Goal: Task Accomplishment & Management: Manage account settings

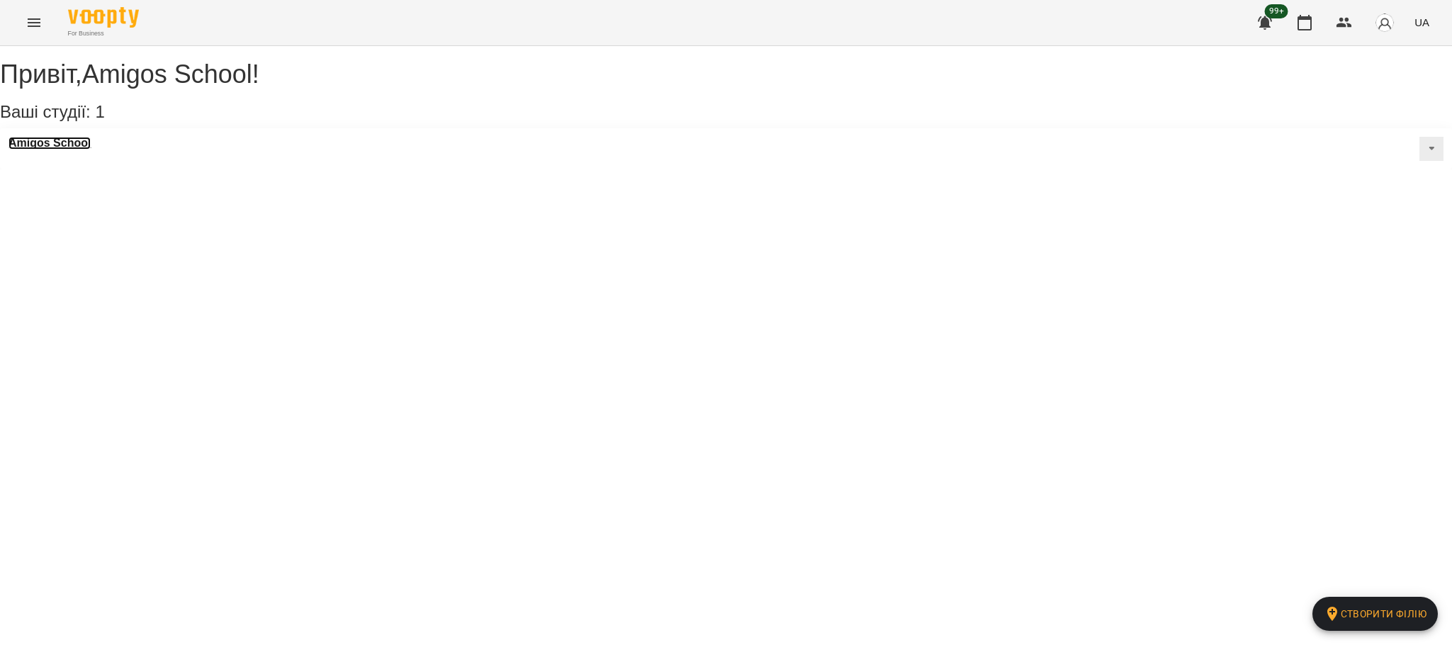
click at [68, 150] on h3 "Amigos School" at bounding box center [50, 143] width 82 height 13
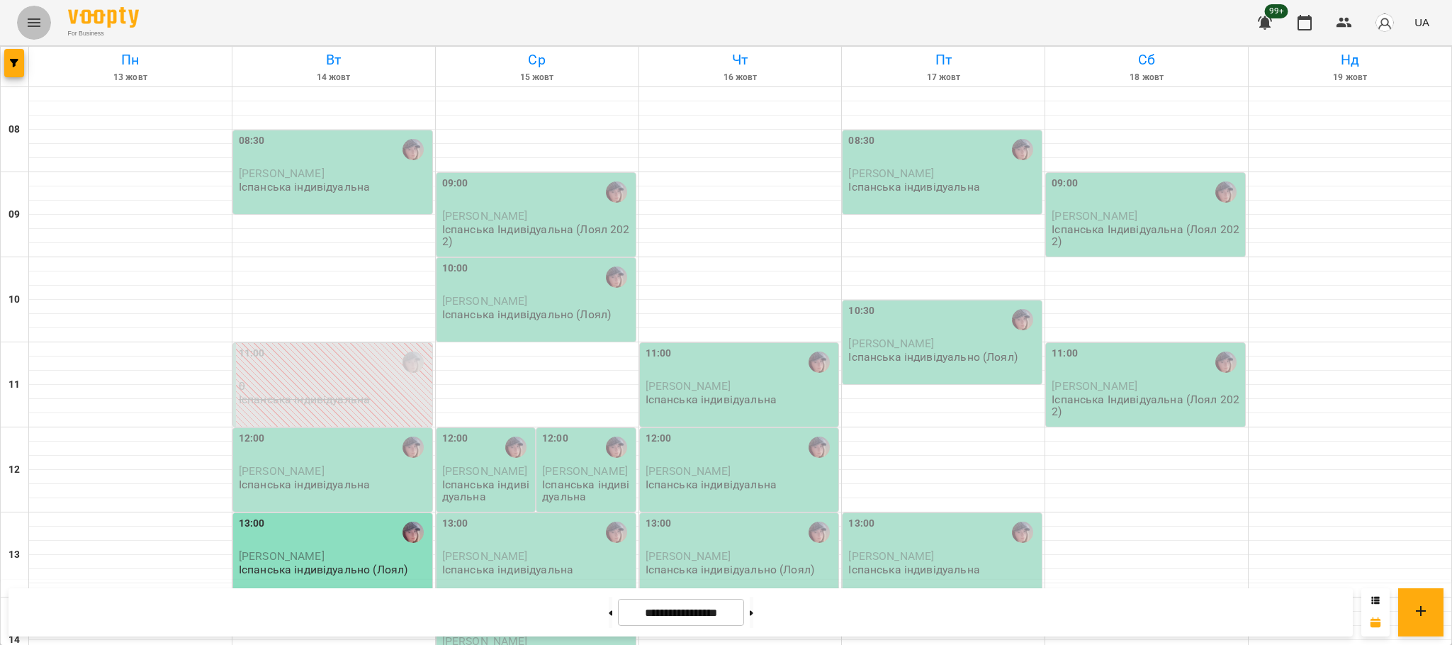
click at [40, 26] on icon "Menu" at bounding box center [34, 22] width 17 height 17
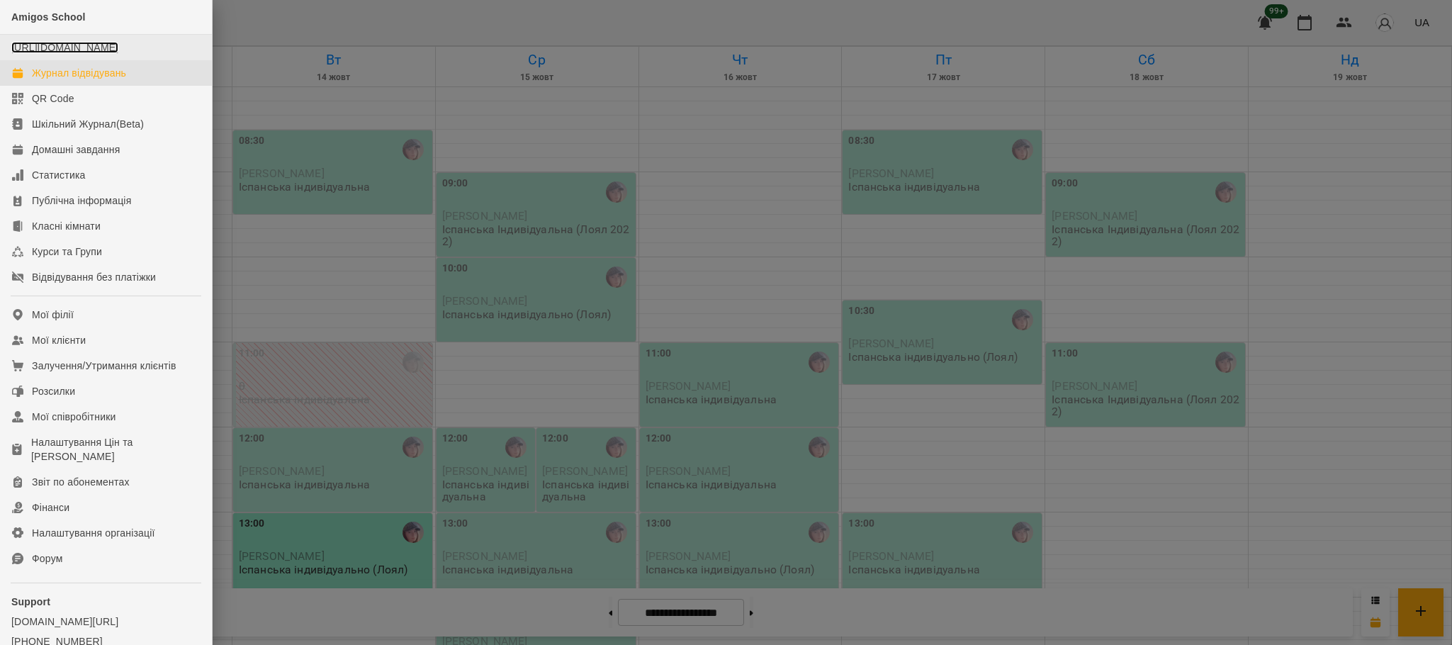
click at [39, 50] on link "https://www.voopty.com.ua/studio/677cfe98a2c6962d9368f8b7" at bounding box center [64, 47] width 107 height 11
click at [88, 86] on link "Журнал відвідувань" at bounding box center [106, 73] width 212 height 26
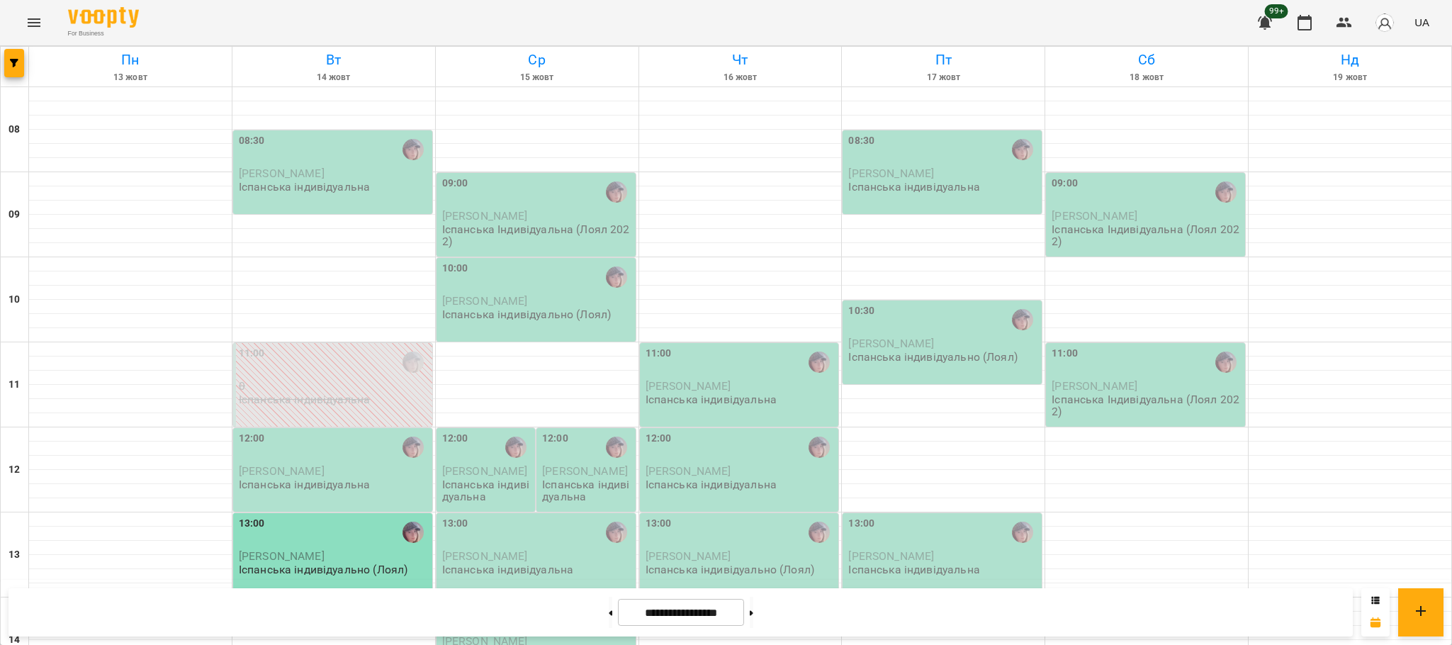
click at [485, 483] on p "Іспанська індивідуальна" at bounding box center [487, 490] width 90 height 25
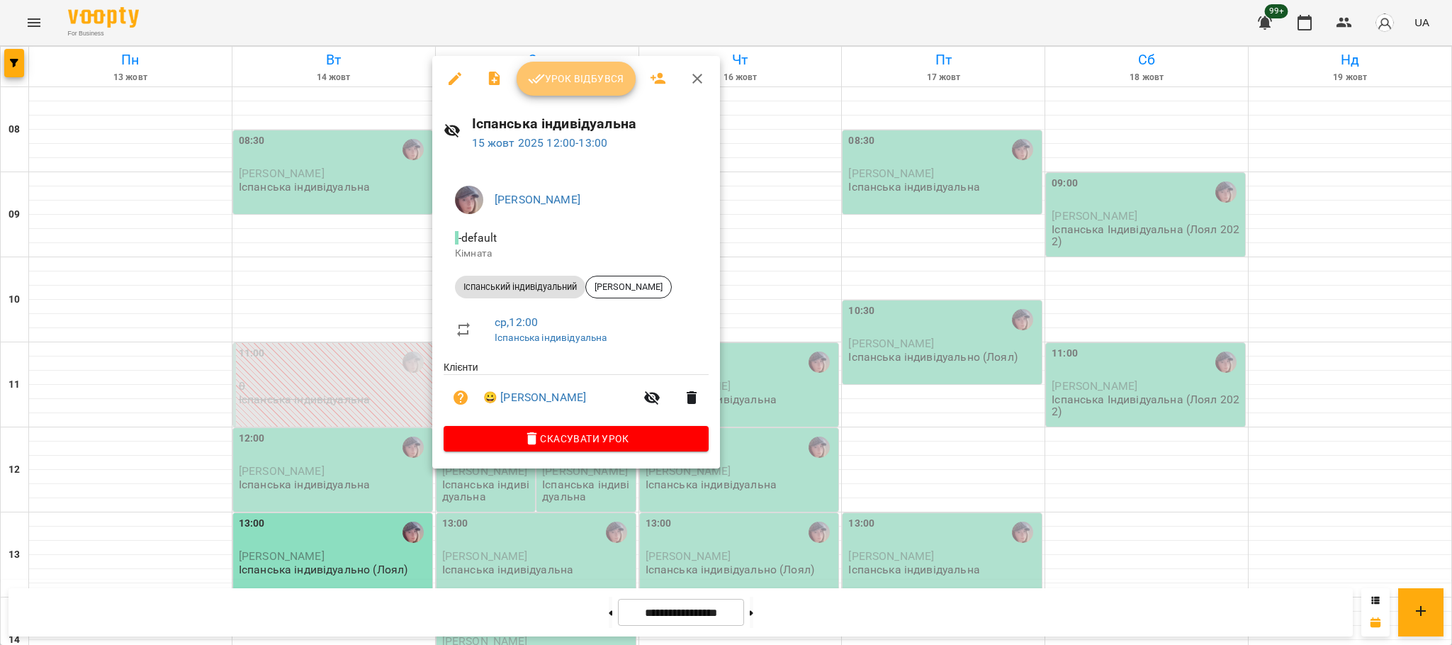
click at [591, 74] on span "Урок відбувся" at bounding box center [576, 78] width 96 height 17
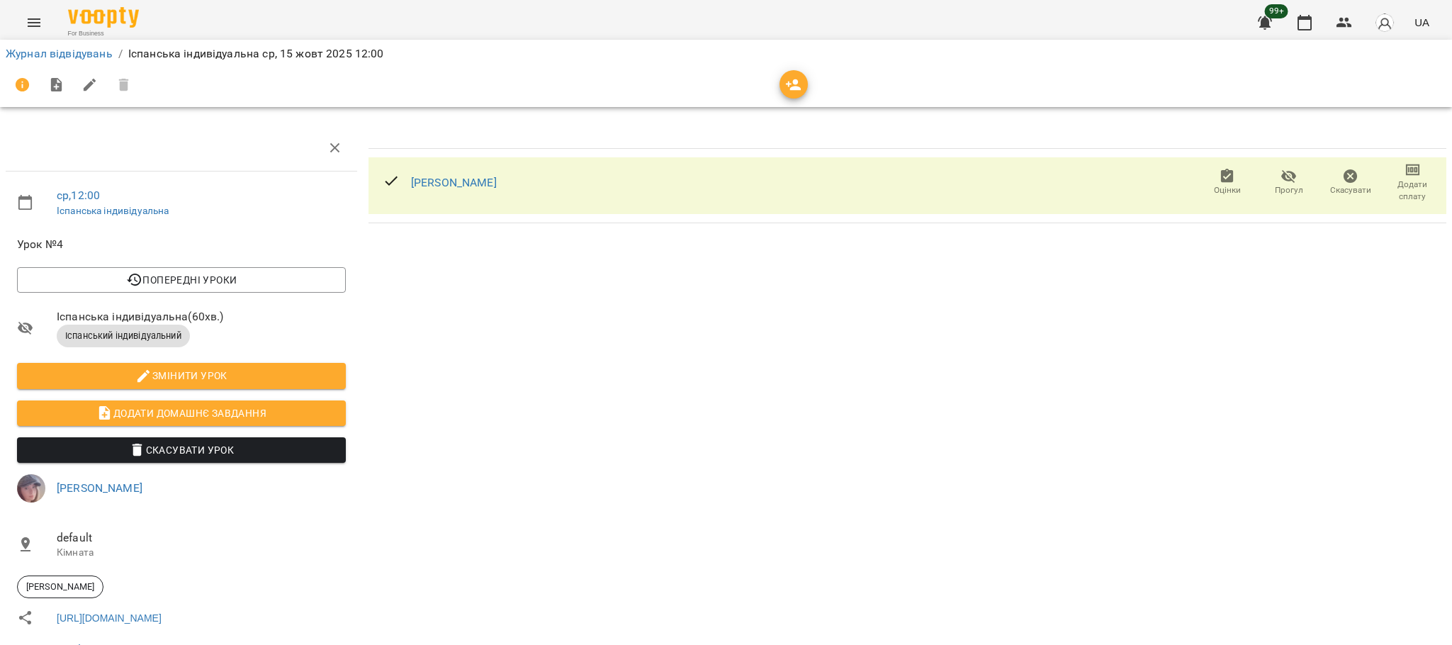
click at [1404, 174] on icon "button" at bounding box center [1412, 170] width 17 height 17
click at [1395, 174] on li "Додати сплату разового" at bounding box center [1365, 170] width 154 height 26
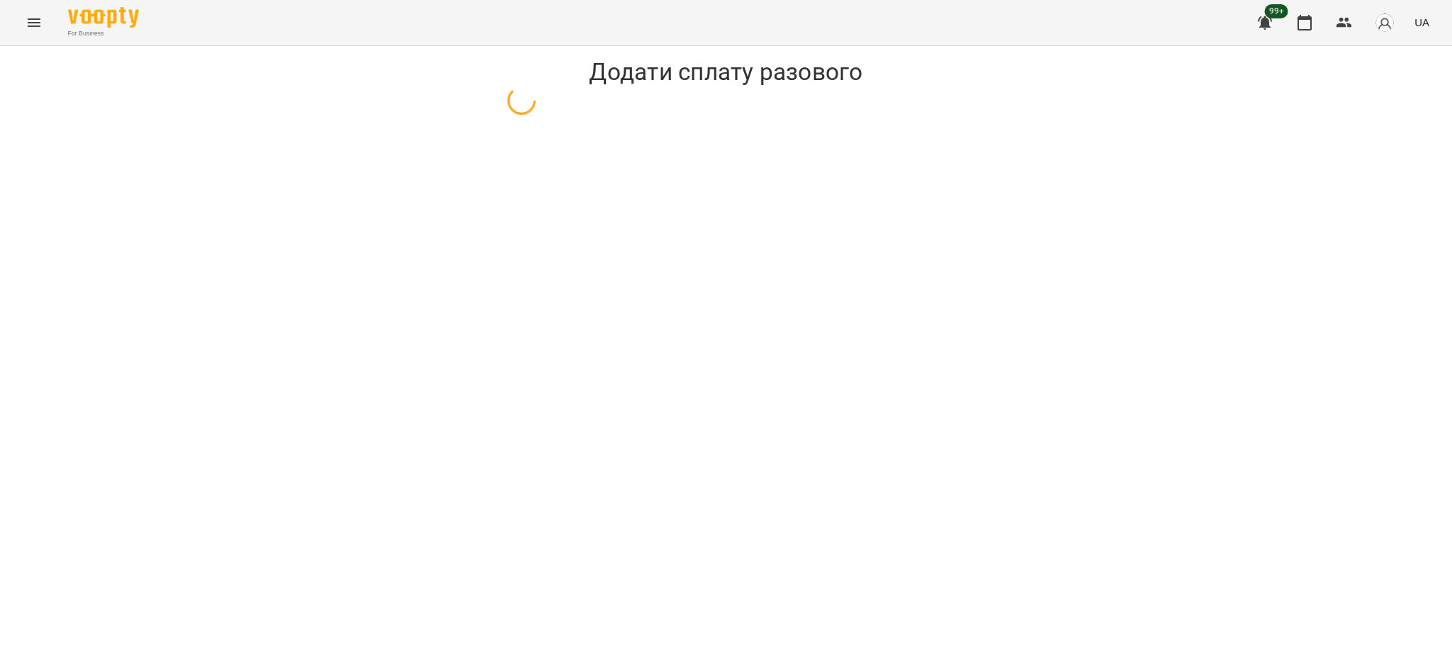
select select "**********"
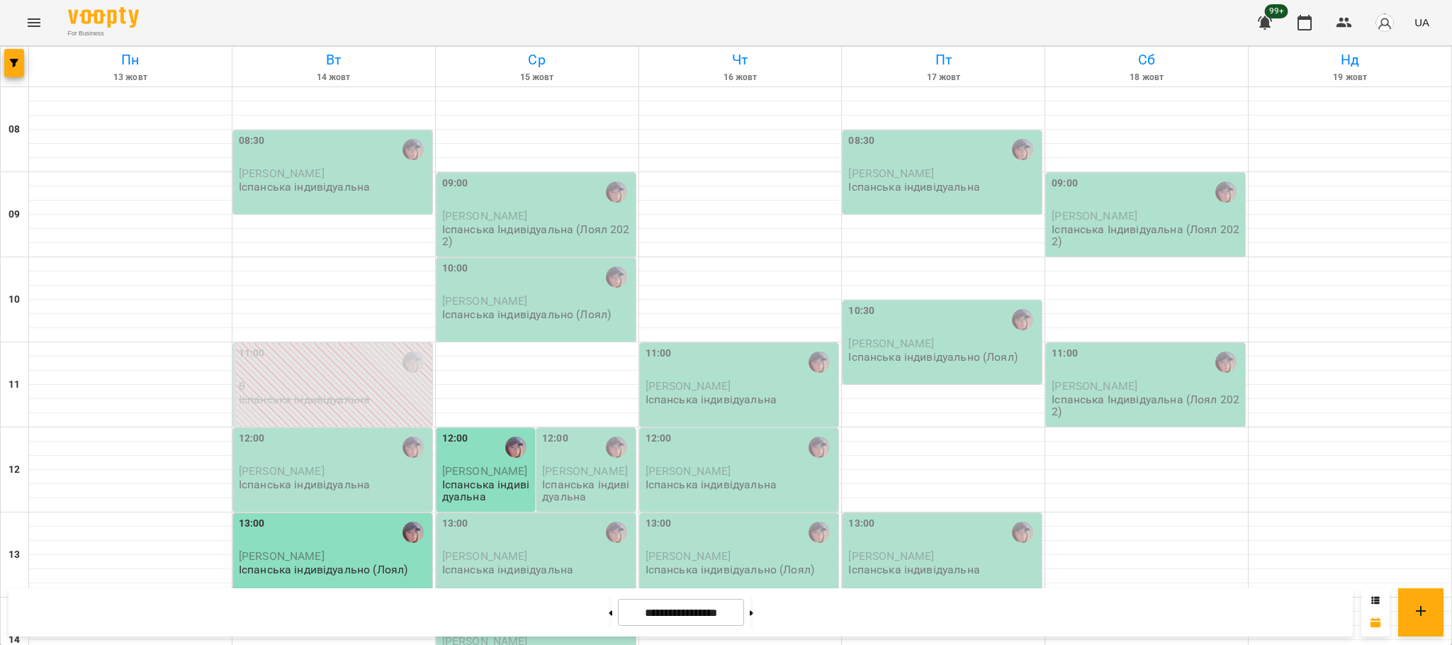
click at [602, 464] on div "12:00" at bounding box center [587, 448] width 90 height 34
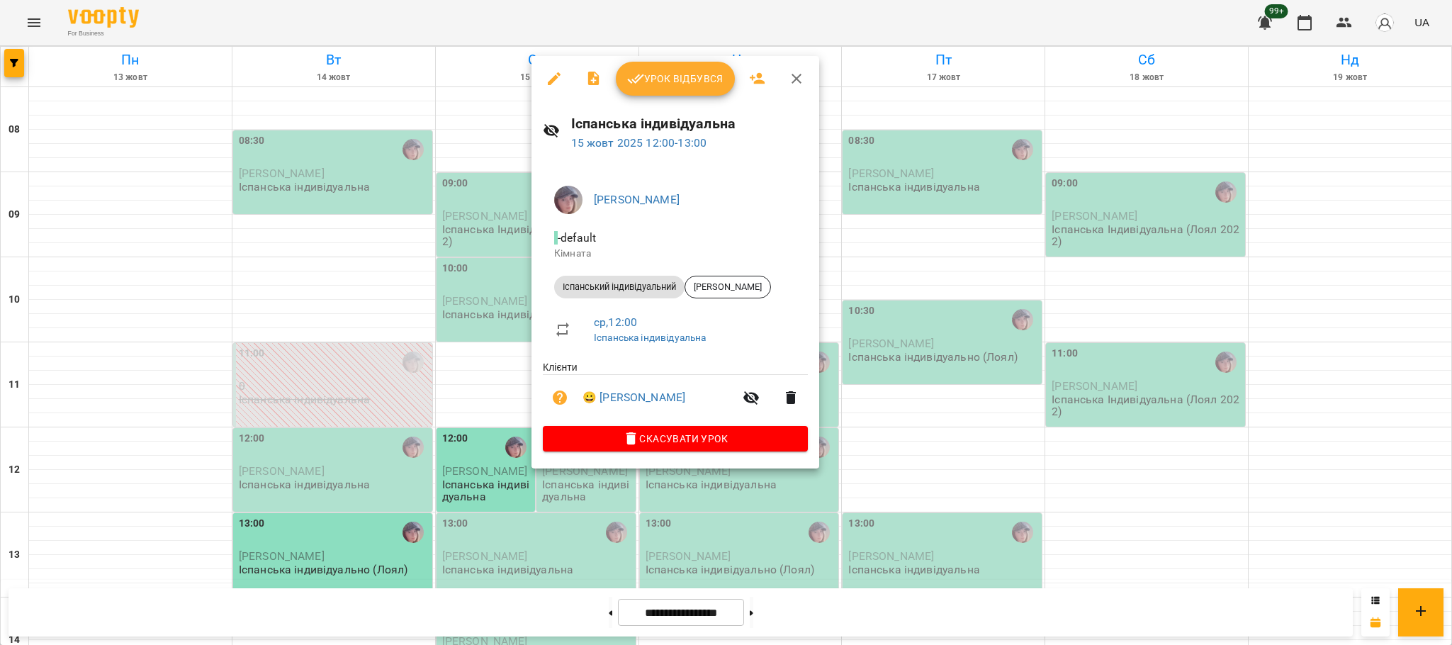
click at [711, 96] on div "Урок відбувся" at bounding box center [675, 78] width 288 height 45
click at [685, 79] on span "Урок відбувся" at bounding box center [675, 78] width 96 height 17
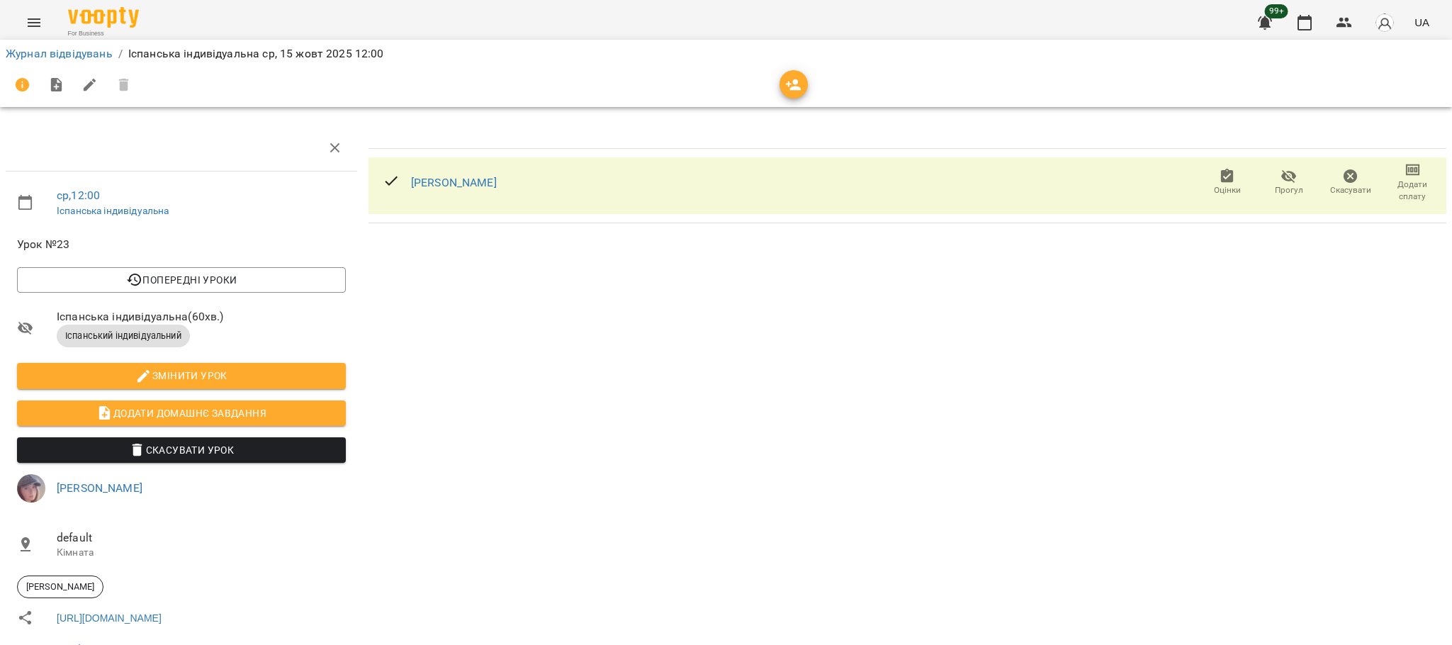
click at [1406, 175] on icon "button" at bounding box center [1413, 169] width 14 height 11
click at [1392, 175] on li "Додати сплату разового" at bounding box center [1365, 170] width 154 height 26
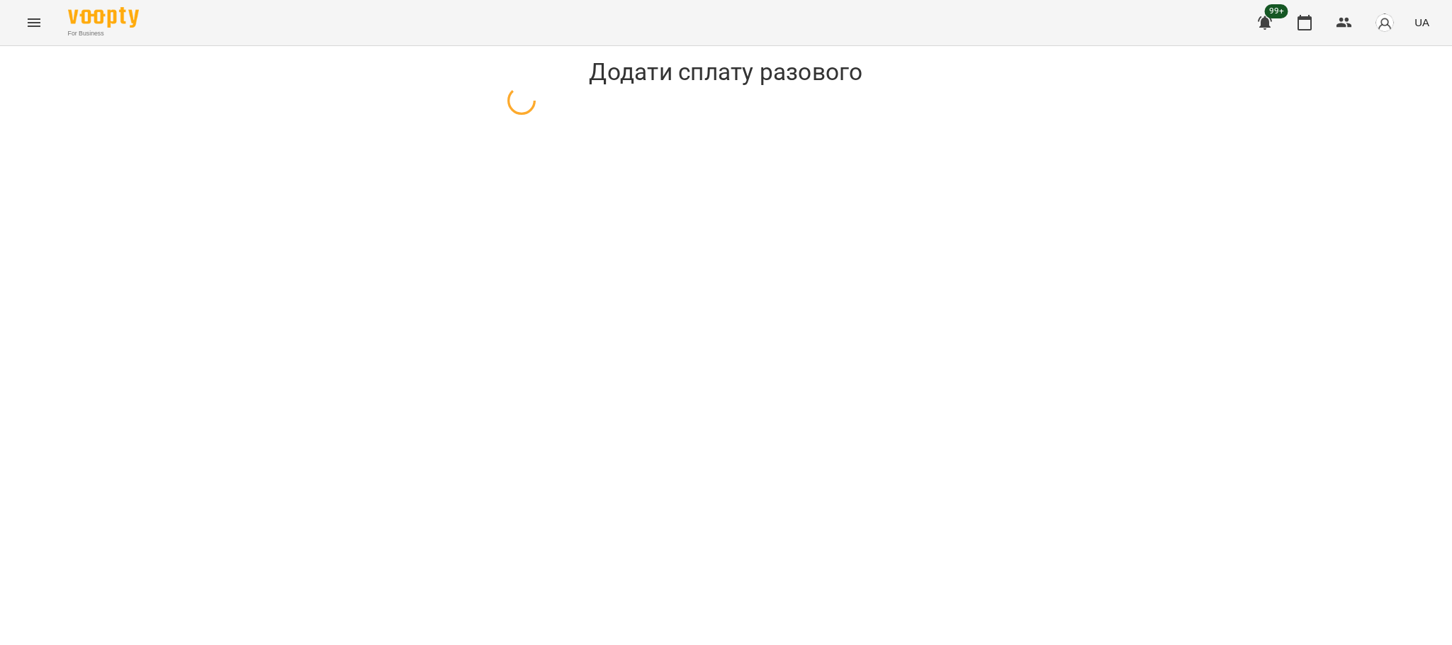
select select "**********"
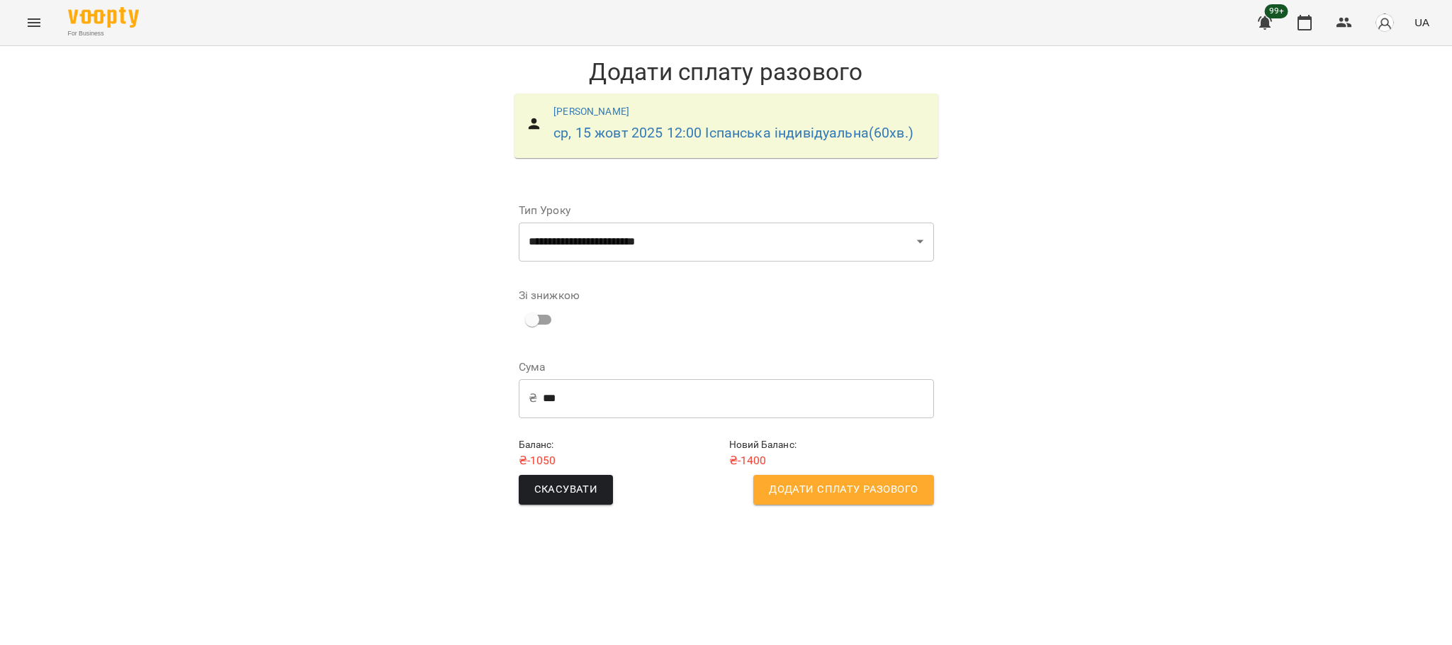
click at [777, 492] on span "Додати сплату разового" at bounding box center [843, 489] width 149 height 18
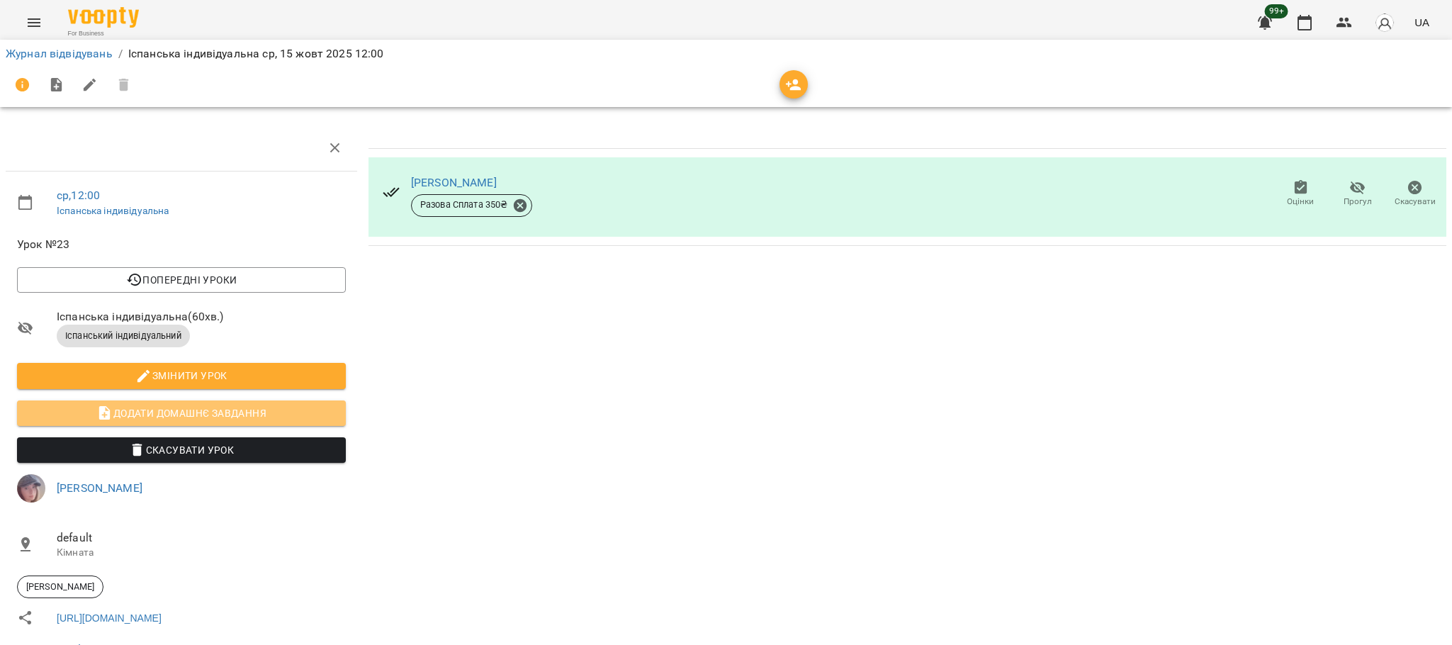
click at [308, 402] on button "Додати домашнє завдання" at bounding box center [181, 413] width 329 height 26
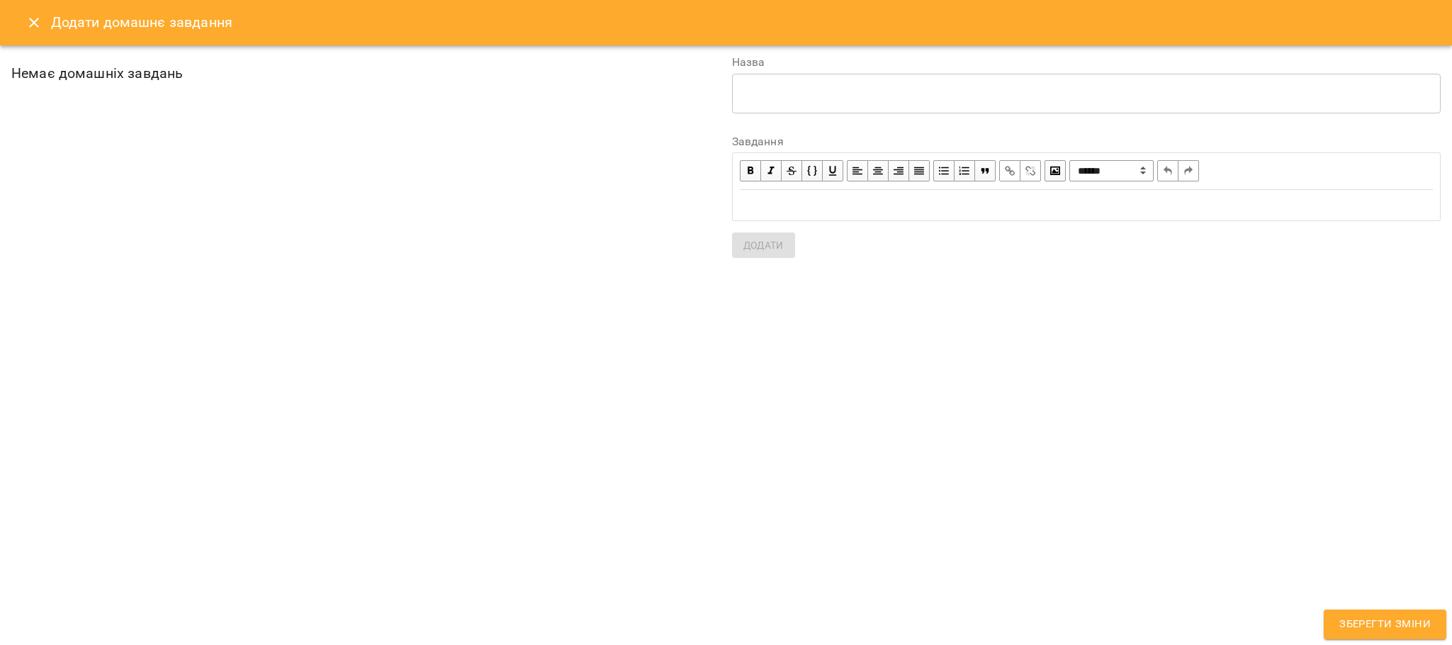
click at [780, 94] on textarea at bounding box center [1086, 92] width 689 height 13
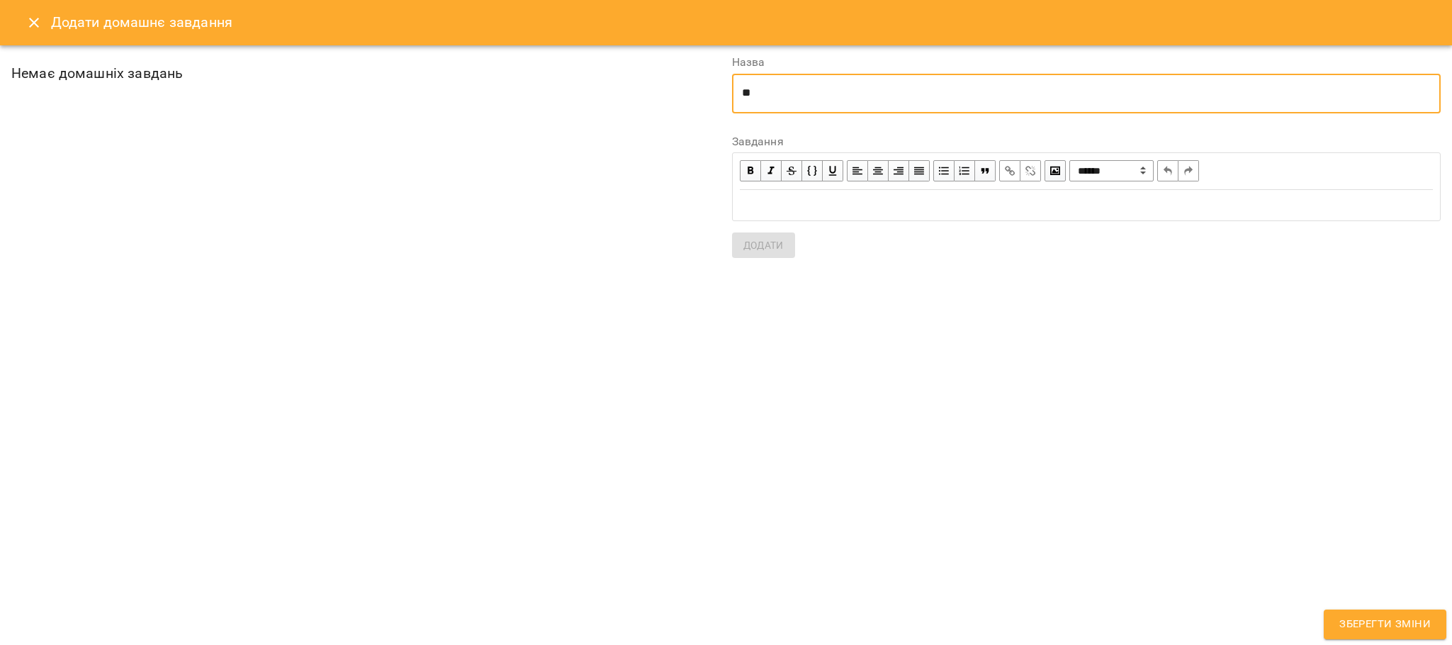
type textarea "*"
type textarea "**********"
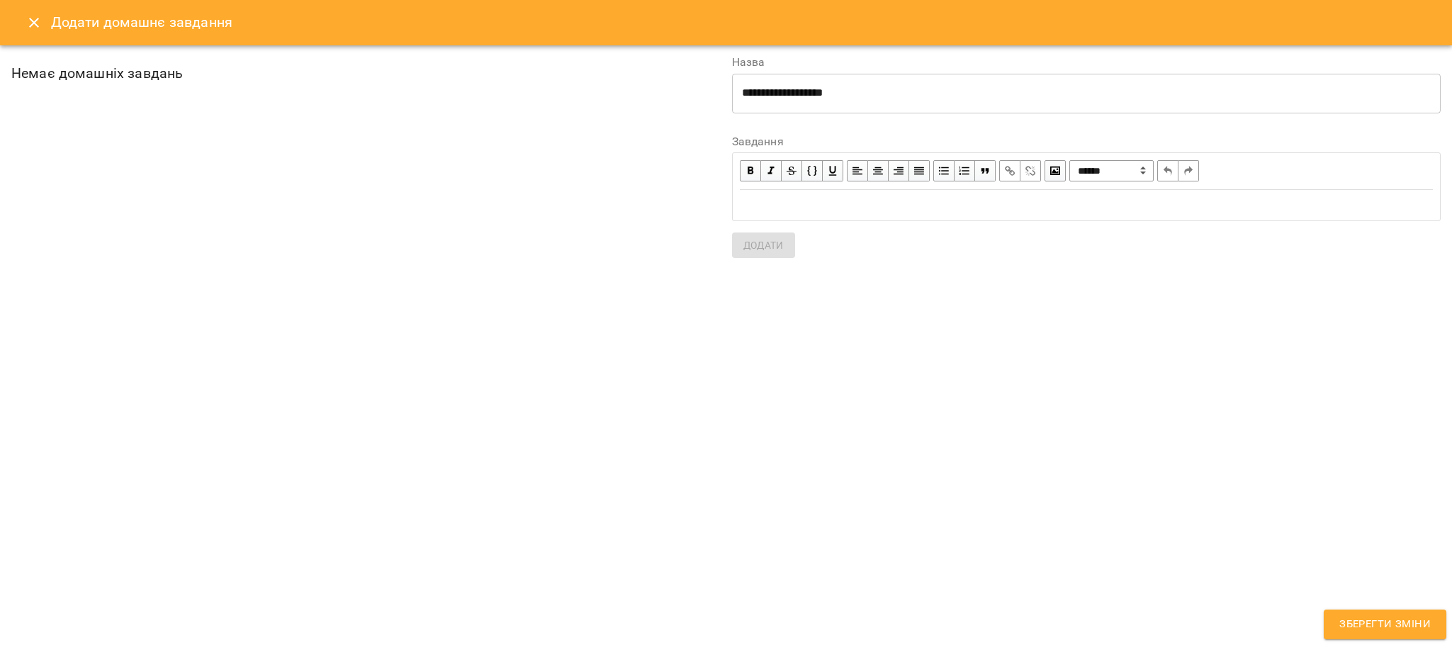
click at [842, 202] on div "Edit text" at bounding box center [1087, 205] width 694 height 16
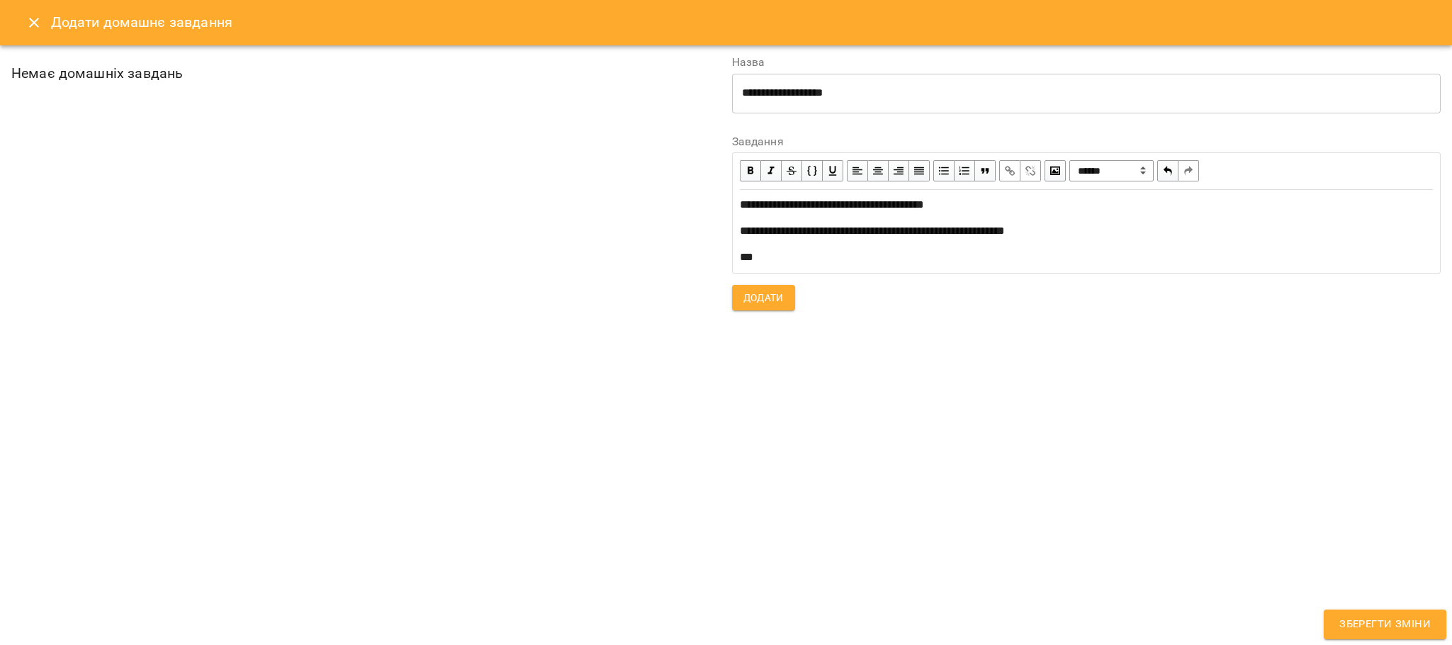
click at [848, 232] on span "**********" at bounding box center [872, 230] width 265 height 11
click at [844, 259] on div "**" at bounding box center [1087, 257] width 694 height 16
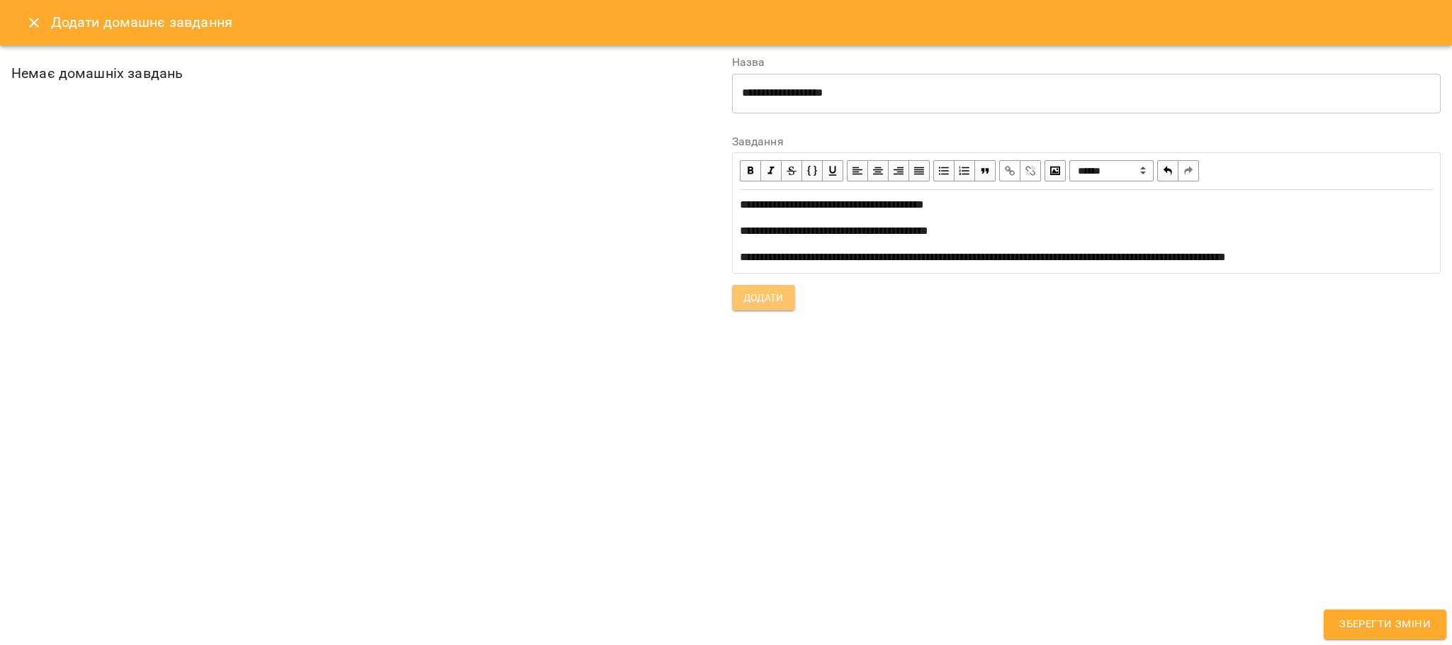
click at [778, 306] on span "Додати" at bounding box center [763, 297] width 40 height 17
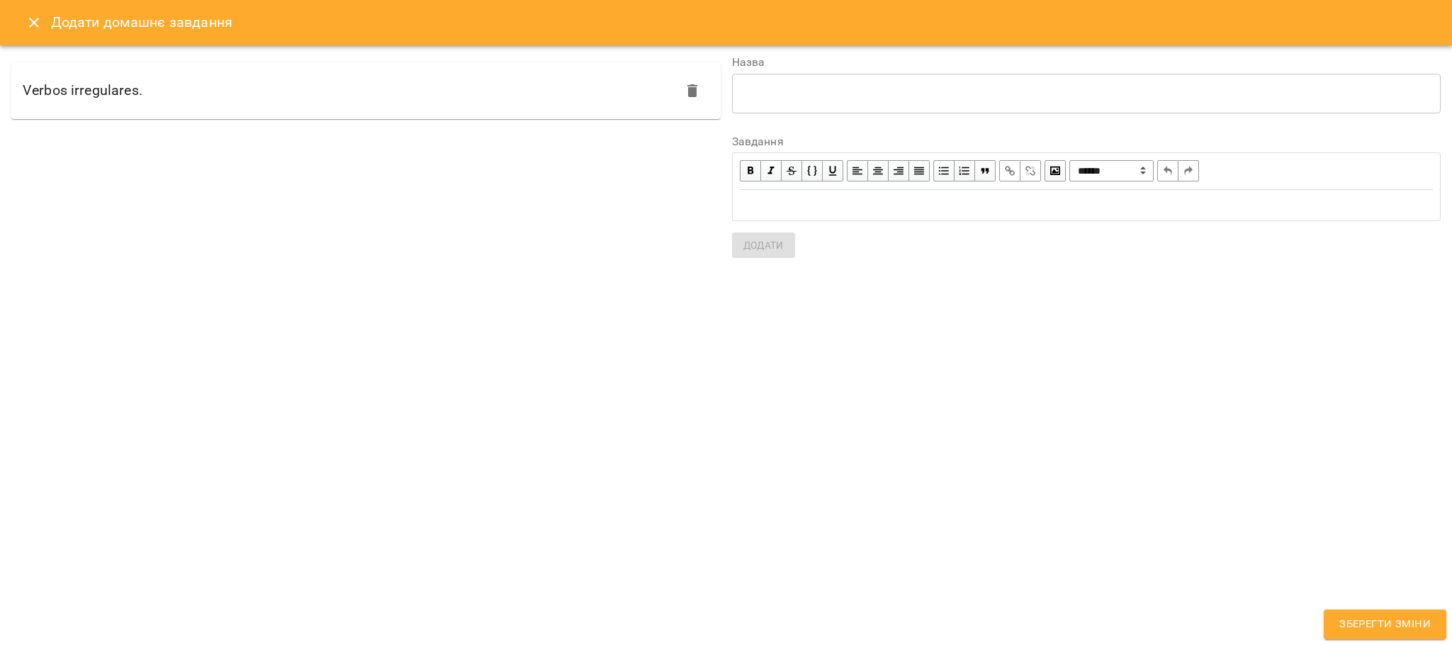
click at [1348, 621] on span "Зберегти зміни" at bounding box center [1384, 624] width 91 height 18
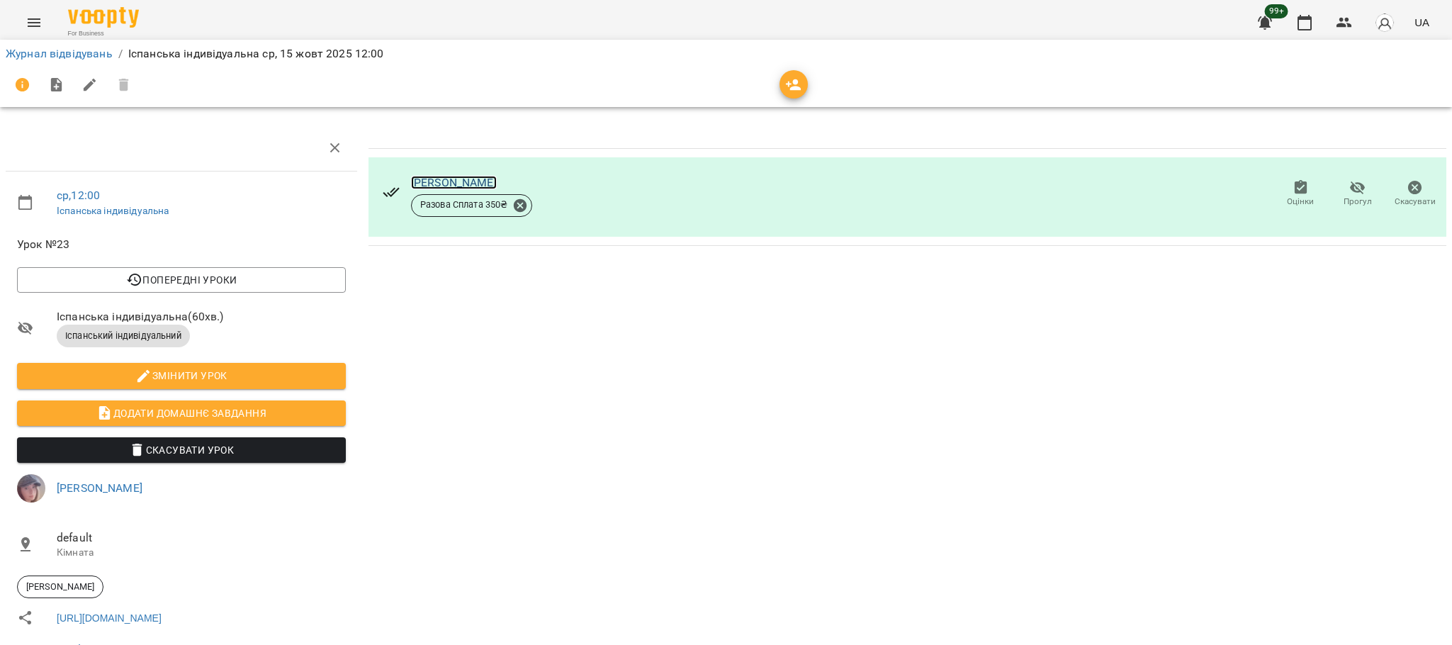
click at [438, 187] on link "[PERSON_NAME]" at bounding box center [454, 182] width 86 height 13
click at [1303, 30] on icon "button" at bounding box center [1304, 23] width 14 height 16
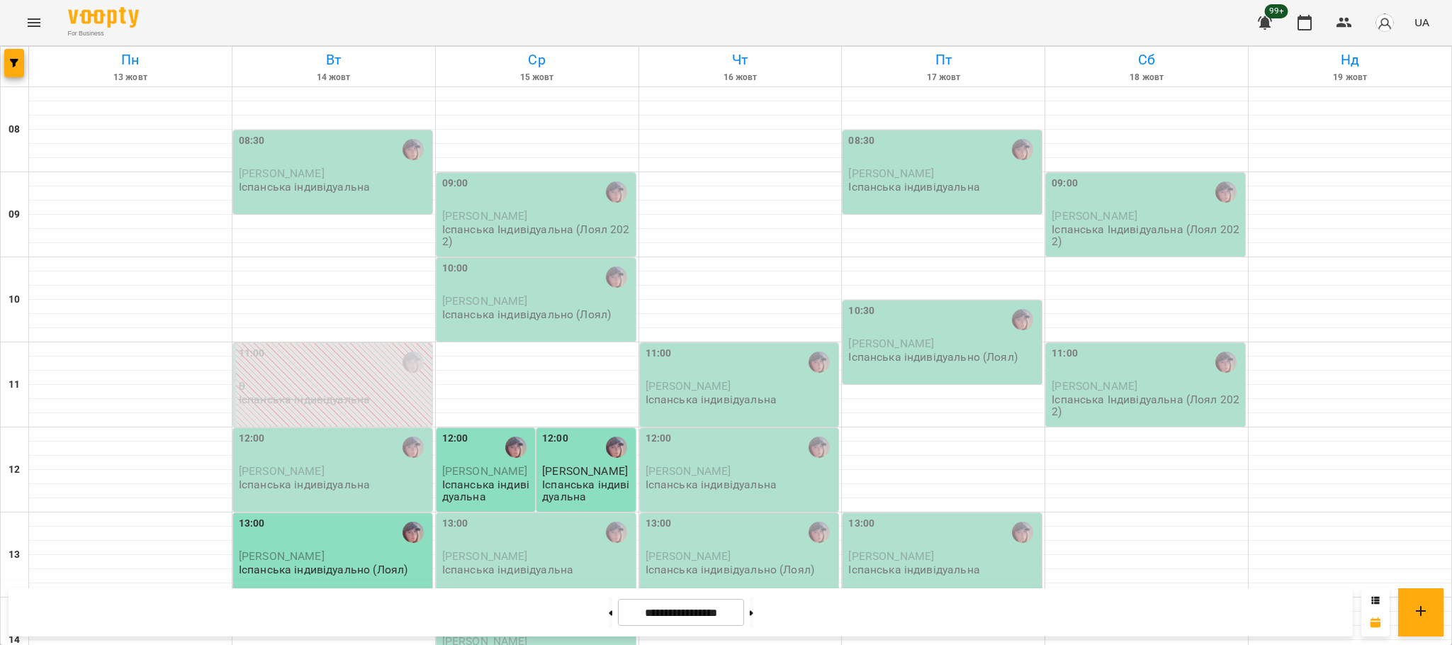
click at [461, 472] on span "Julia Kysla" at bounding box center [485, 470] width 86 height 13
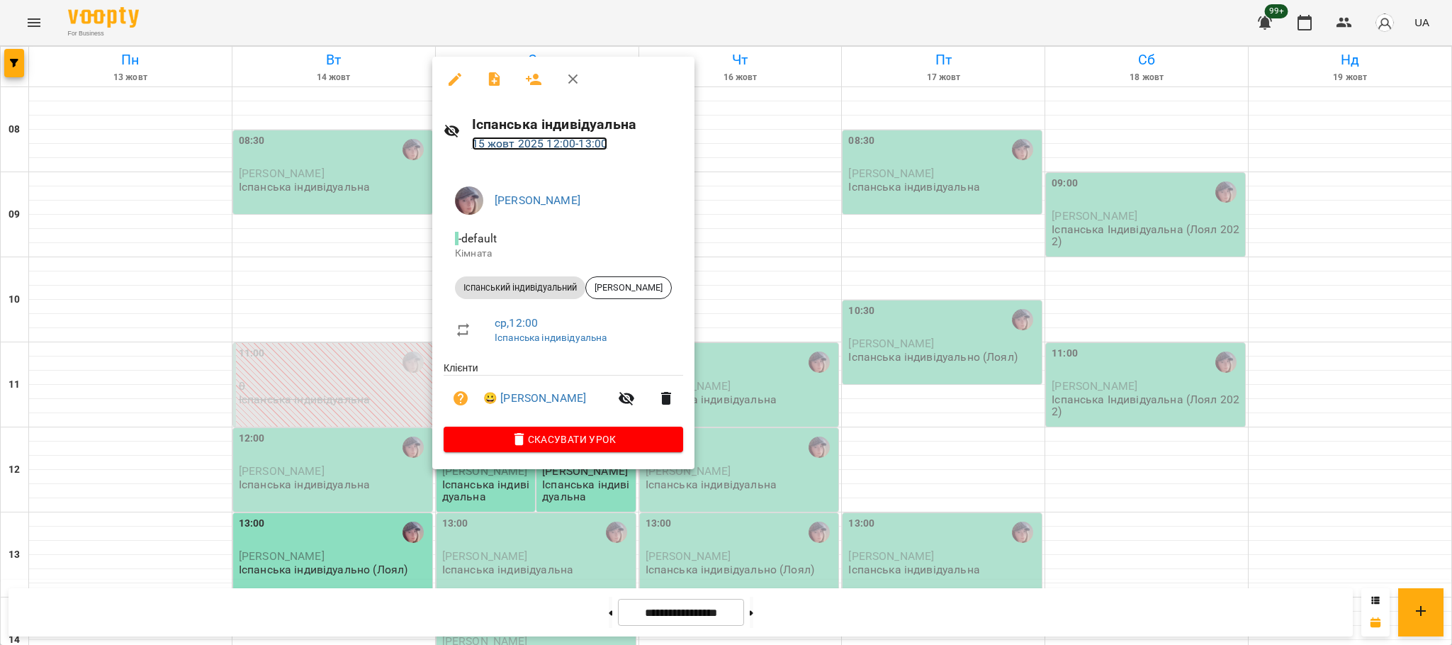
click at [546, 142] on link "15 жовт 2025 12:00 - 13:00" at bounding box center [540, 143] width 136 height 13
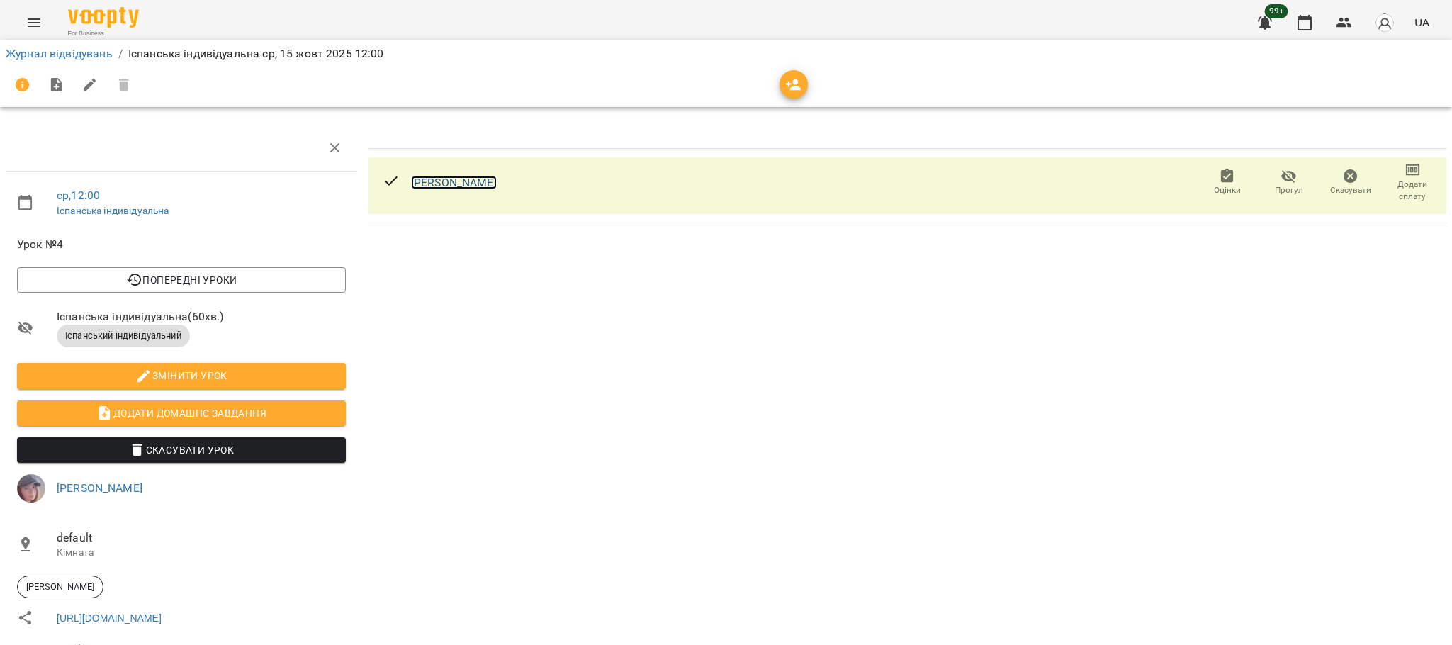
click at [451, 185] on link "Julia Kysla" at bounding box center [454, 182] width 86 height 13
click at [1301, 28] on icon "button" at bounding box center [1304, 22] width 17 height 17
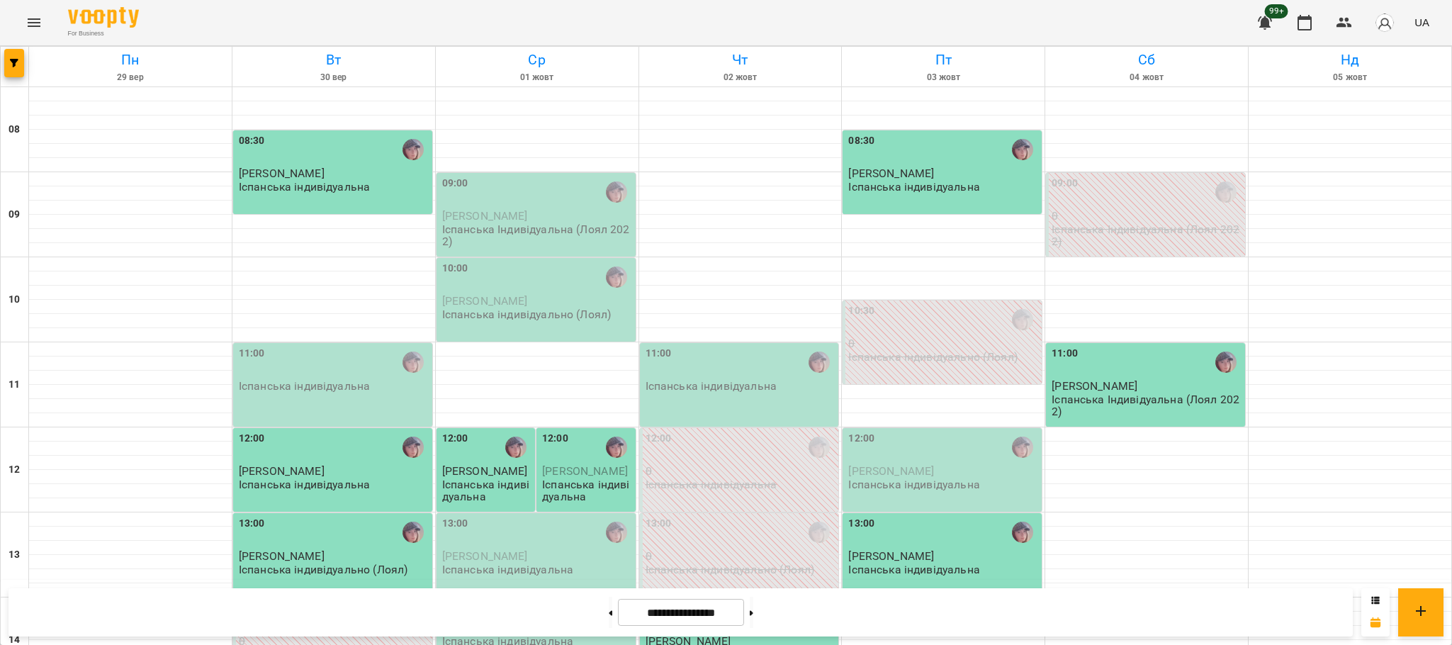
click at [472, 479] on p "Іспанська індивідуальна" at bounding box center [487, 490] width 90 height 25
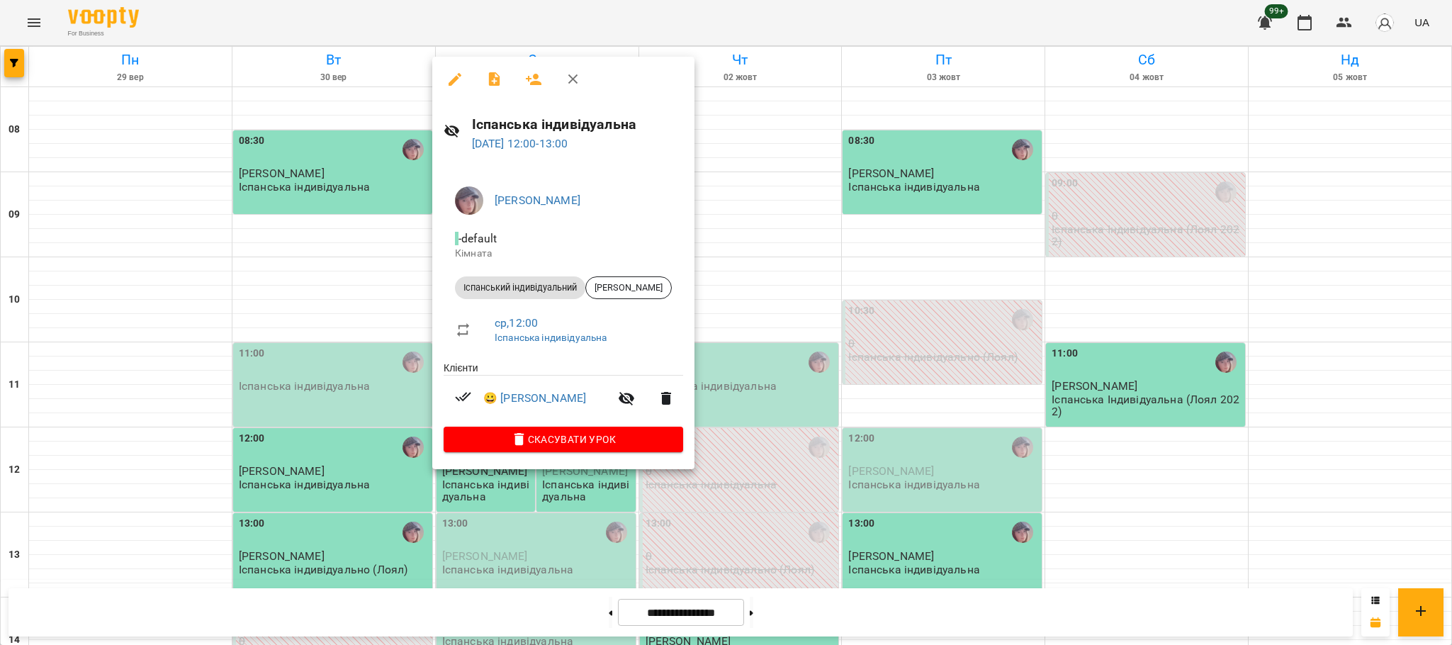
click at [661, 398] on icon "button" at bounding box center [666, 398] width 10 height 13
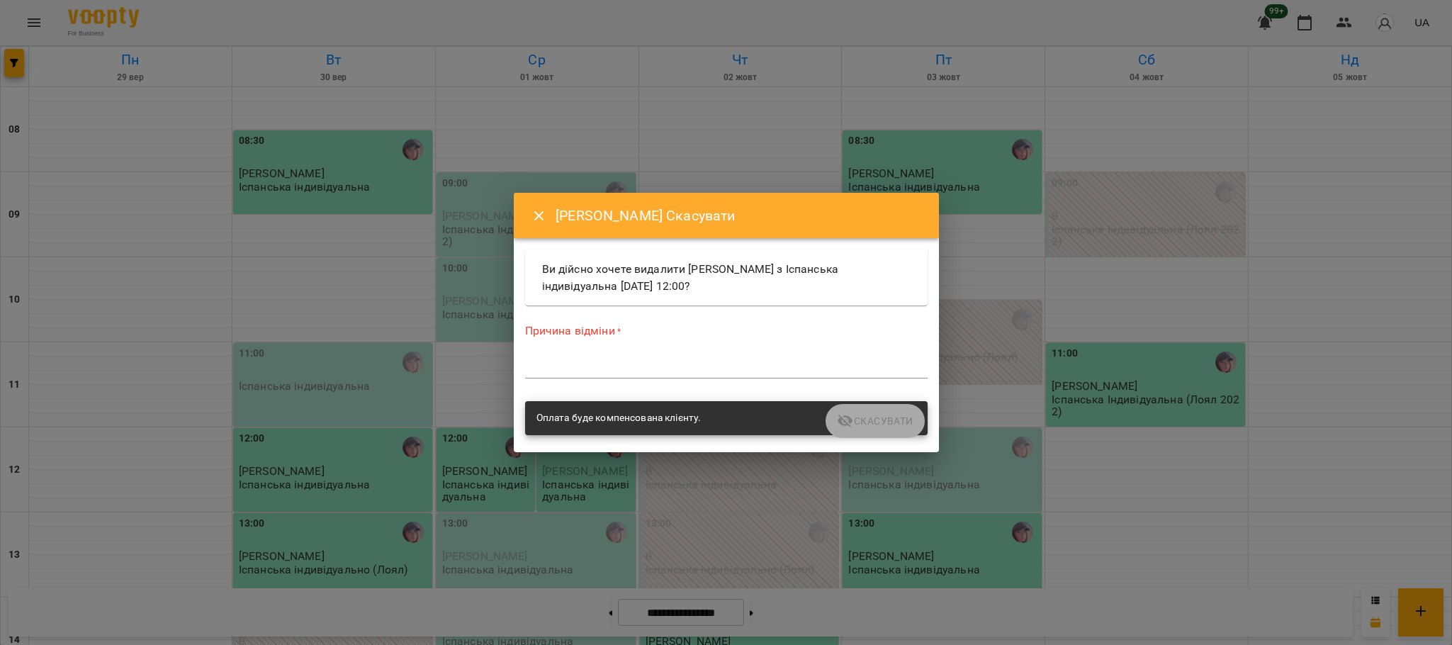
click at [706, 329] on label "Причина відміни *" at bounding box center [726, 330] width 402 height 16
click at [664, 342] on div "Причина відміни * *" at bounding box center [726, 353] width 402 height 62
click at [681, 372] on textarea at bounding box center [726, 366] width 402 height 13
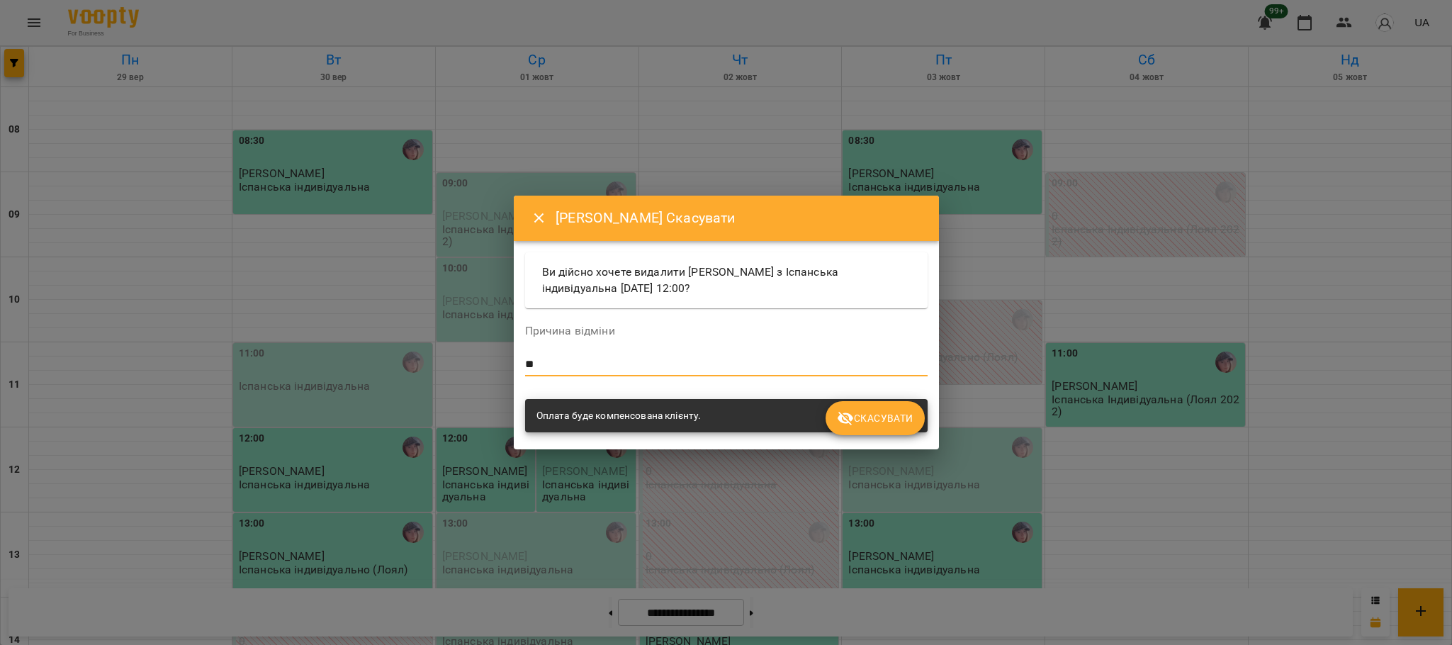
type textarea "*"
type textarea "**********"
click at [709, 273] on div "Ви дійсно хочете видалити Julia Kysla з Іспанська індивідуальна ср, 01 жовт 202…" at bounding box center [726, 280] width 402 height 56
click at [728, 422] on div "Оплата буде компенсована клієнту." at bounding box center [726, 416] width 402 height 34
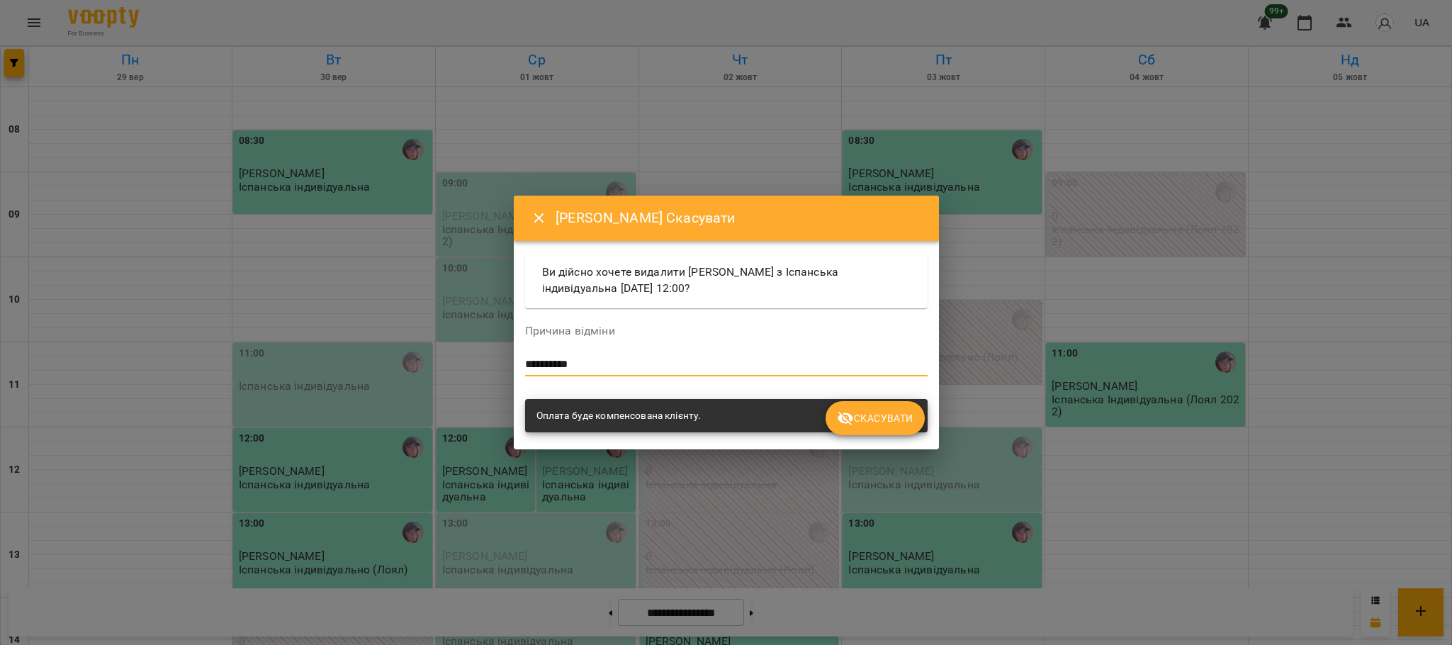
click at [716, 370] on textarea "**********" at bounding box center [726, 364] width 402 height 13
click at [570, 327] on label "Причина відміни" at bounding box center [726, 330] width 402 height 11
click at [879, 419] on span "Скасувати" at bounding box center [875, 418] width 76 height 17
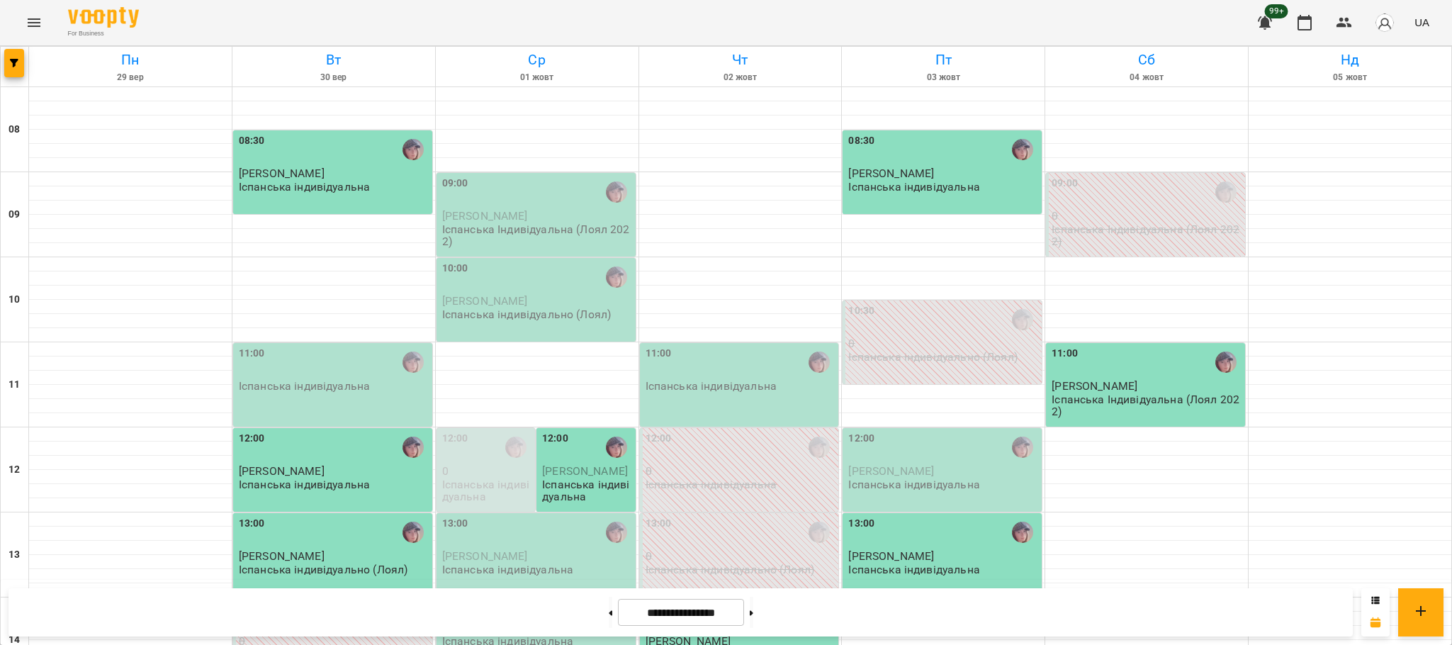
click at [562, 468] on span "[PERSON_NAME]" at bounding box center [585, 470] width 86 height 13
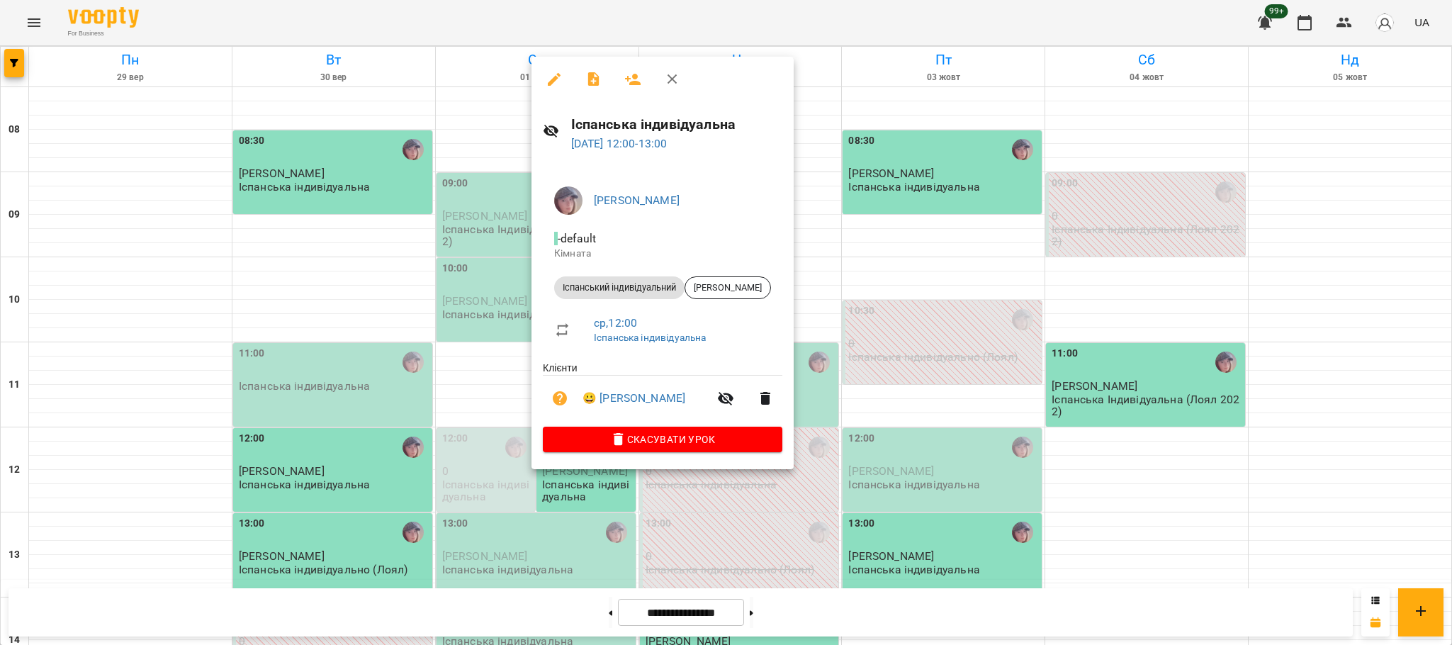
click at [128, 487] on div at bounding box center [726, 322] width 1452 height 645
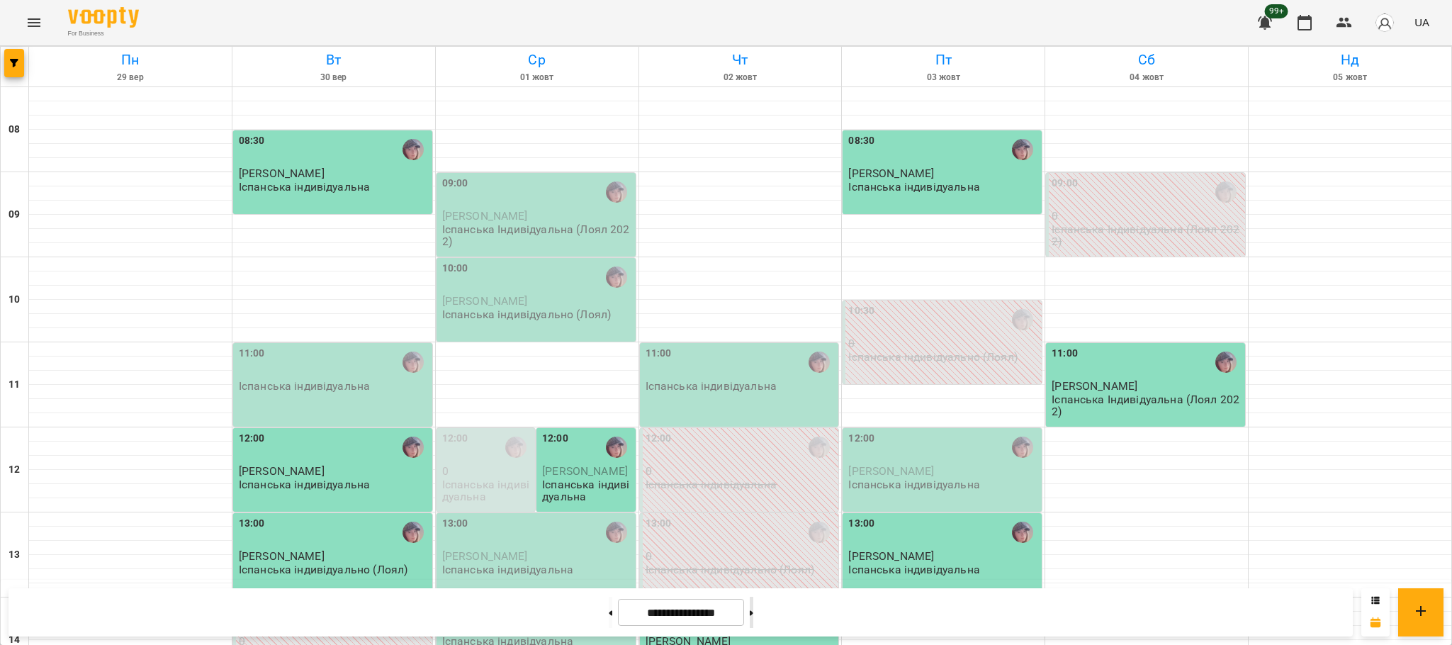
click at [753, 617] on button at bounding box center [752, 612] width 4 height 31
type input "**********"
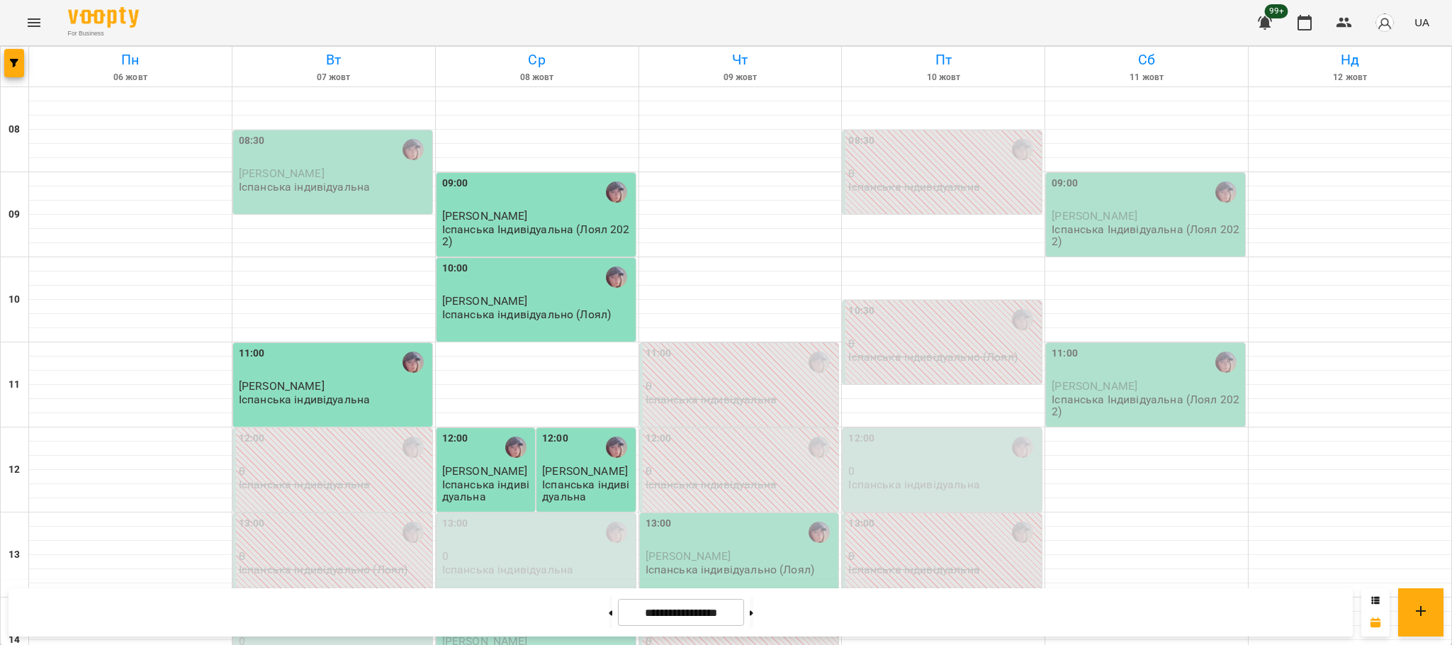
scroll to position [88, 0]
click at [470, 478] on p "Іспанська індивідуальна" at bounding box center [487, 490] width 90 height 25
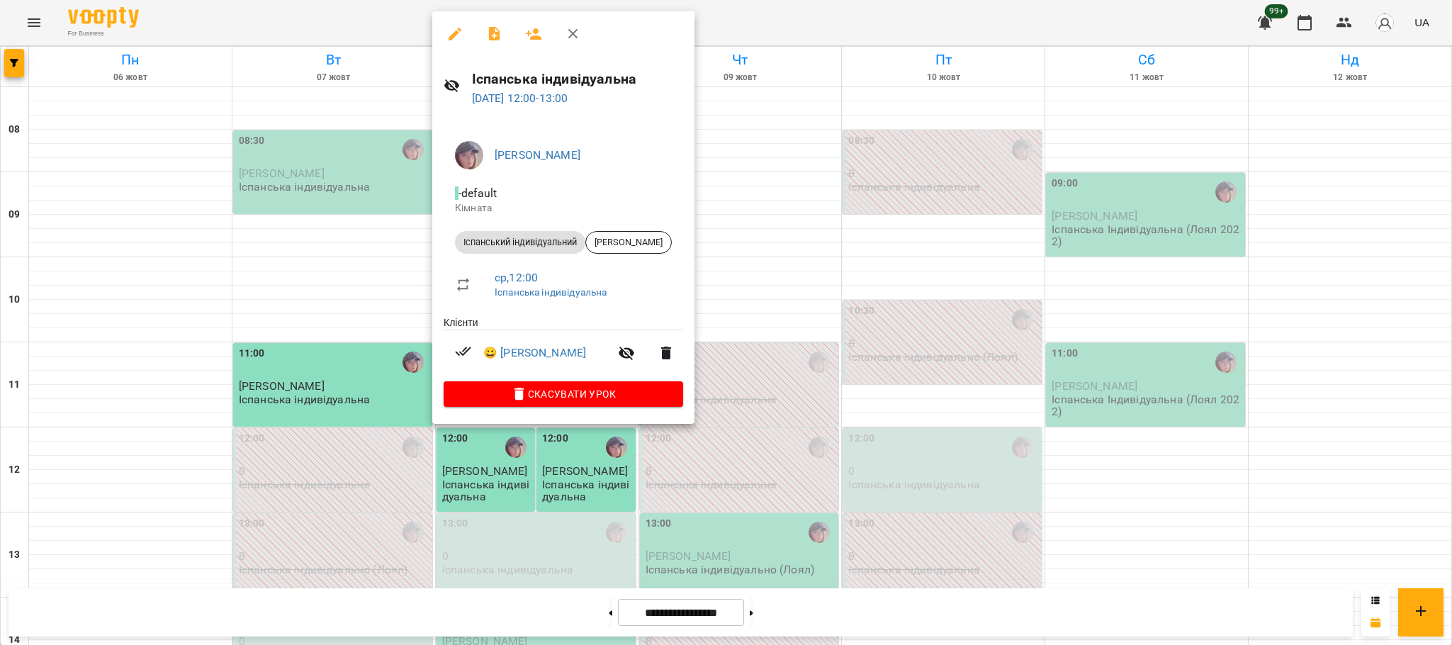
click at [658, 356] on icon "button" at bounding box center [666, 352] width 17 height 17
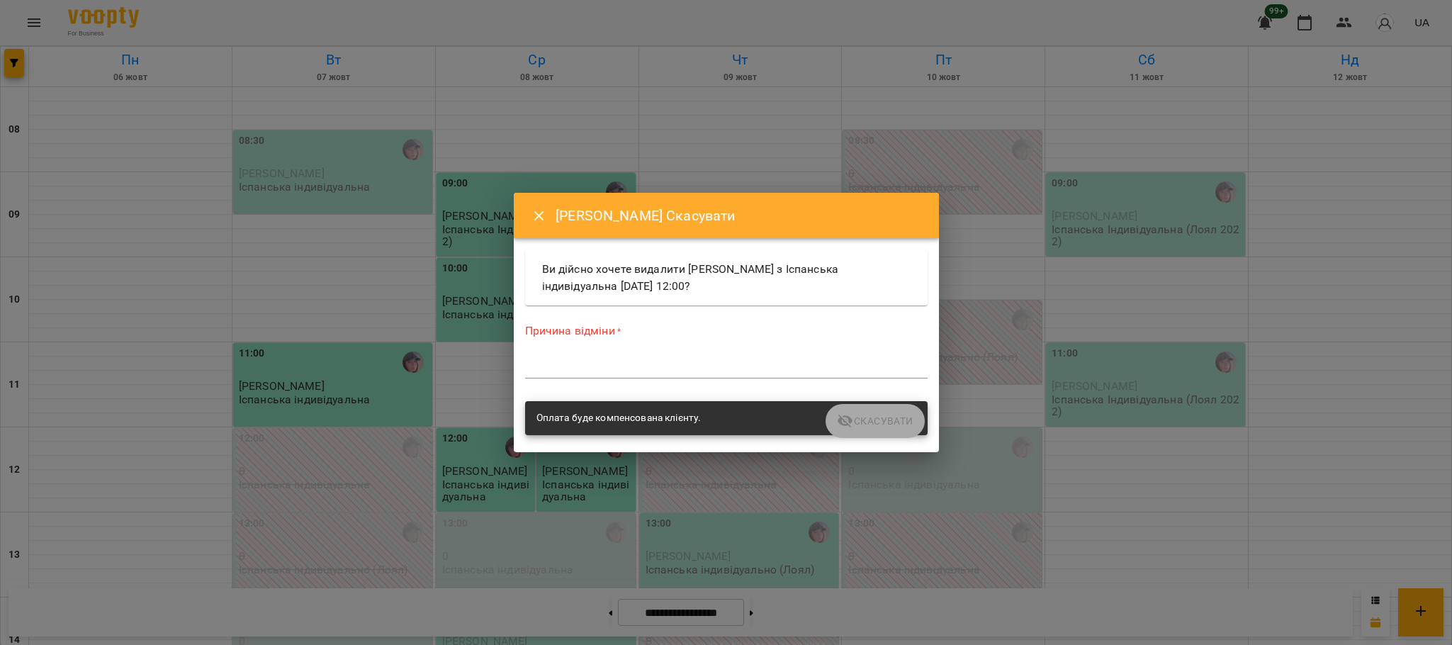
click at [638, 356] on div "*" at bounding box center [726, 367] width 402 height 23
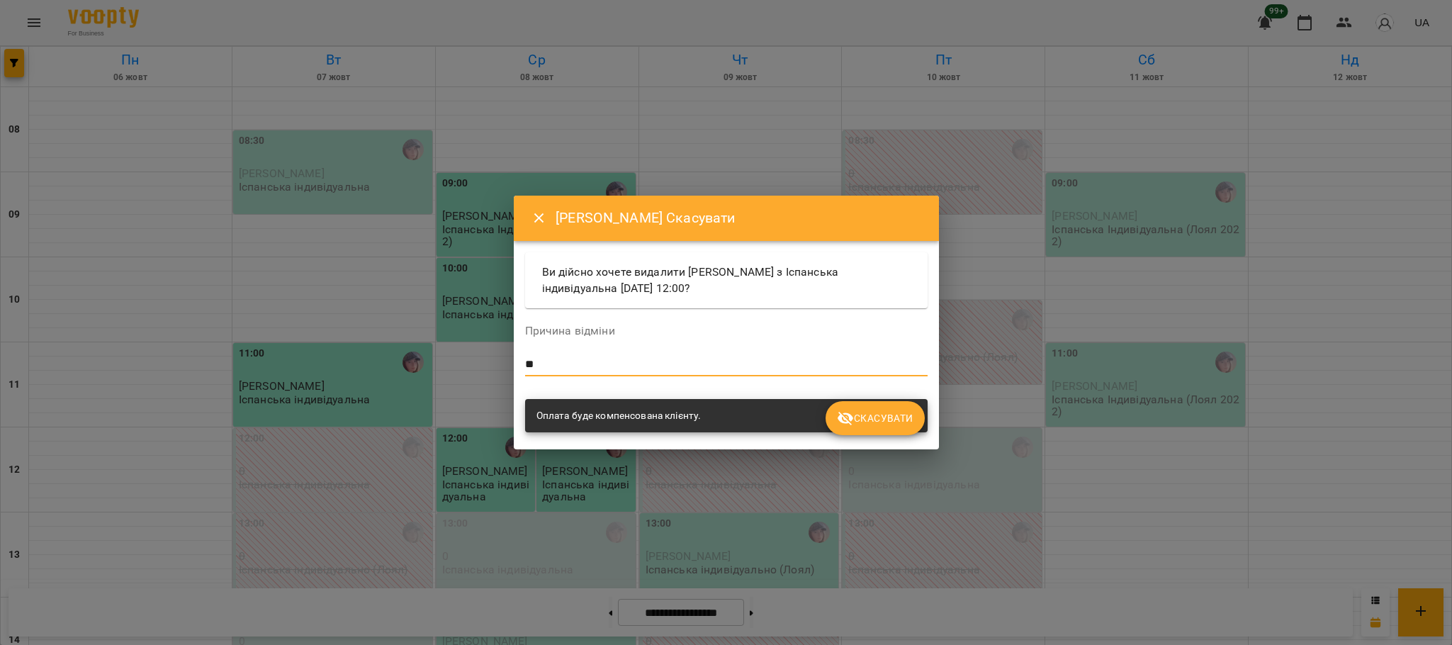
type textarea "*"
type textarea "****"
click at [874, 411] on span "Скасувати" at bounding box center [875, 418] width 76 height 17
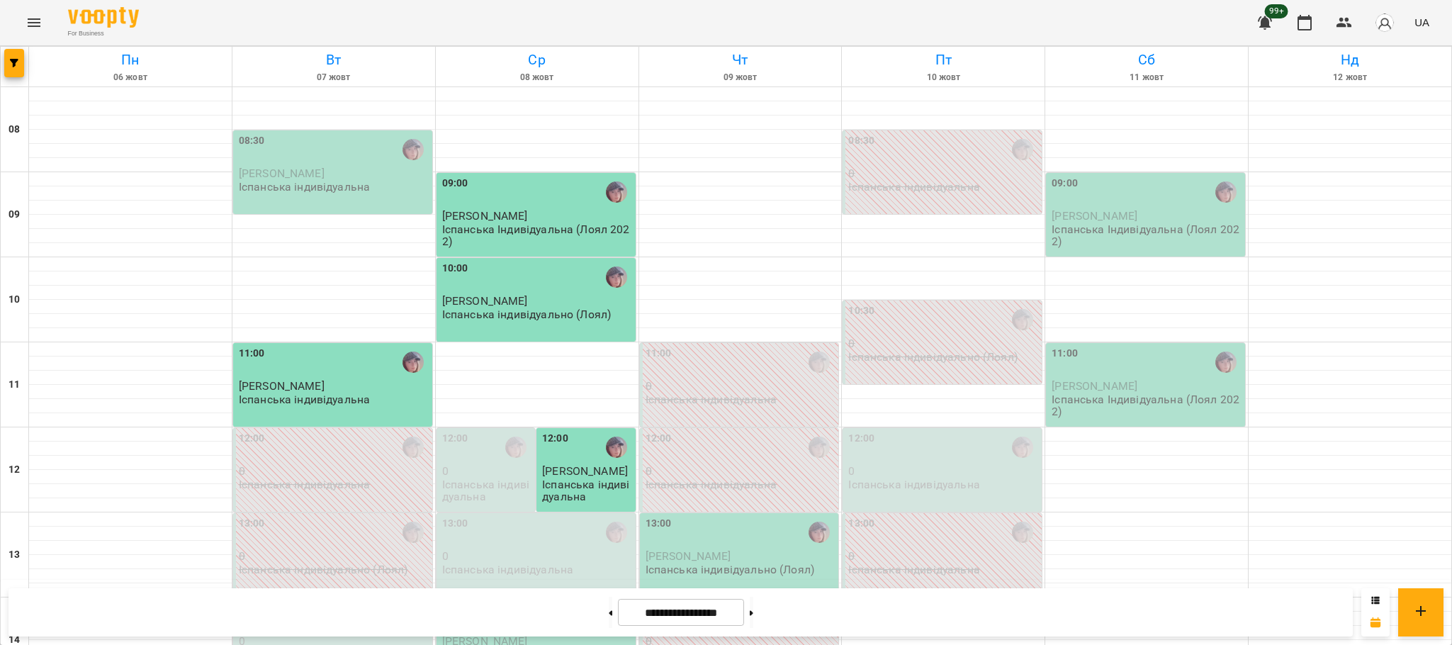
click at [568, 478] on p "Іспанська індивідуальна" at bounding box center [587, 490] width 90 height 25
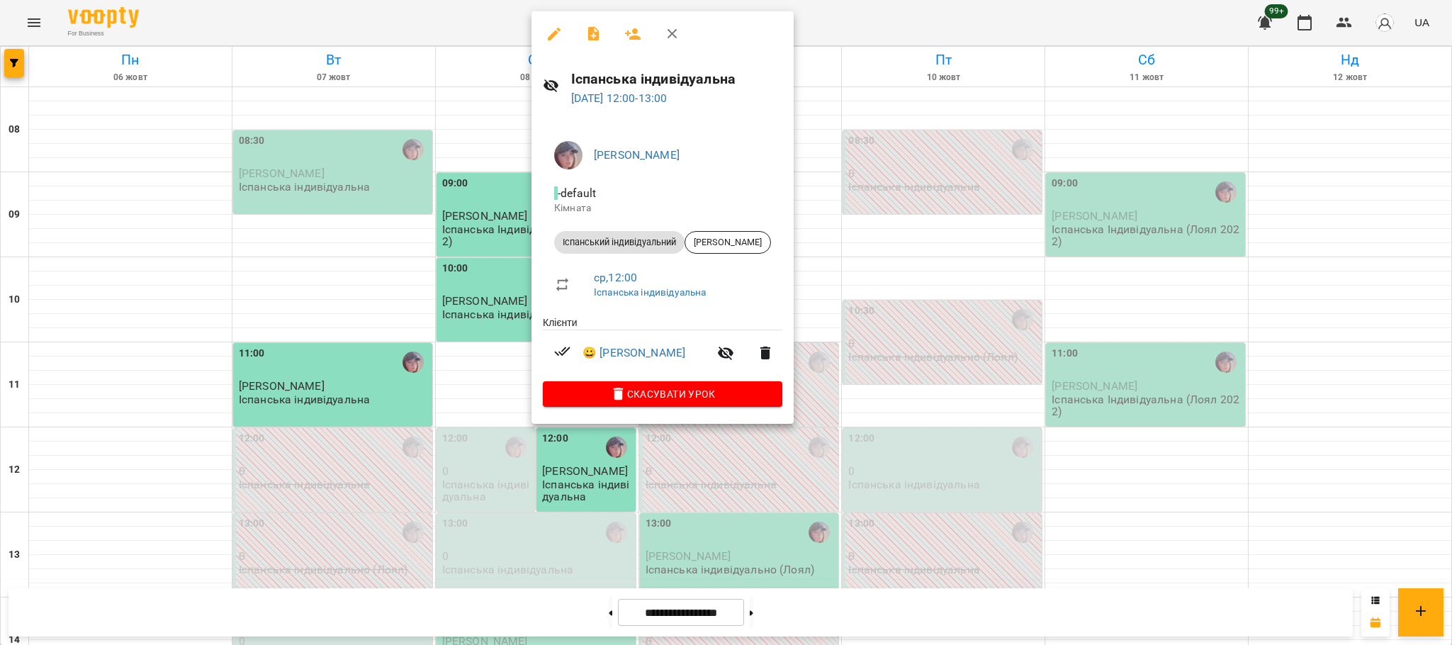
click at [527, 480] on div at bounding box center [726, 322] width 1452 height 645
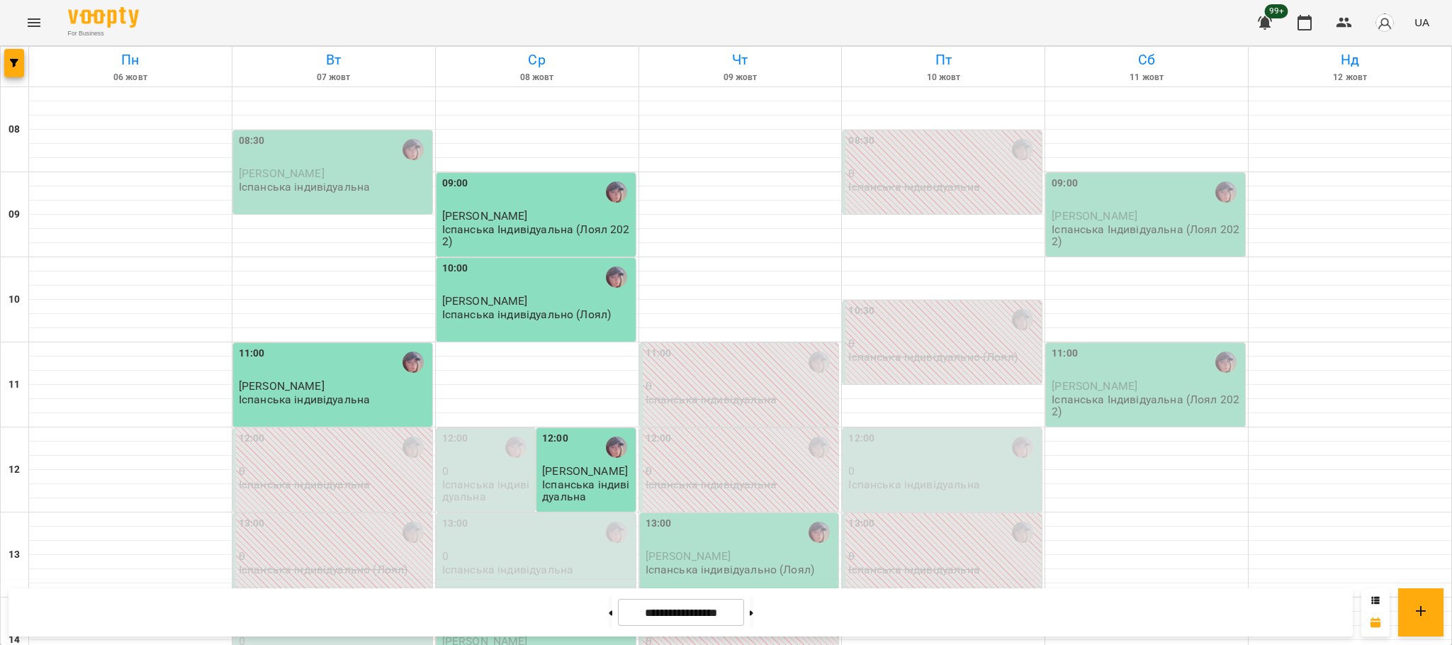
click at [1108, 346] on div "11:00" at bounding box center [1146, 362] width 191 height 33
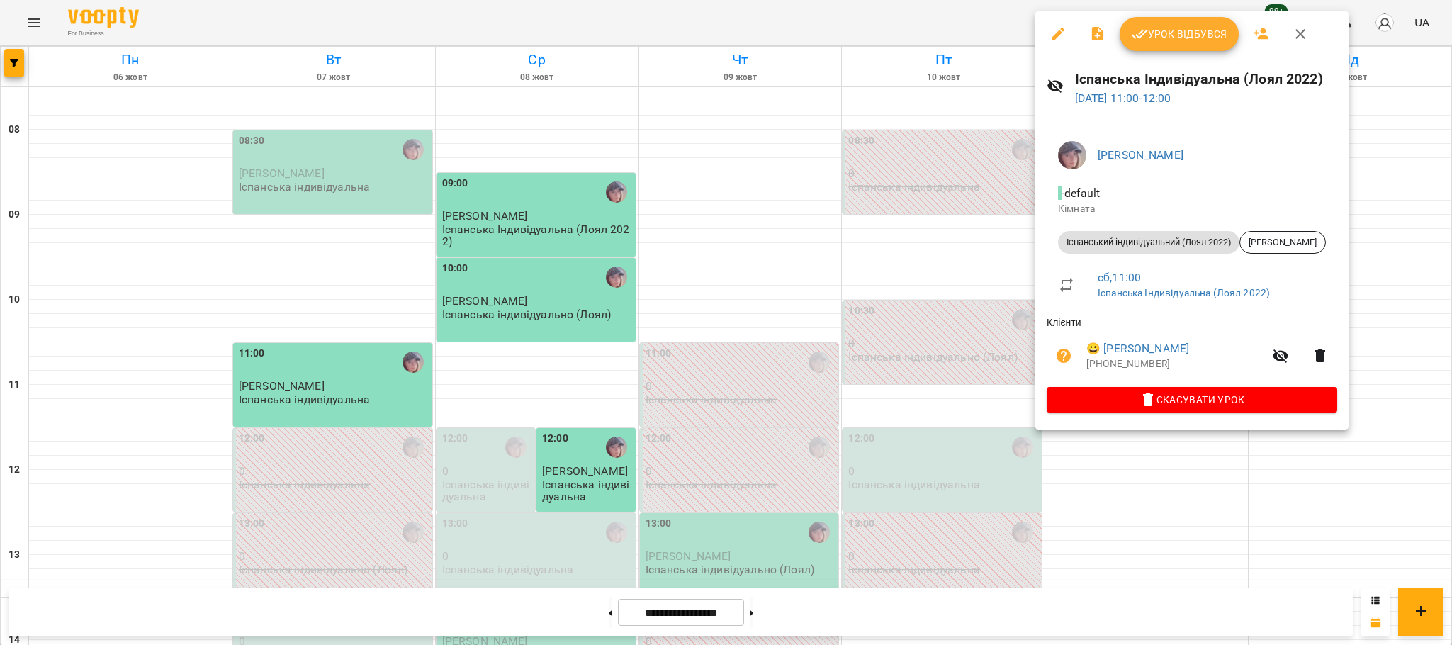
click at [1025, 572] on div at bounding box center [726, 322] width 1452 height 645
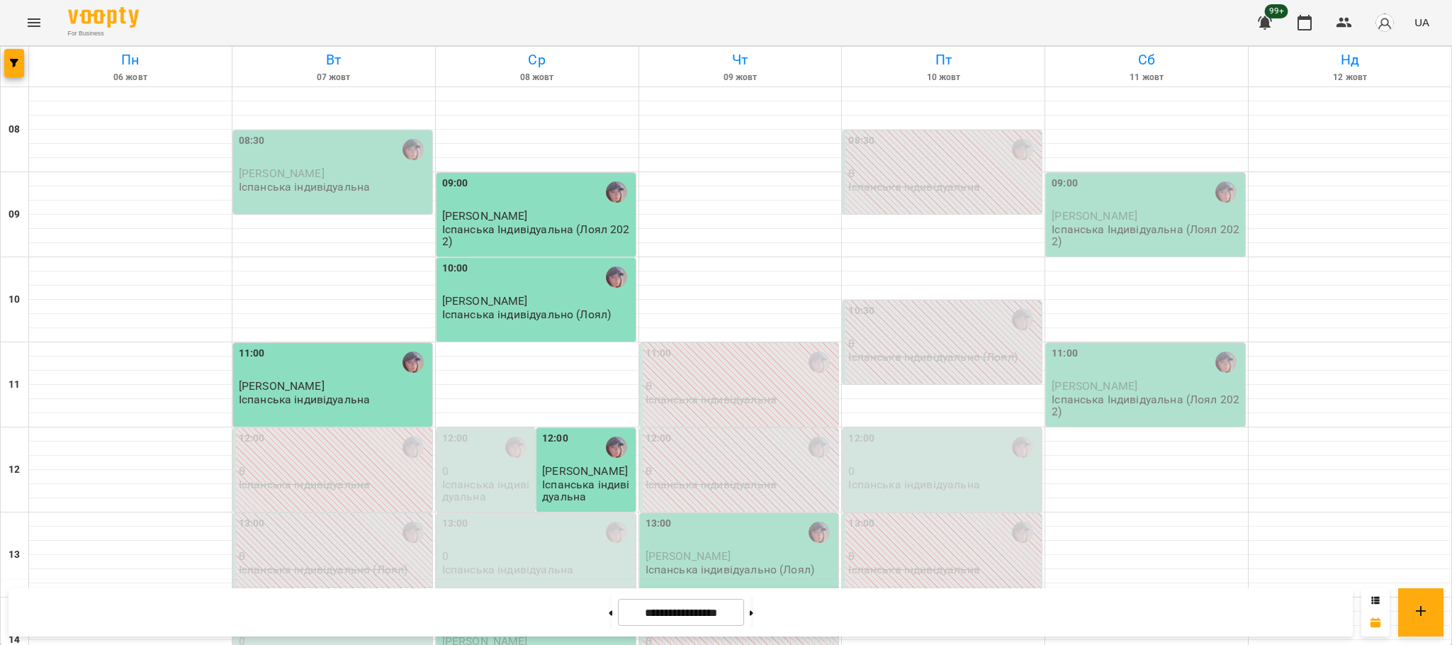
click at [585, 478] on p "Іспанська індивідуальна" at bounding box center [587, 490] width 90 height 25
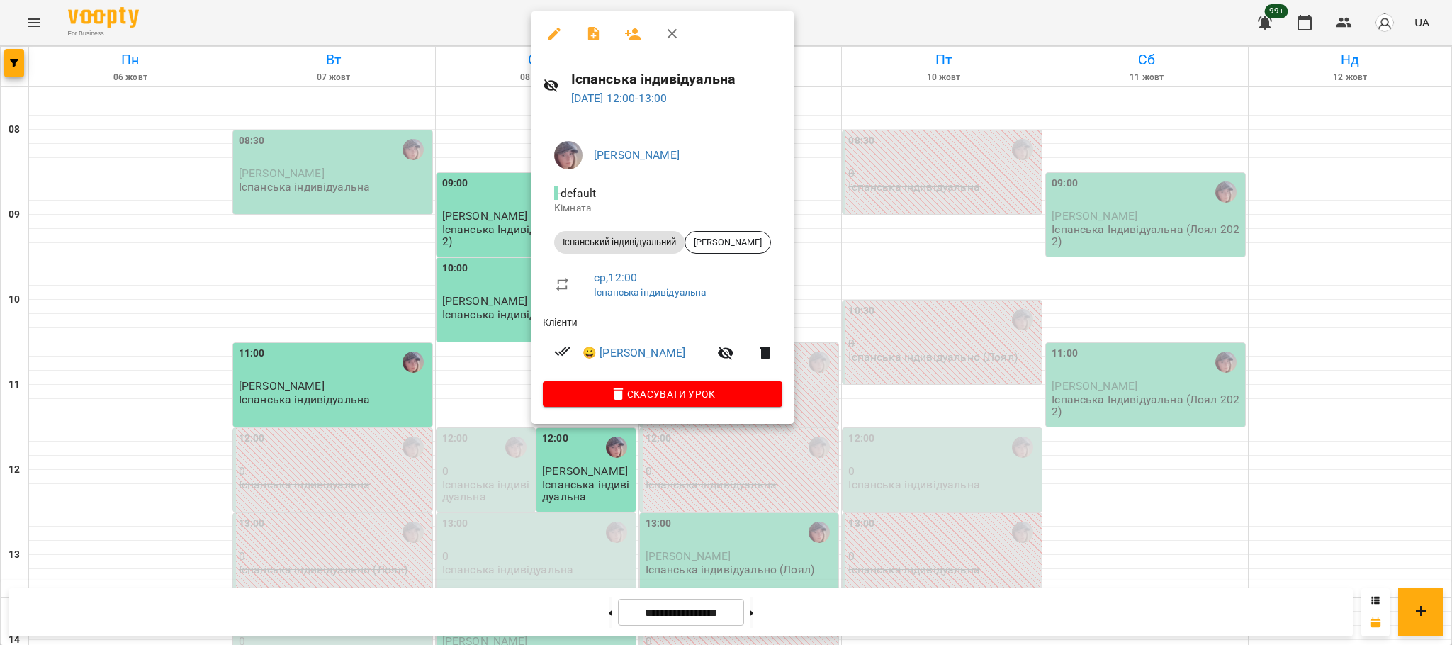
click at [1163, 373] on div at bounding box center [726, 322] width 1452 height 645
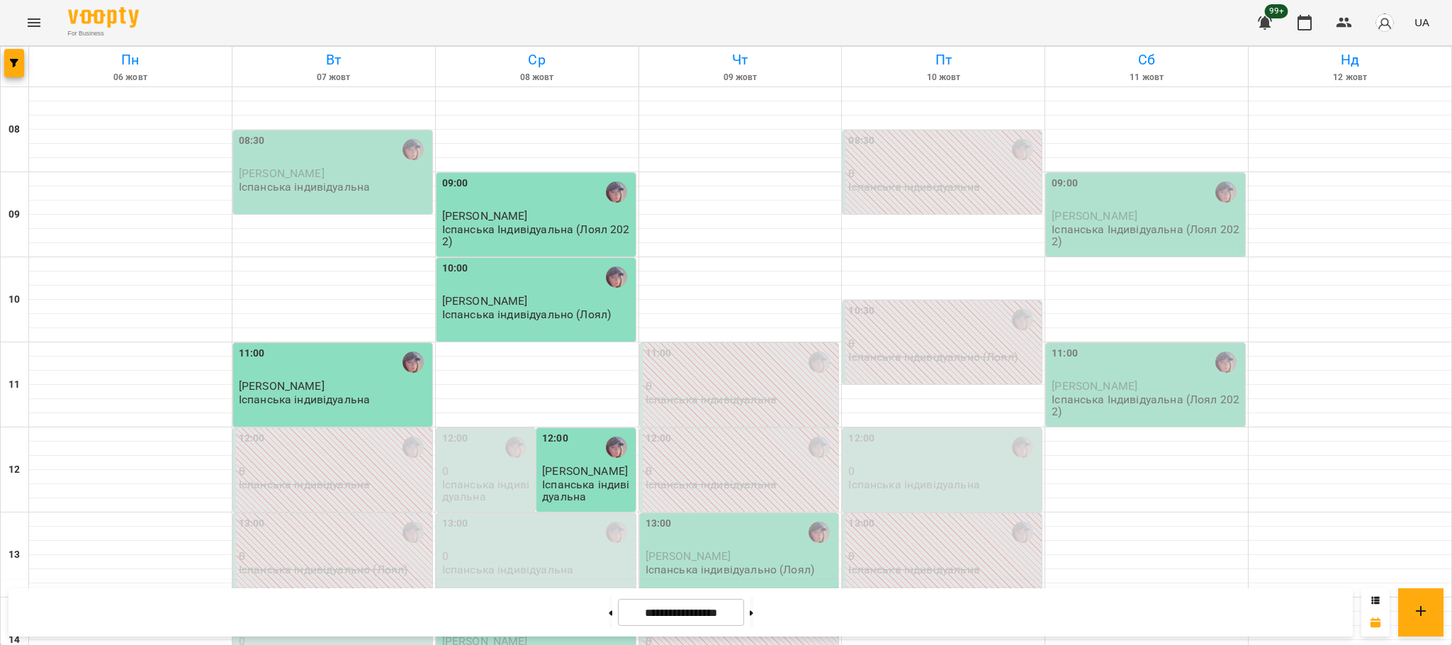
scroll to position [402, 0]
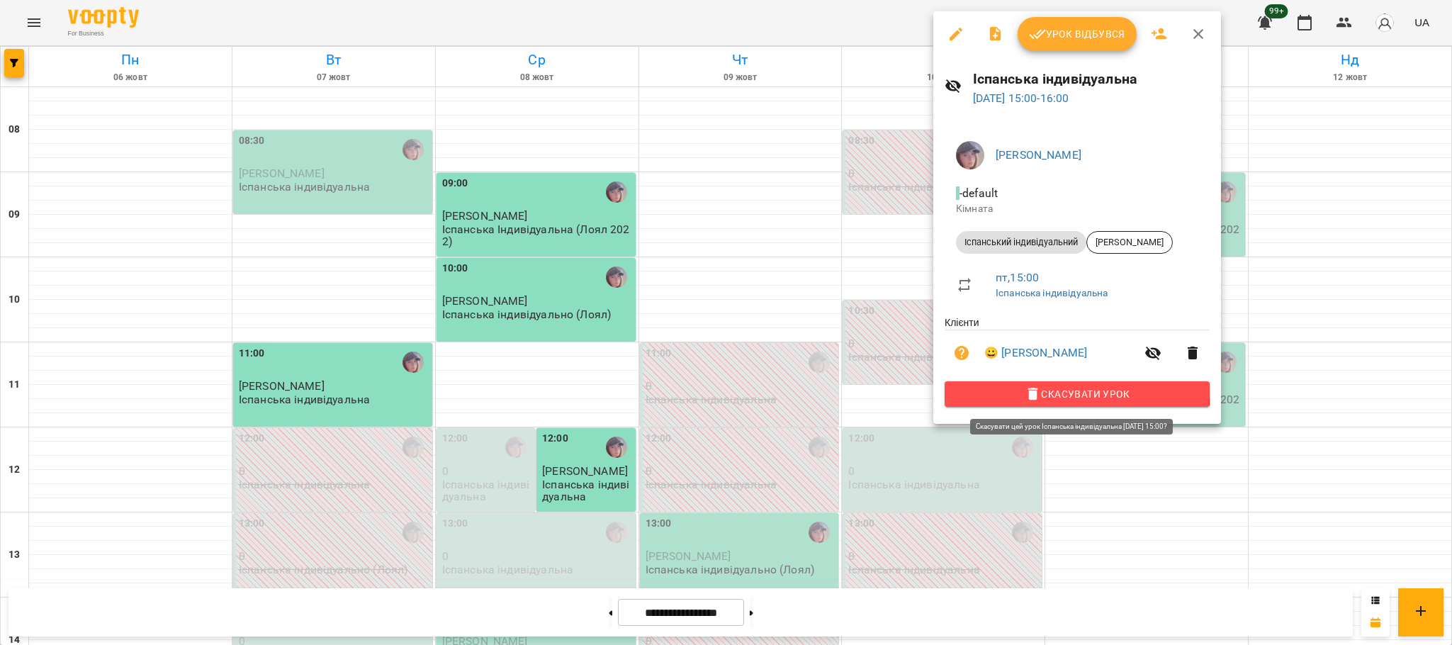
click at [1025, 392] on icon "button" at bounding box center [1033, 393] width 17 height 17
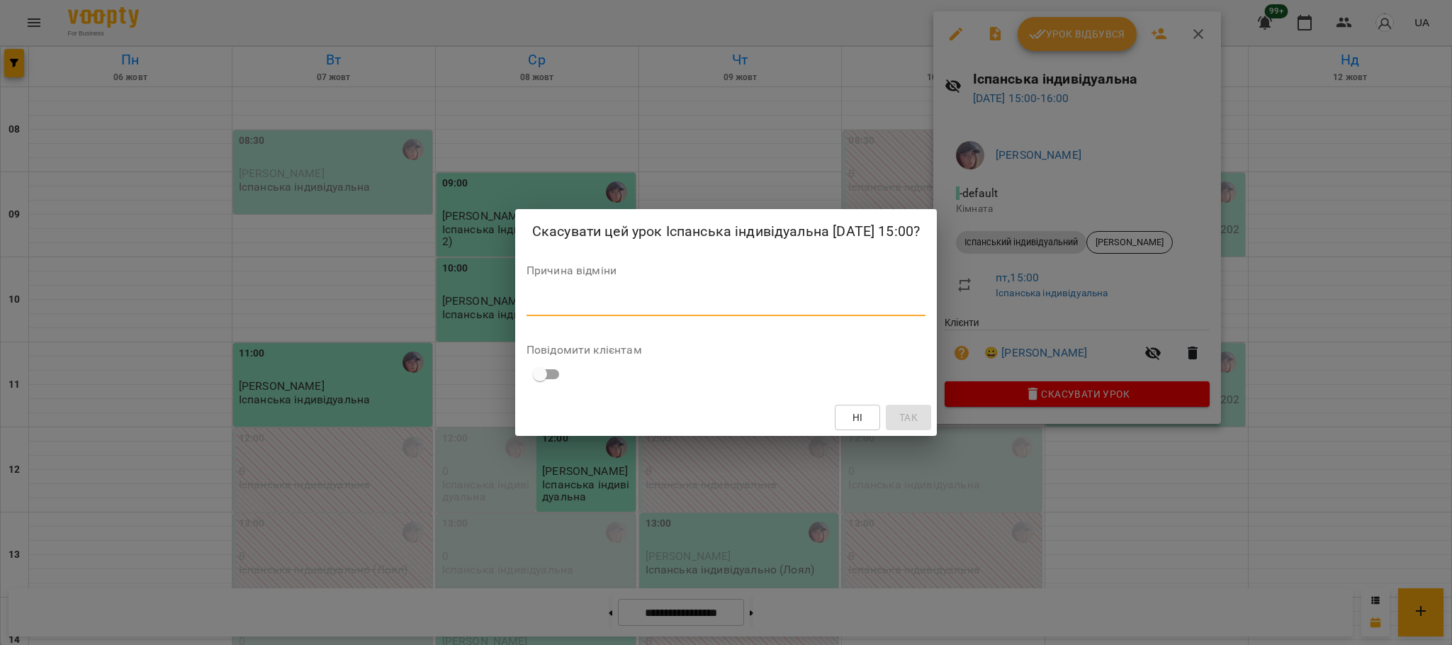
click at [684, 311] on textarea at bounding box center [725, 304] width 399 height 13
type textarea "*"
type textarea "**********"
click at [912, 426] on span "Так" at bounding box center [910, 417] width 18 height 17
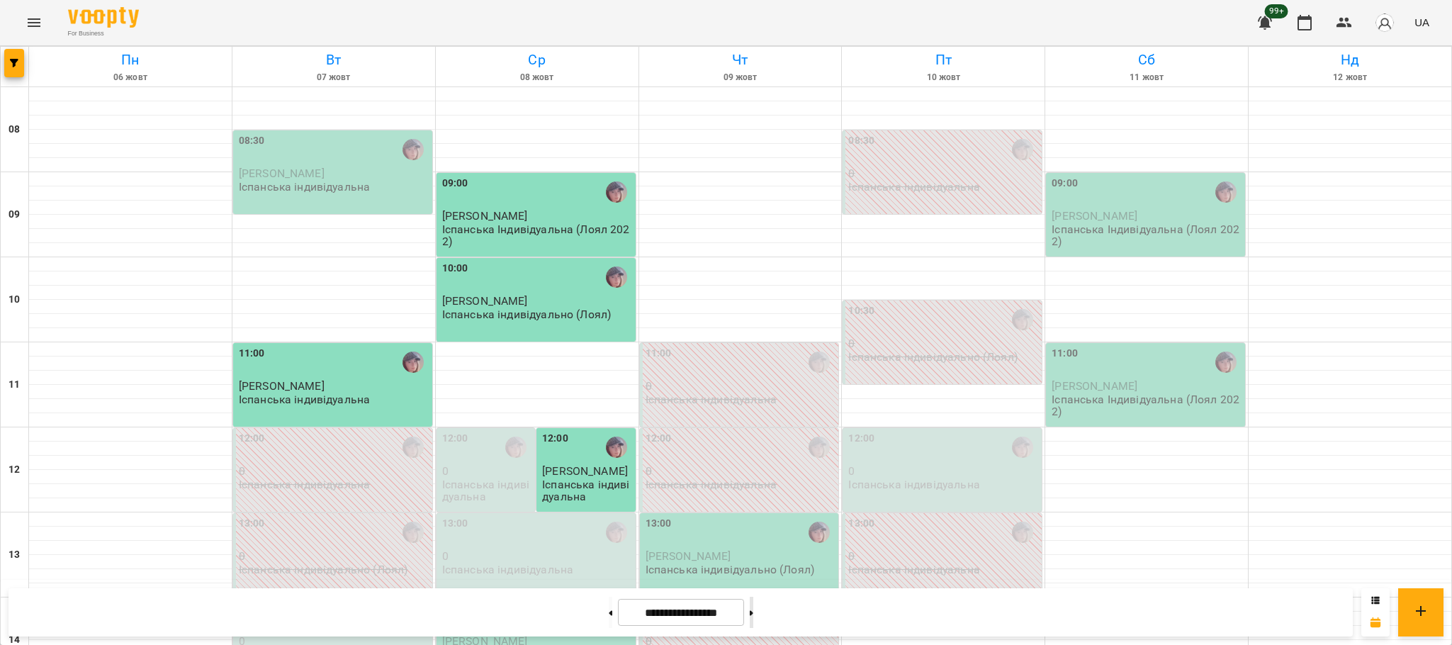
click at [753, 619] on button at bounding box center [752, 612] width 4 height 31
type input "**********"
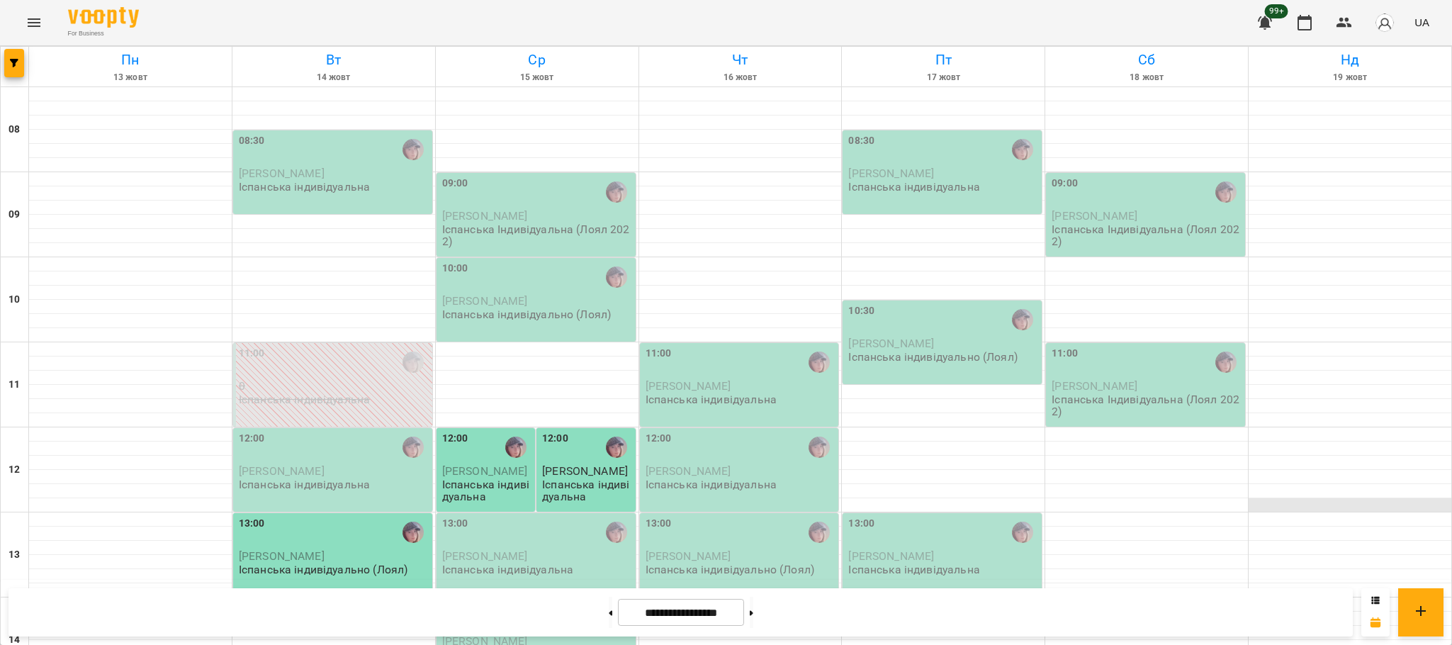
scroll to position [224, 0]
drag, startPoint x: 527, startPoint y: 245, endPoint x: 507, endPoint y: 261, distance: 26.2
click at [507, 478] on p "Іспанська індивідуальна" at bounding box center [487, 490] width 90 height 25
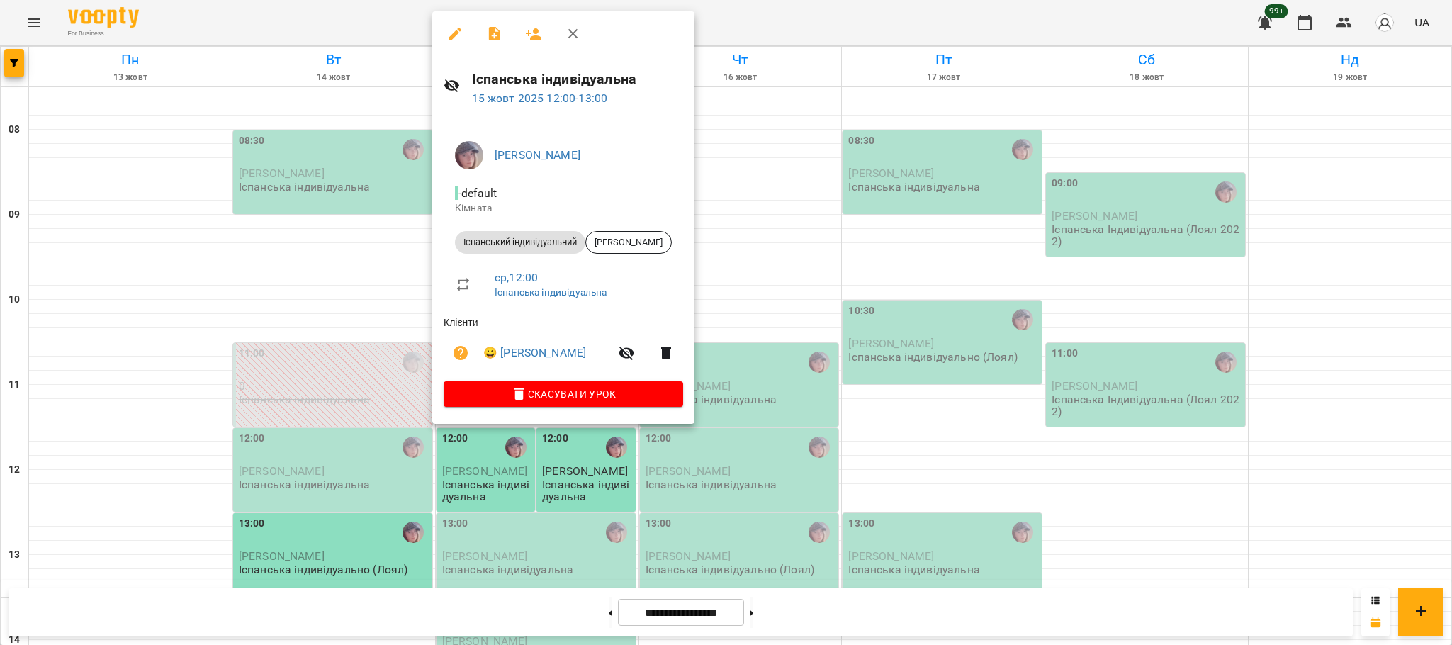
click at [1171, 243] on div at bounding box center [726, 322] width 1452 height 645
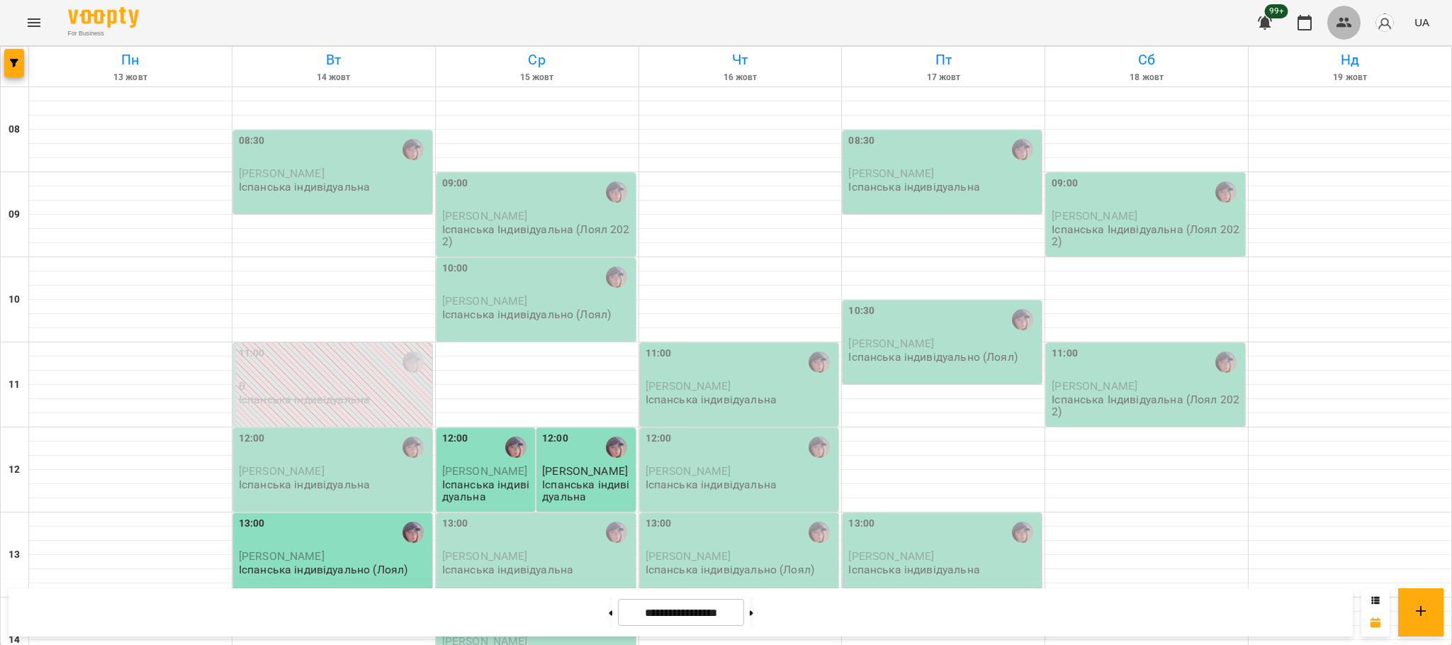
click at [1353, 21] on icon "button" at bounding box center [1344, 22] width 17 height 17
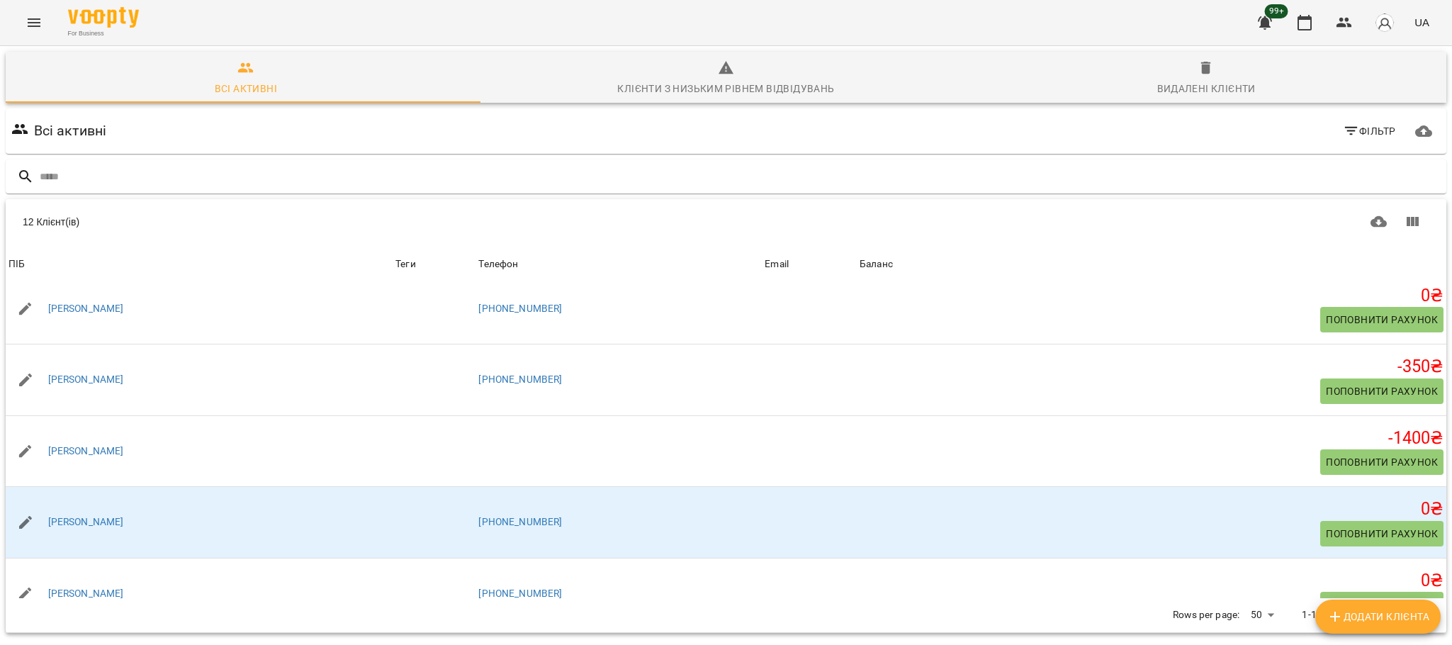
scroll to position [457, 0]
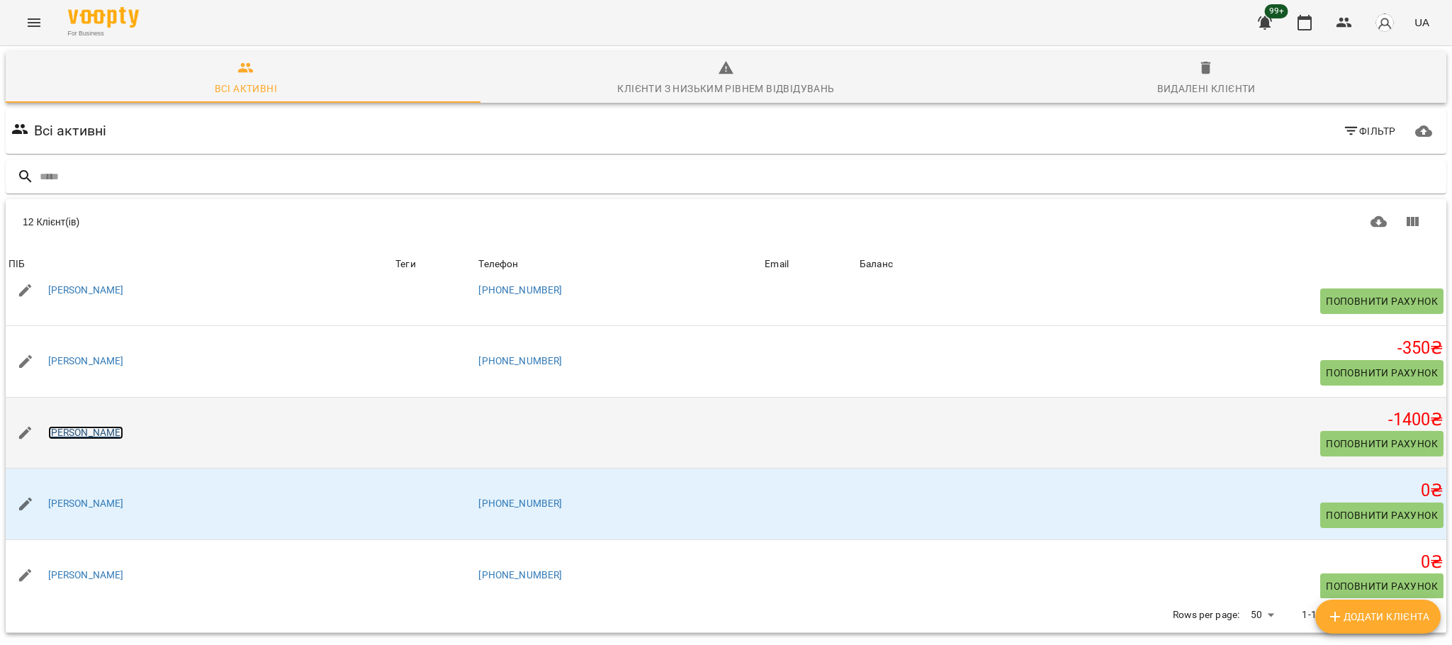
click at [71, 432] on link "[PERSON_NAME]" at bounding box center [86, 433] width 76 height 14
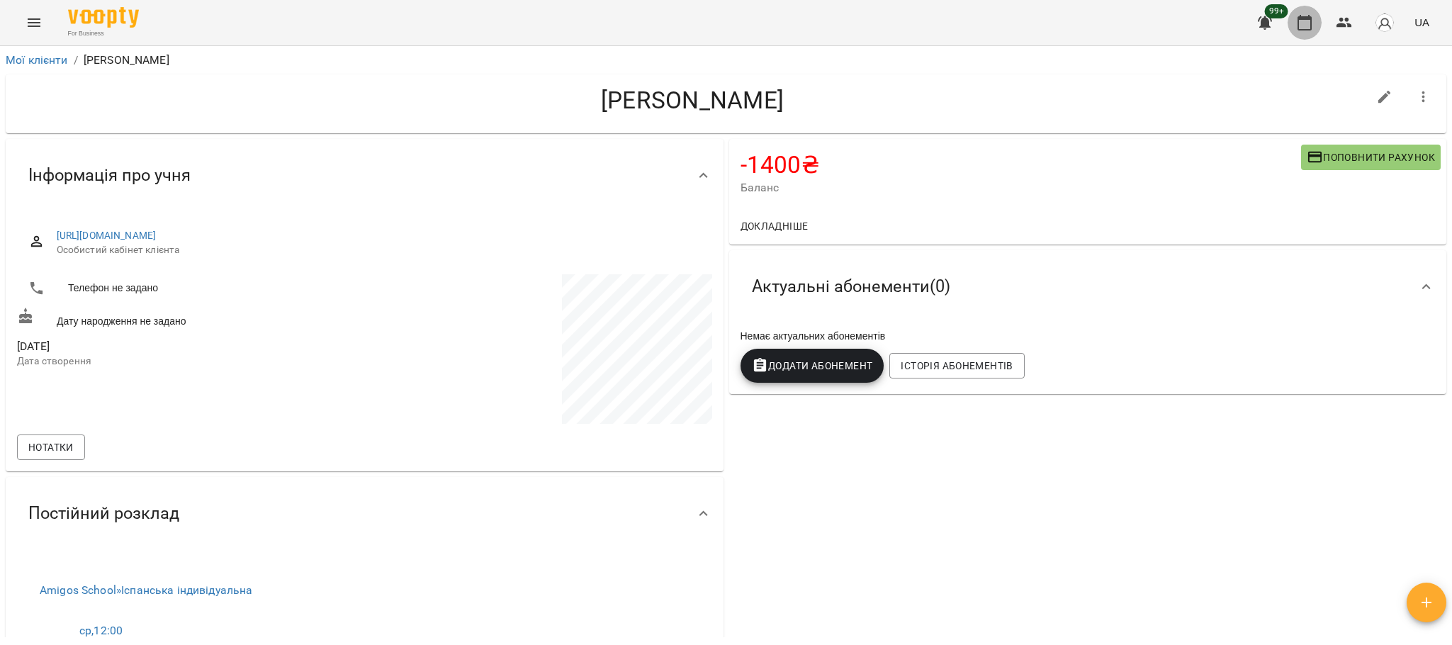
click at [1306, 34] on button "button" at bounding box center [1304, 23] width 34 height 34
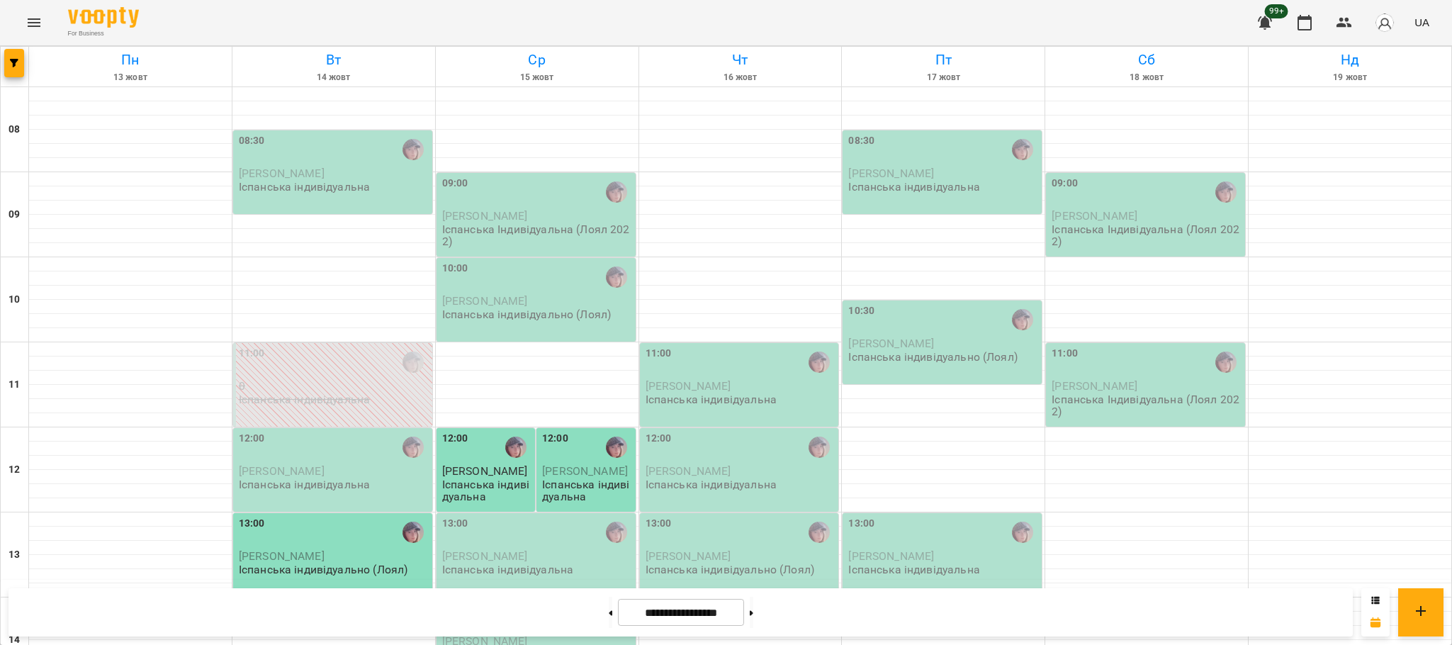
click at [453, 463] on div "12:00" at bounding box center [455, 447] width 26 height 33
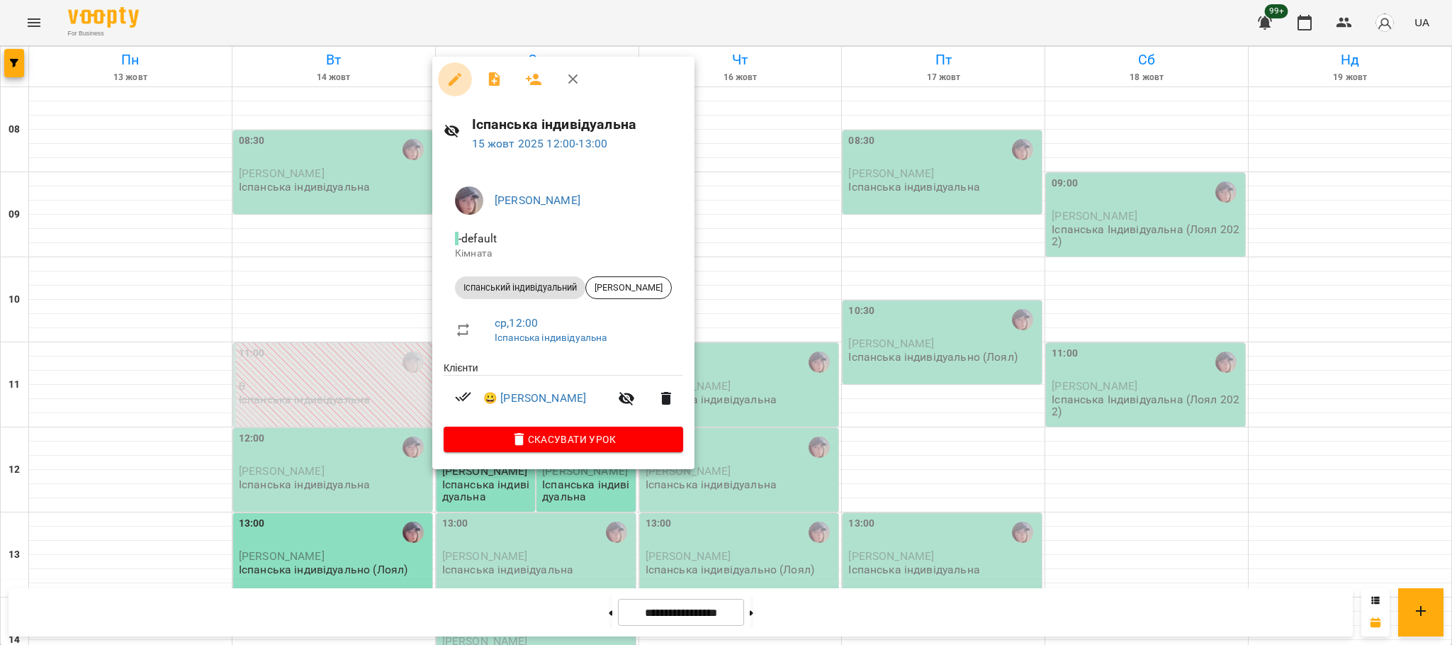
click at [449, 84] on icon "button" at bounding box center [455, 79] width 13 height 13
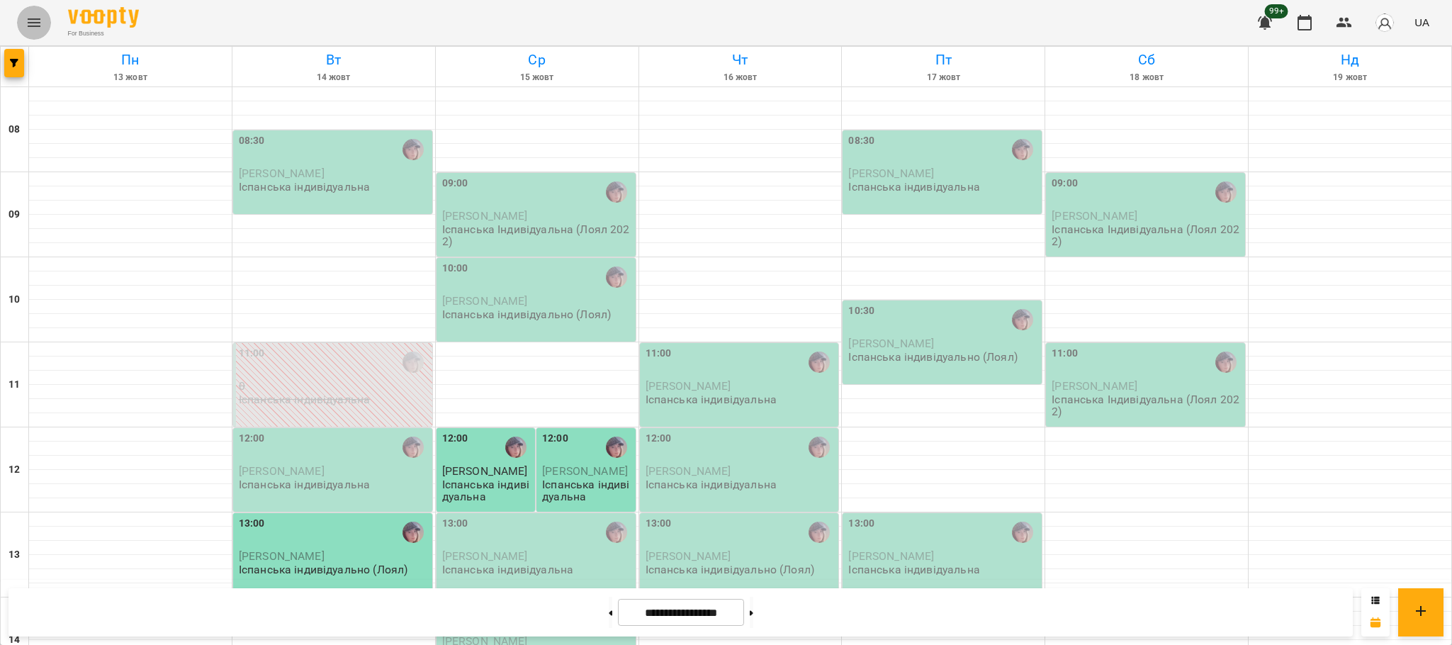
click at [32, 17] on icon "Menu" at bounding box center [34, 22] width 17 height 17
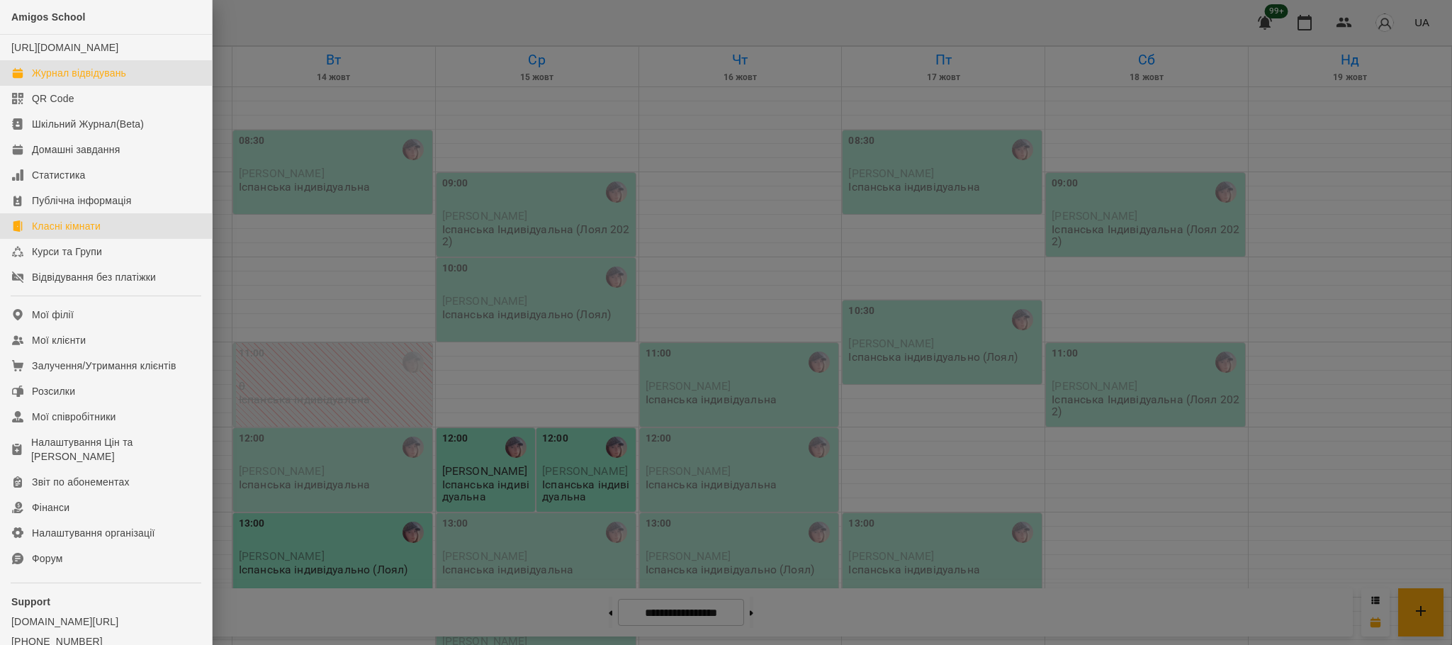
click at [51, 233] on div "Класні кімнати" at bounding box center [66, 226] width 69 height 14
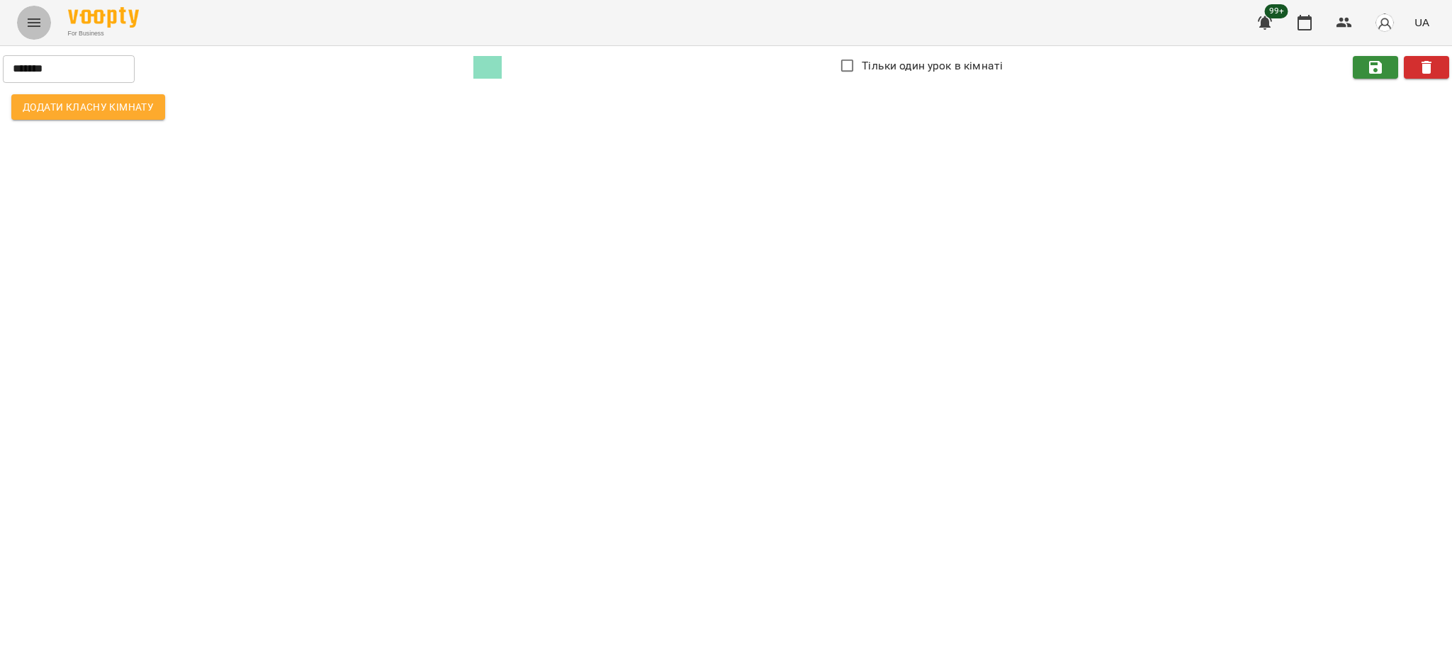
click at [28, 19] on icon "Menu" at bounding box center [34, 22] width 13 height 9
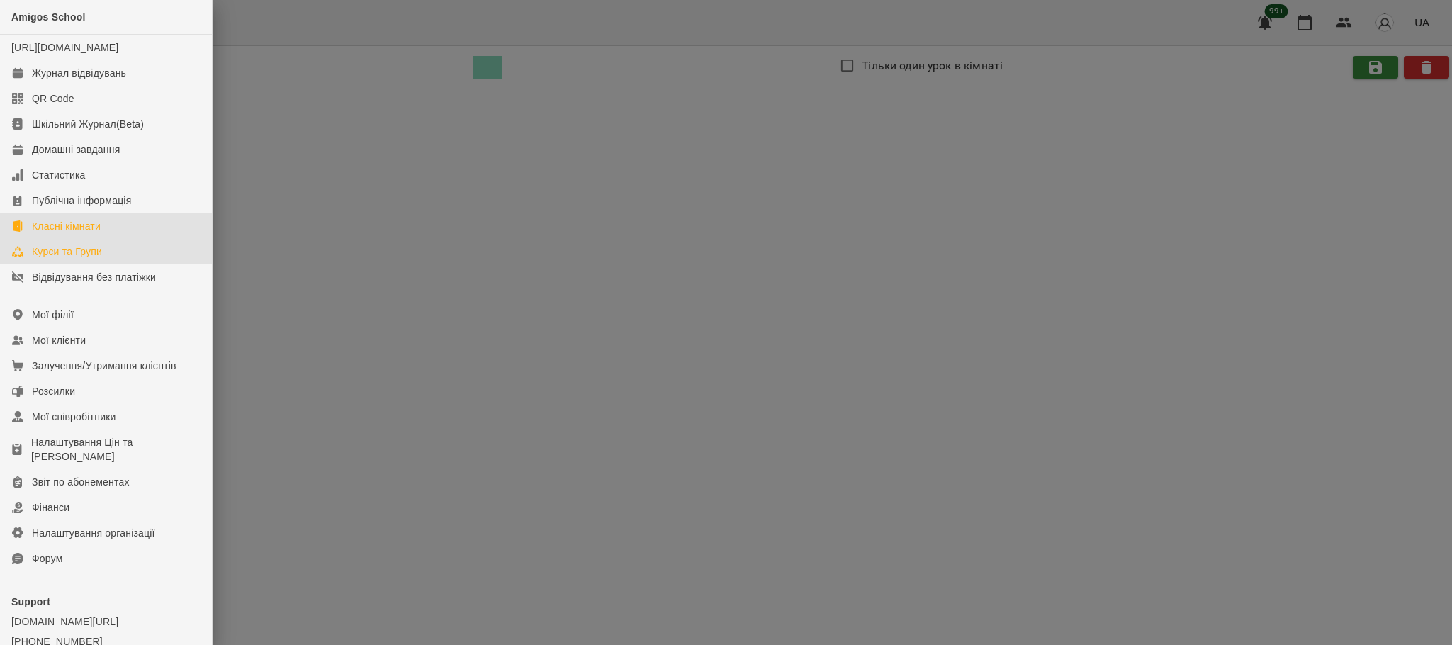
click at [41, 259] on div "Курси та Групи" at bounding box center [67, 251] width 70 height 14
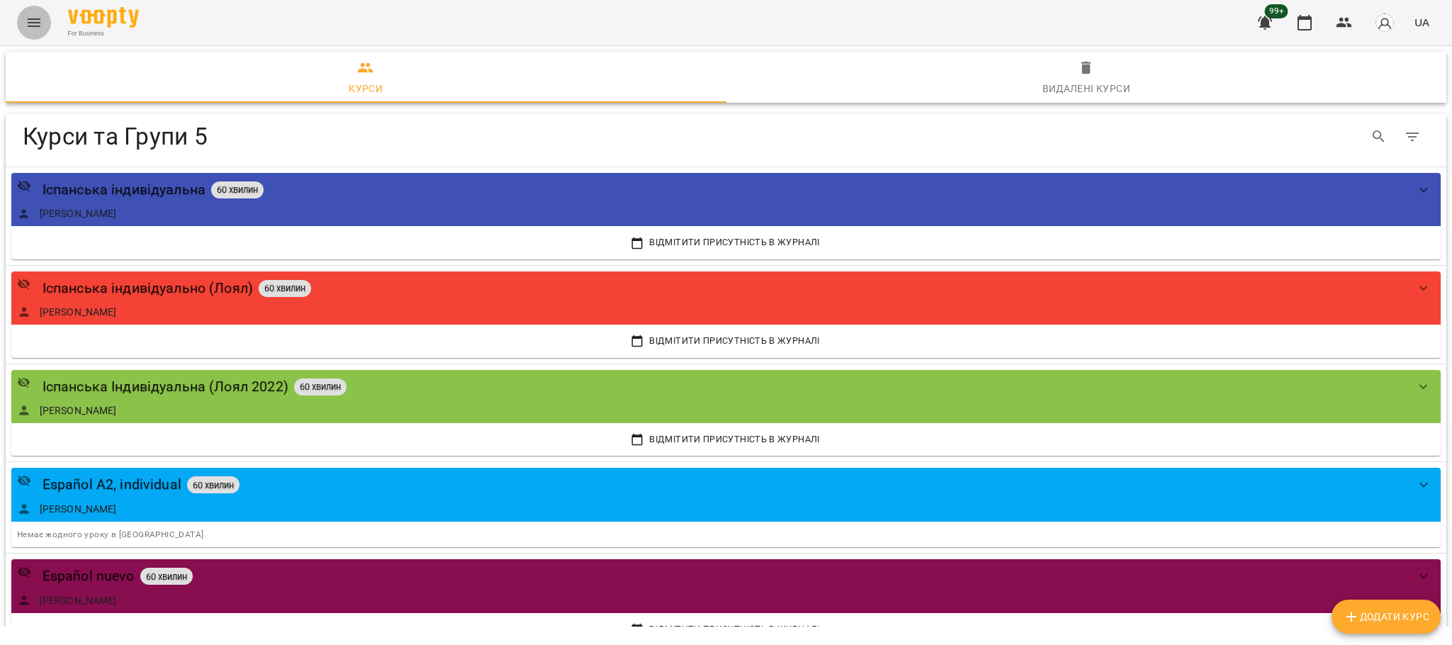
click at [28, 34] on button "Menu" at bounding box center [34, 23] width 34 height 34
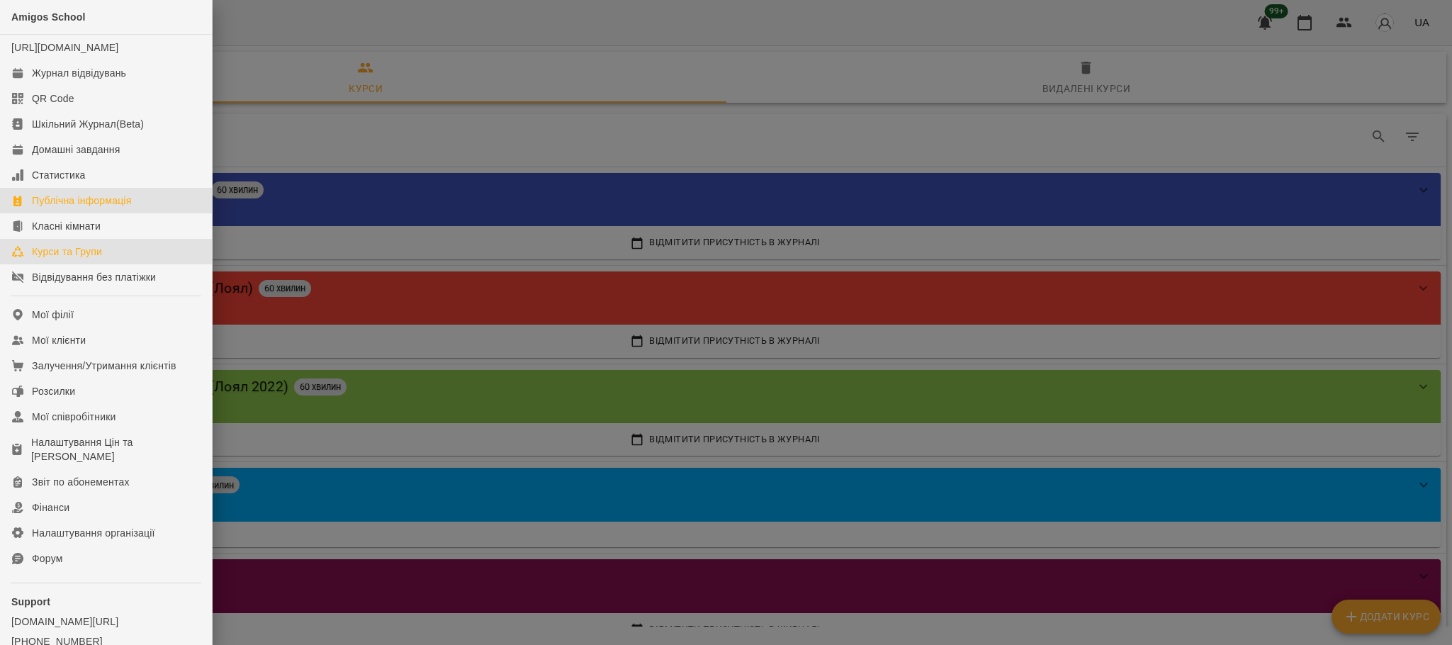
click at [47, 208] on div "Публічна інформація" at bounding box center [81, 200] width 99 height 14
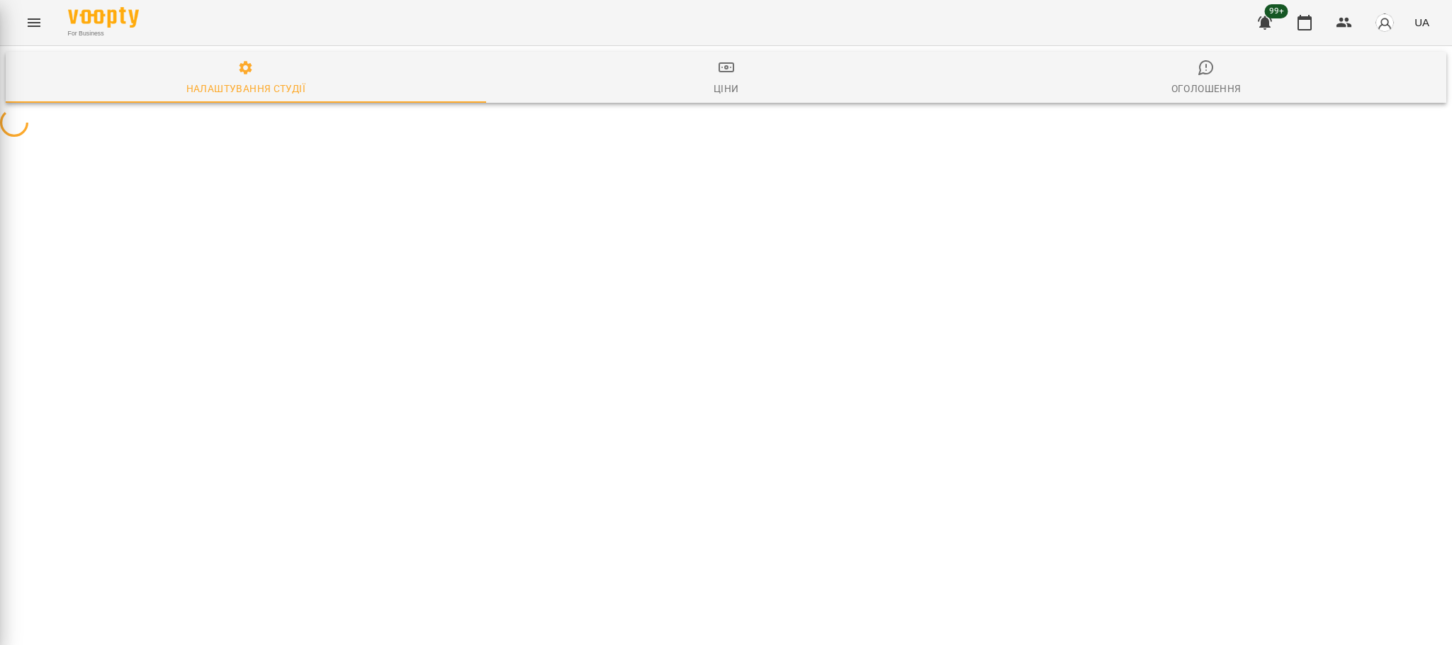
select select "**"
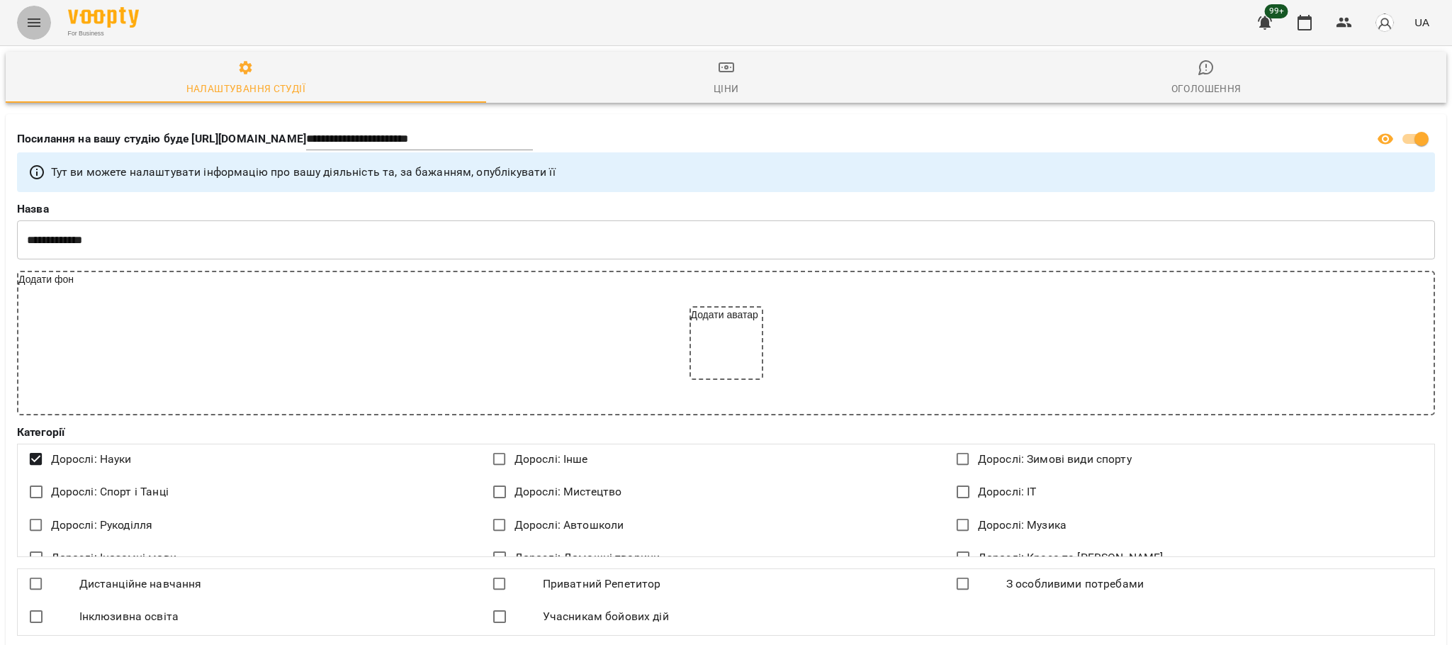
click at [28, 23] on icon "Menu" at bounding box center [34, 22] width 17 height 17
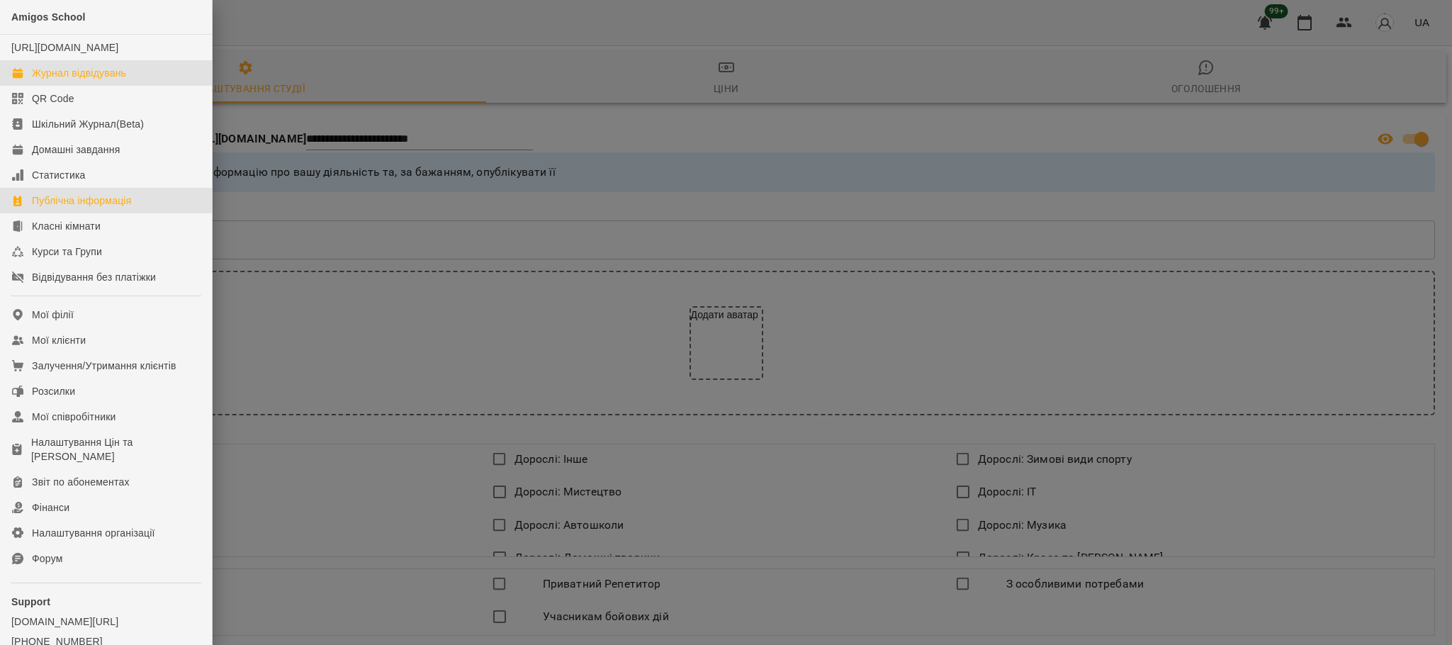
click at [37, 80] on div "Журнал відвідувань" at bounding box center [79, 73] width 94 height 14
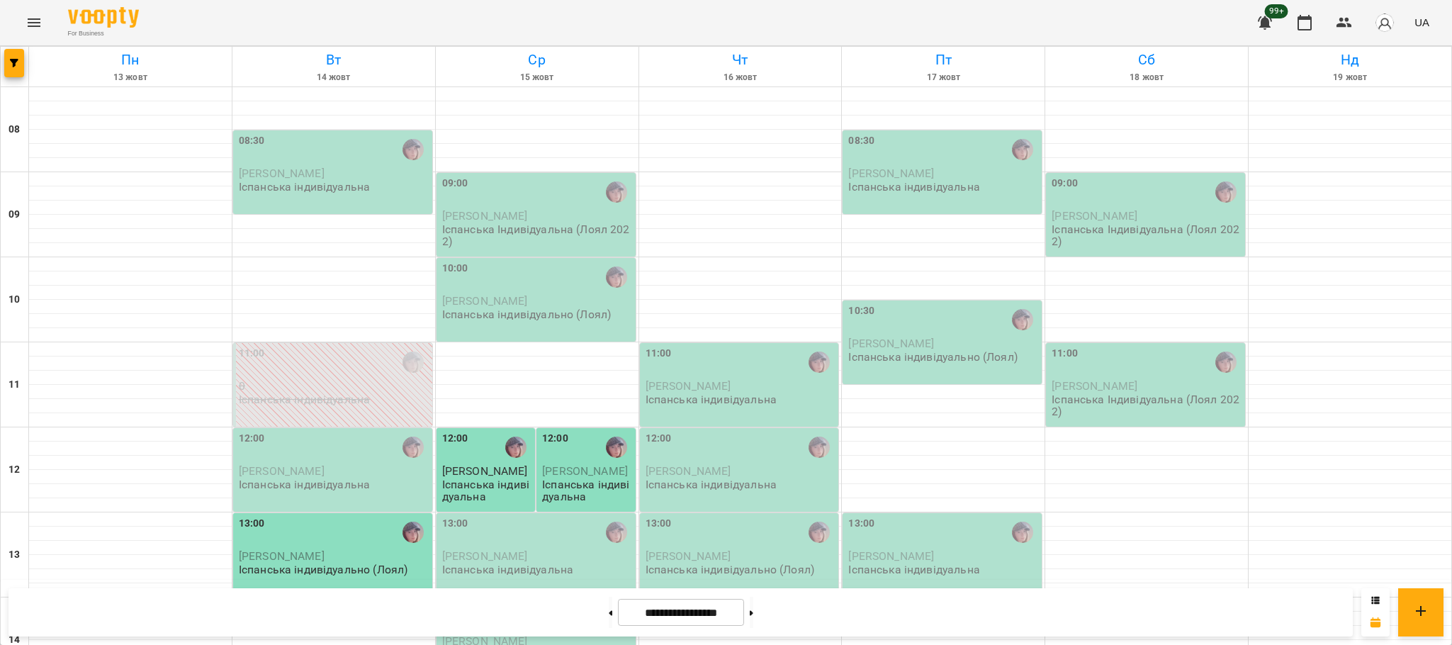
click at [457, 458] on div "12:00" at bounding box center [455, 447] width 26 height 33
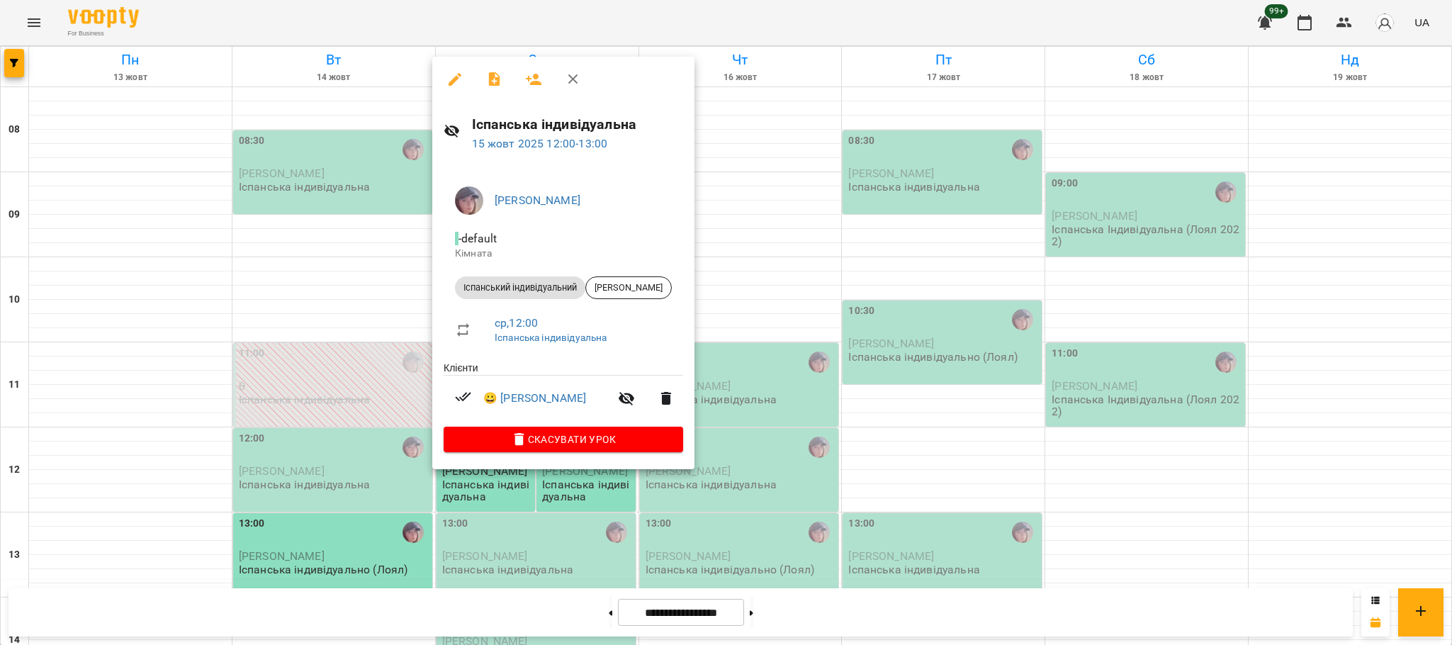
click at [515, 492] on div at bounding box center [726, 322] width 1452 height 645
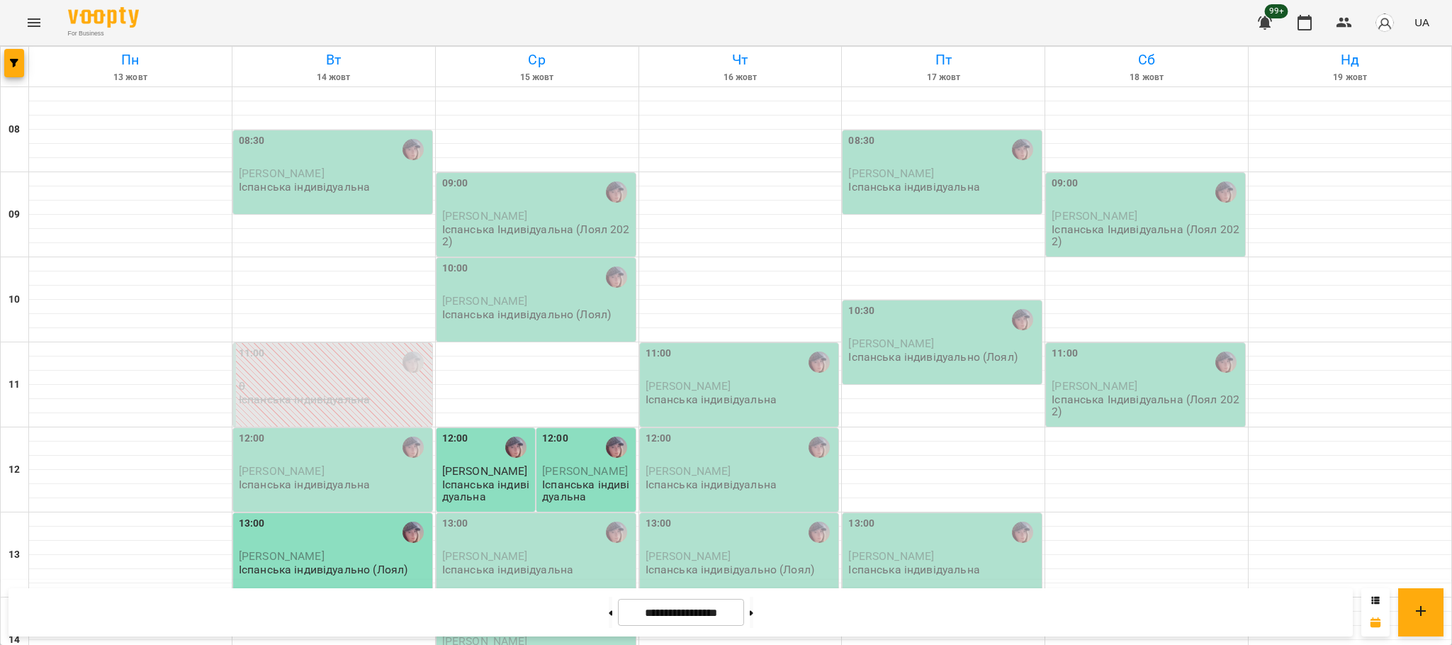
click at [295, 164] on div "08:30" at bounding box center [334, 149] width 191 height 33
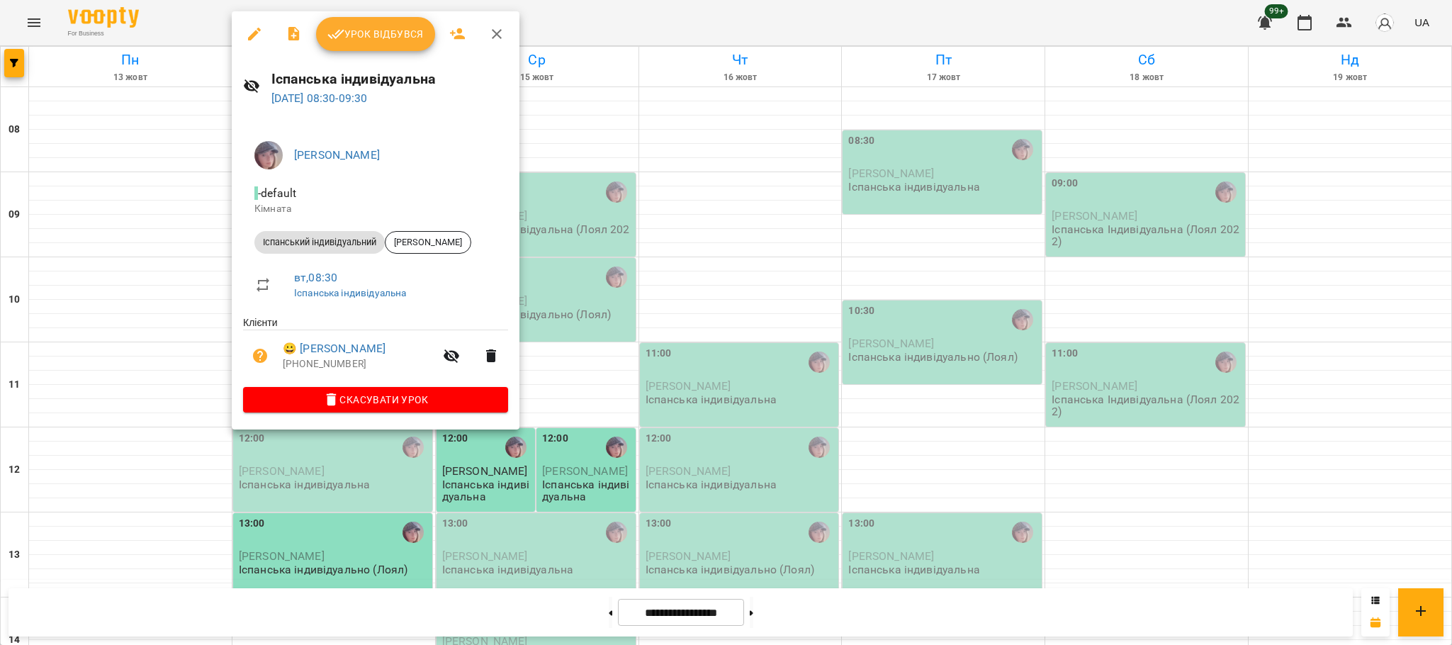
click at [145, 226] on div at bounding box center [726, 322] width 1452 height 645
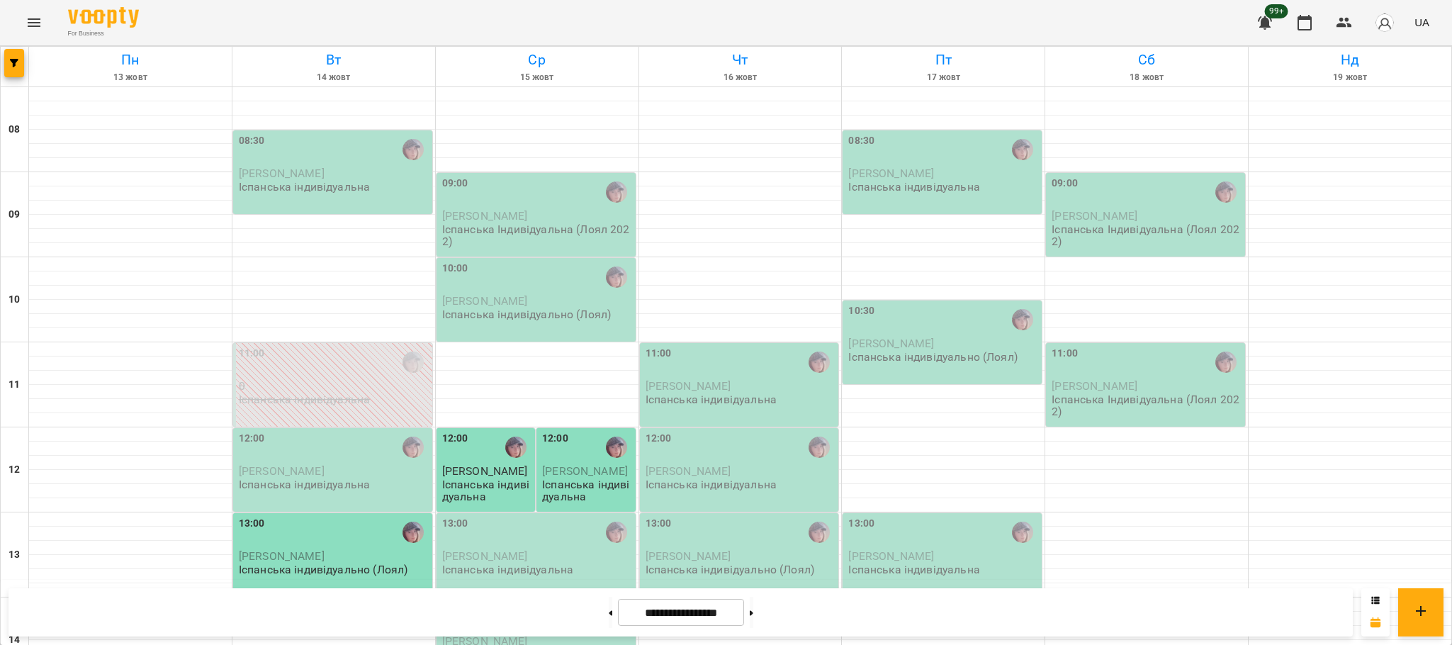
click at [258, 190] on p "Іспанська індивідуальна" at bounding box center [304, 187] width 131 height 12
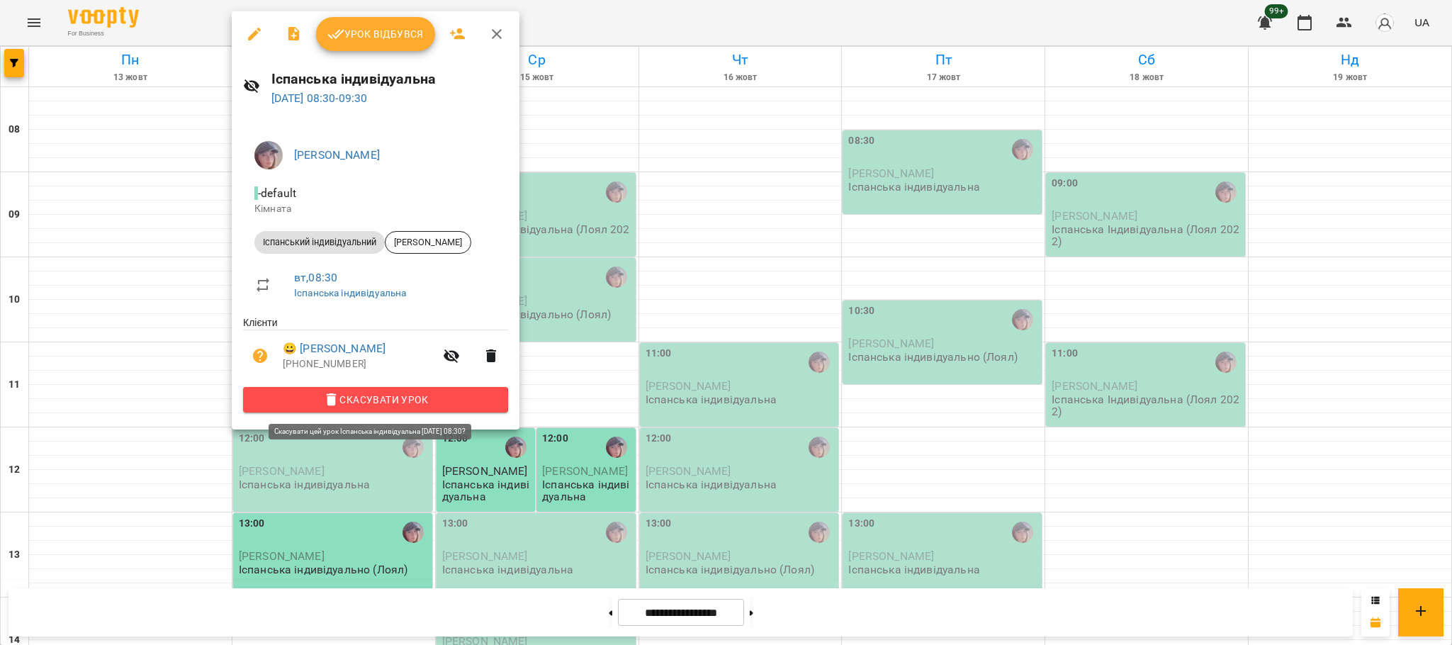
click at [339, 402] on span "Скасувати Урок" at bounding box center [375, 399] width 242 height 17
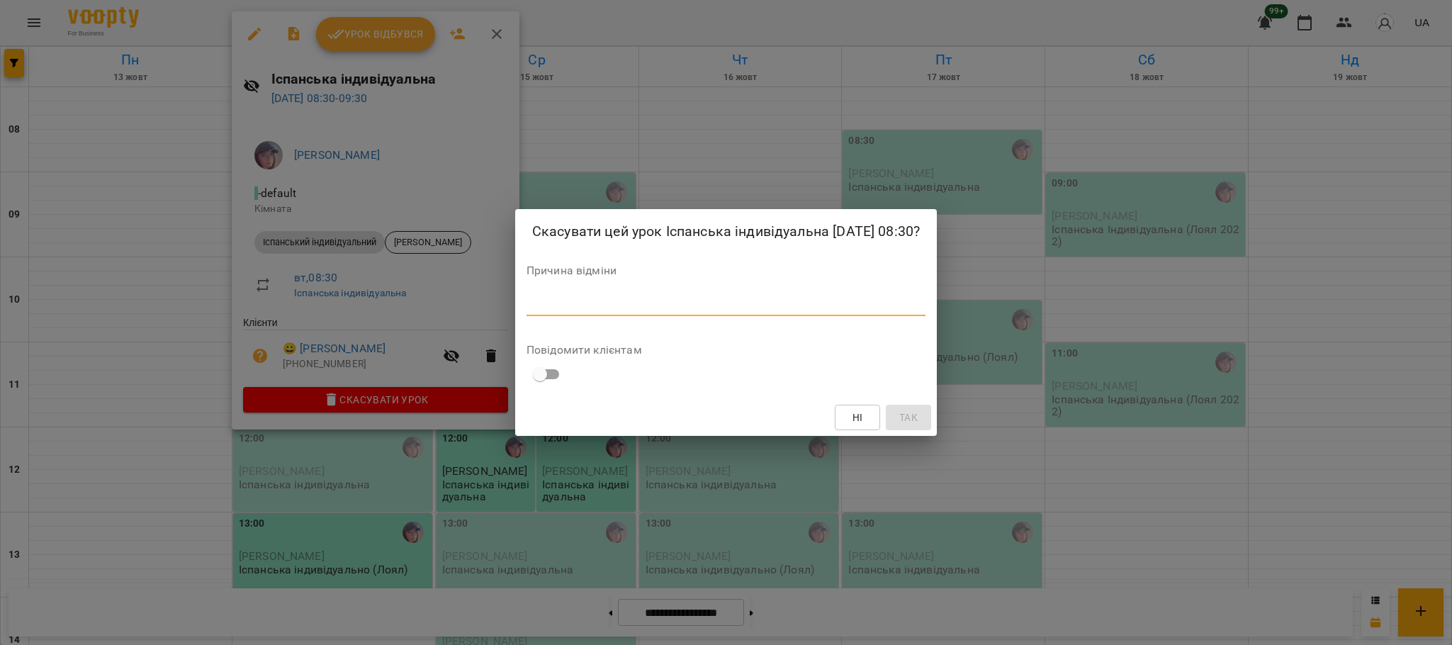
click at [694, 311] on textarea at bounding box center [725, 304] width 399 height 13
type textarea "*"
type textarea "*******"
click at [920, 426] on span "Так" at bounding box center [910, 417] width 23 height 17
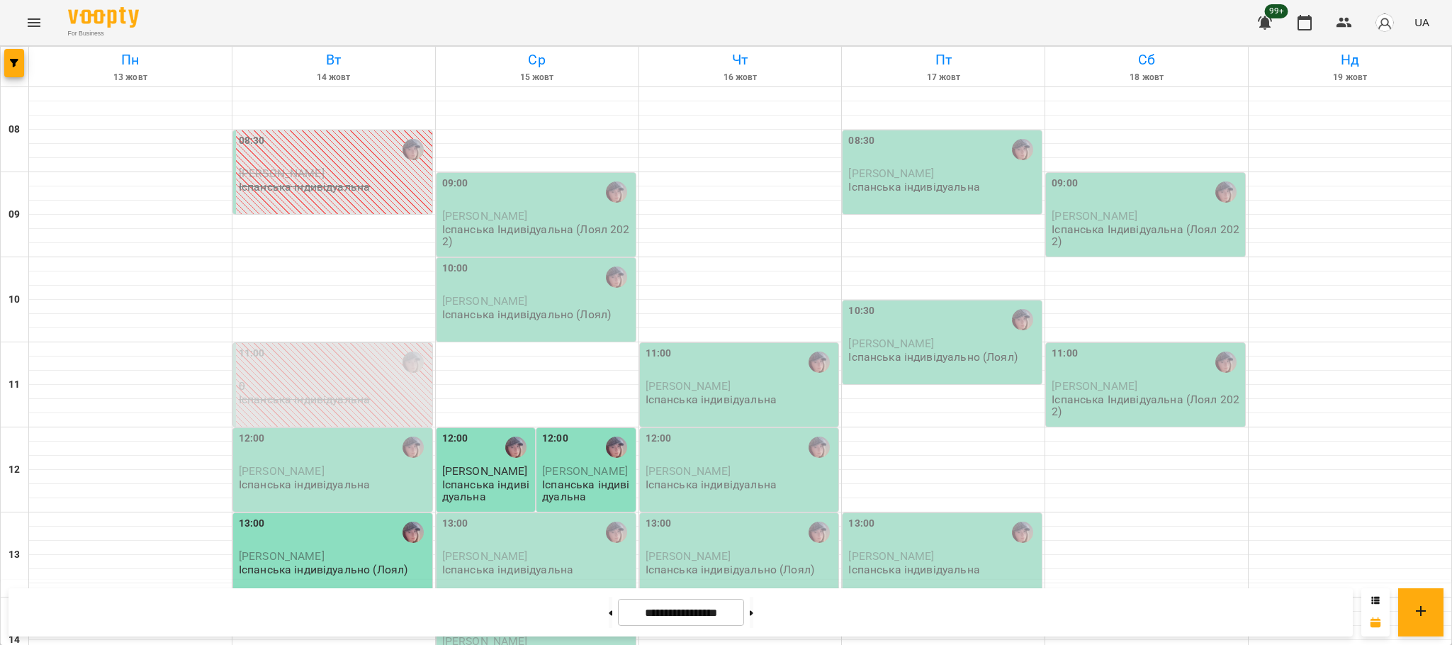
click at [848, 162] on div "08:30" at bounding box center [861, 149] width 26 height 33
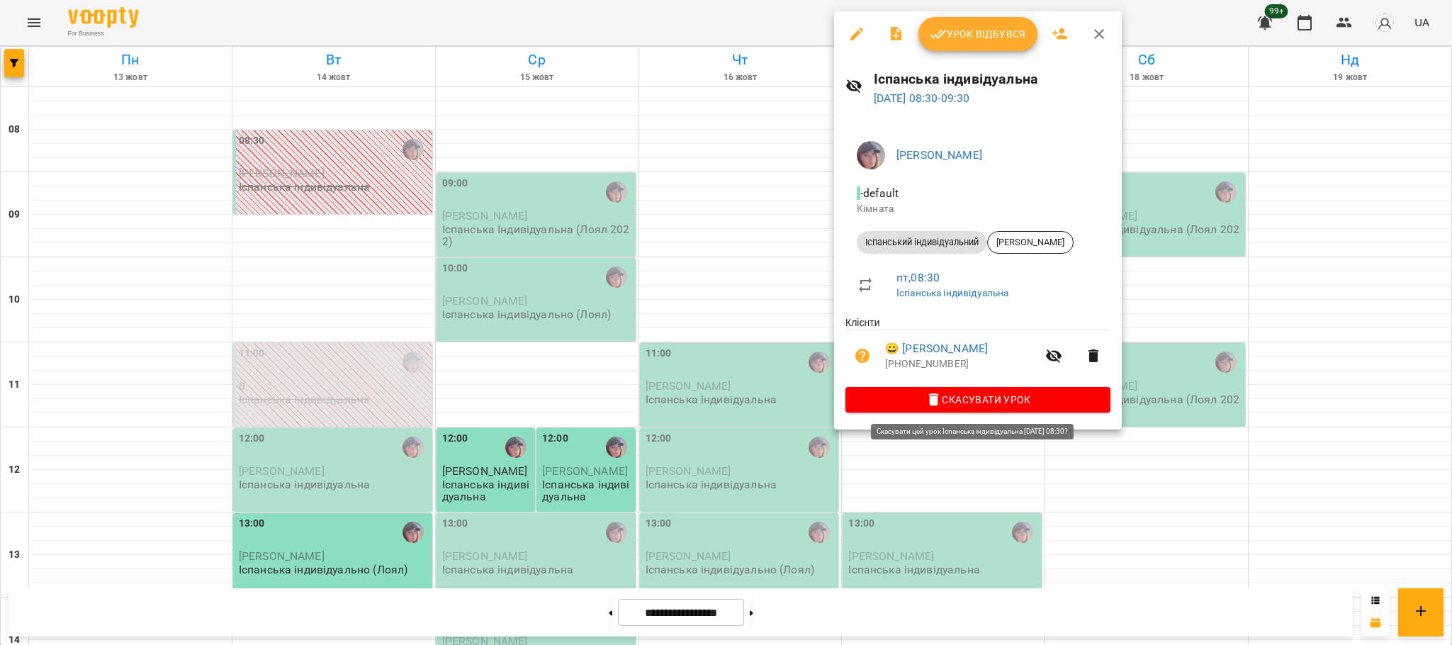
click at [935, 393] on icon "button" at bounding box center [933, 399] width 17 height 17
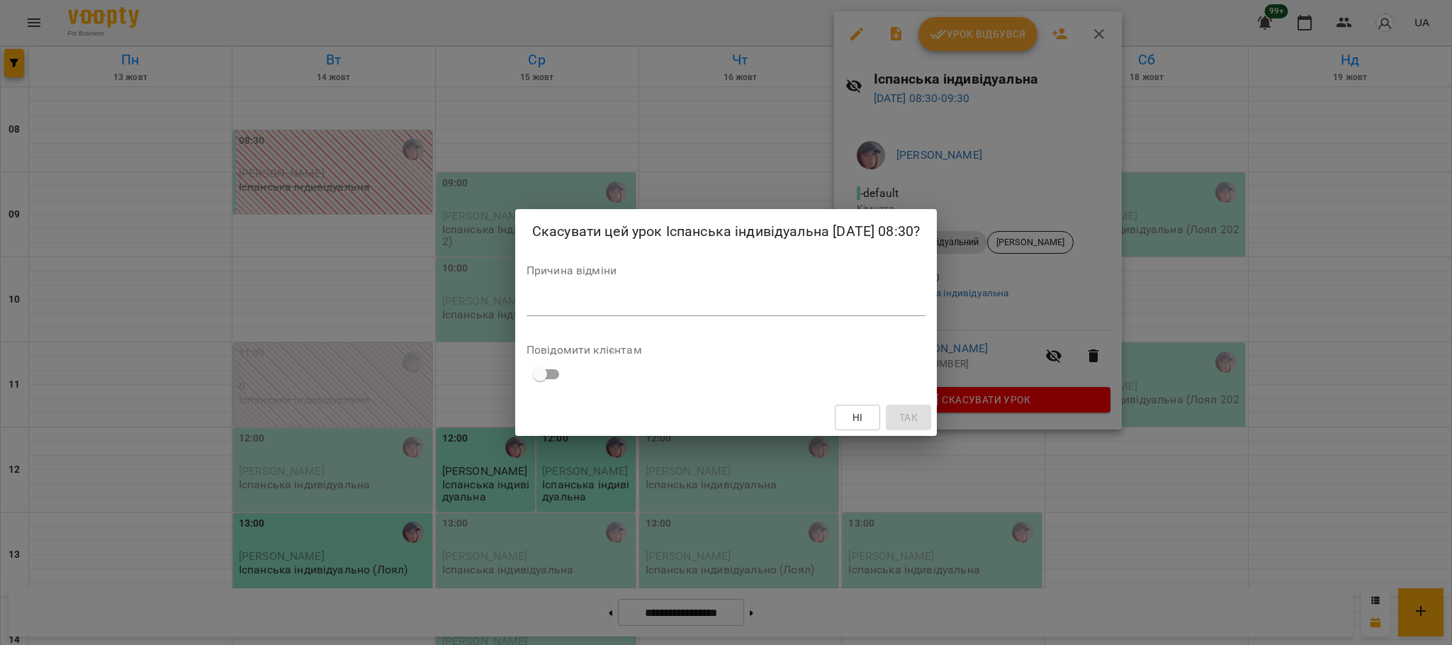
click at [742, 311] on textarea at bounding box center [725, 304] width 399 height 13
type textarea "*******"
click at [904, 426] on span "Так" at bounding box center [910, 417] width 18 height 17
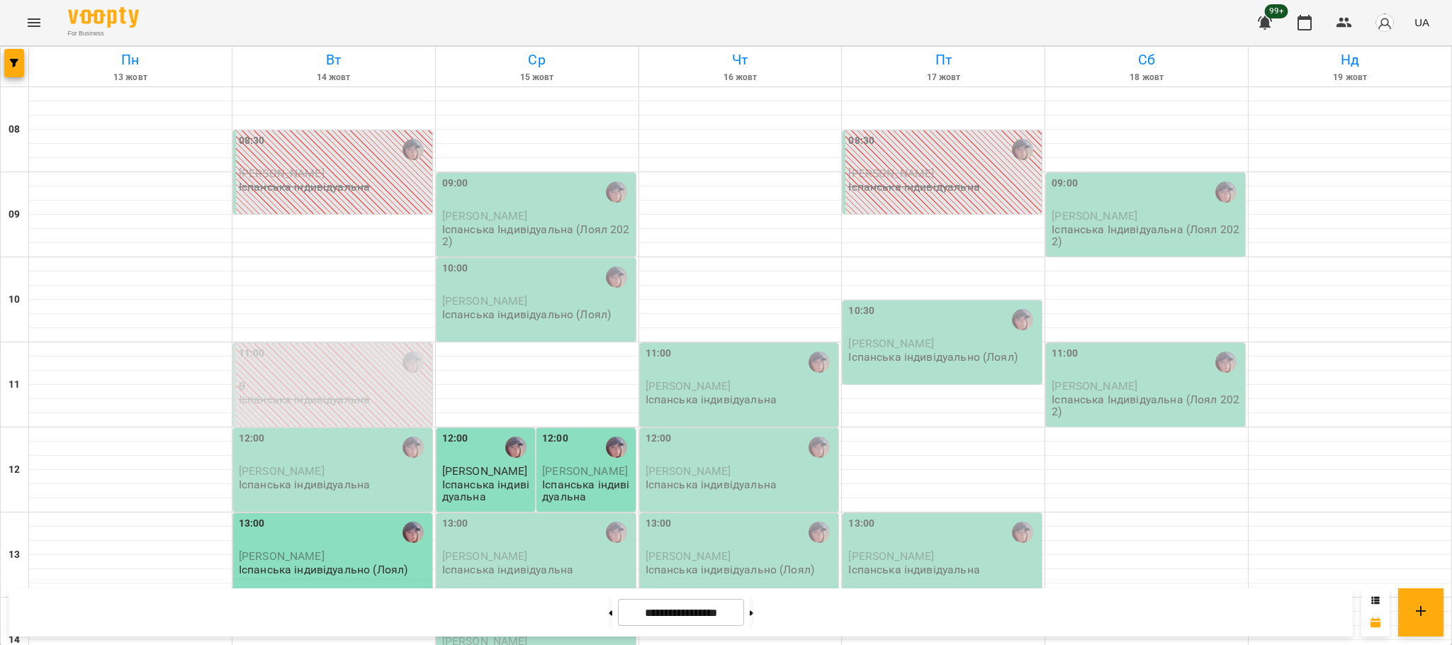
click at [487, 468] on span "[PERSON_NAME]" at bounding box center [485, 470] width 86 height 13
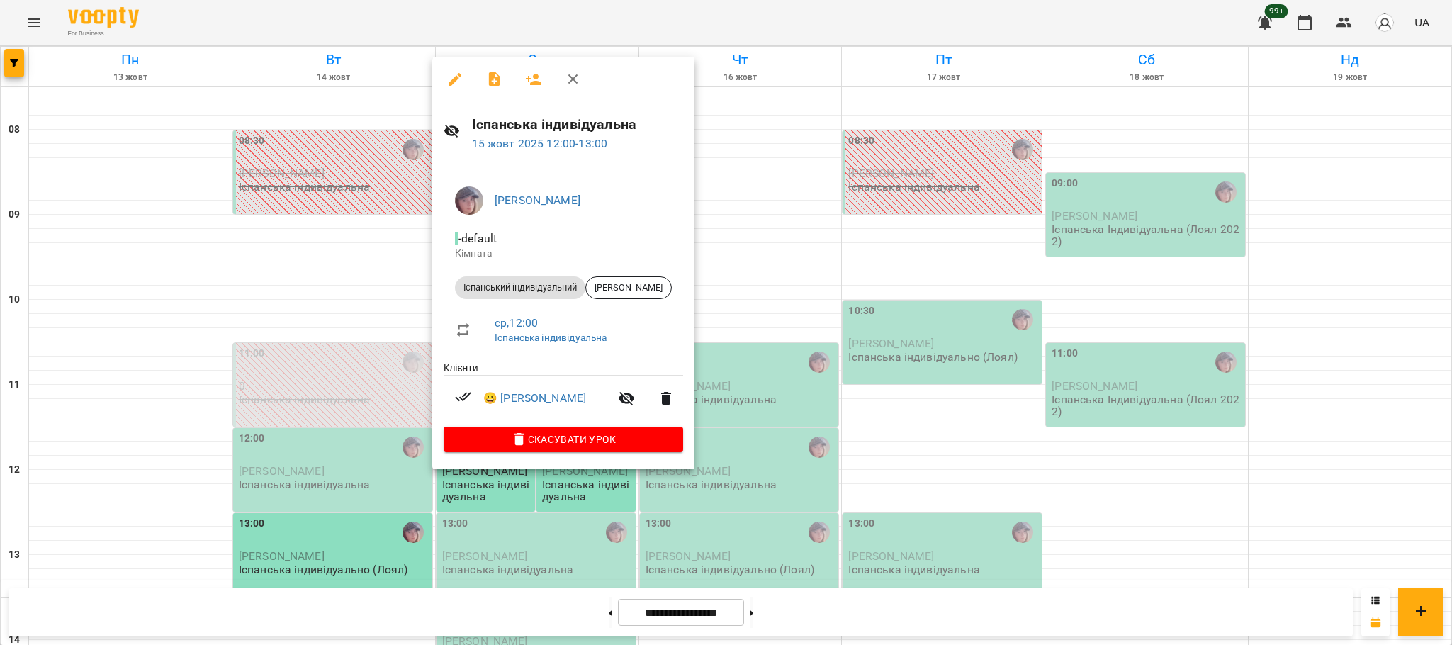
drag, startPoint x: 1443, startPoint y: 232, endPoint x: 1441, endPoint y: 411, distance: 179.3
click at [1441, 411] on div at bounding box center [726, 322] width 1452 height 645
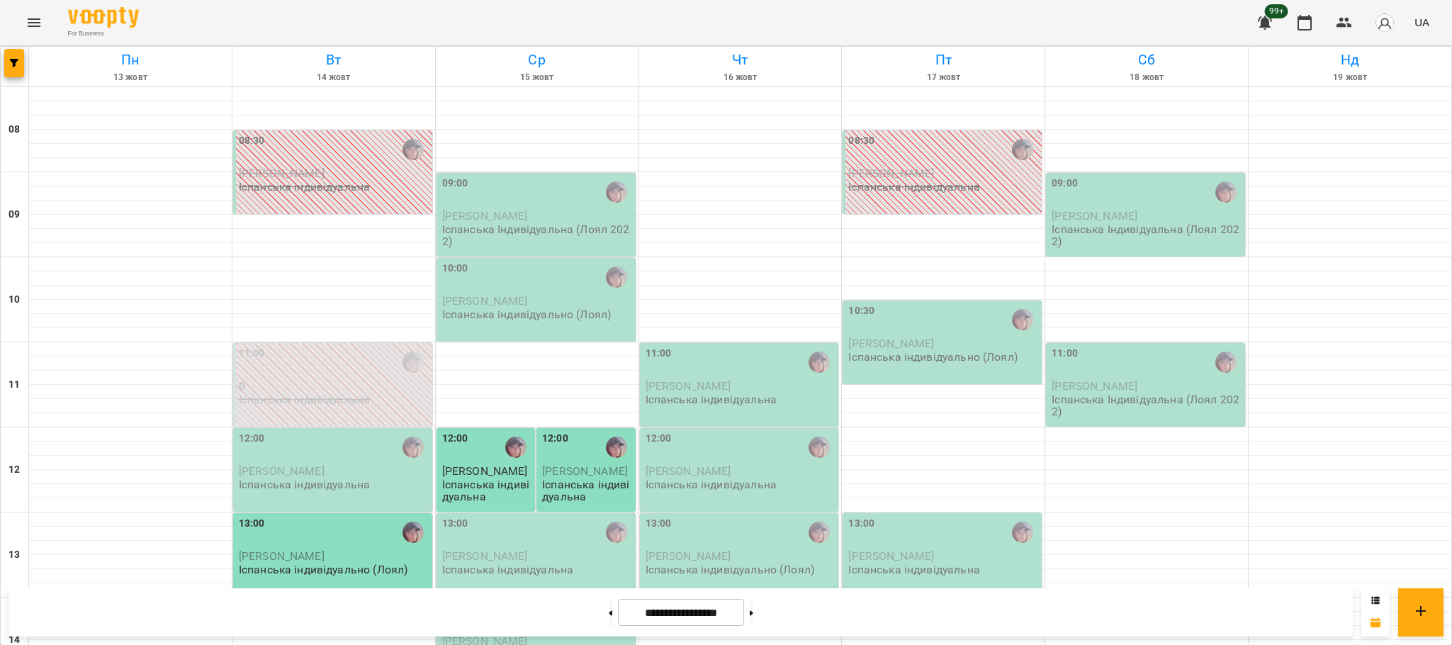
click at [476, 485] on p "Іспанська індивідуальна" at bounding box center [487, 490] width 90 height 25
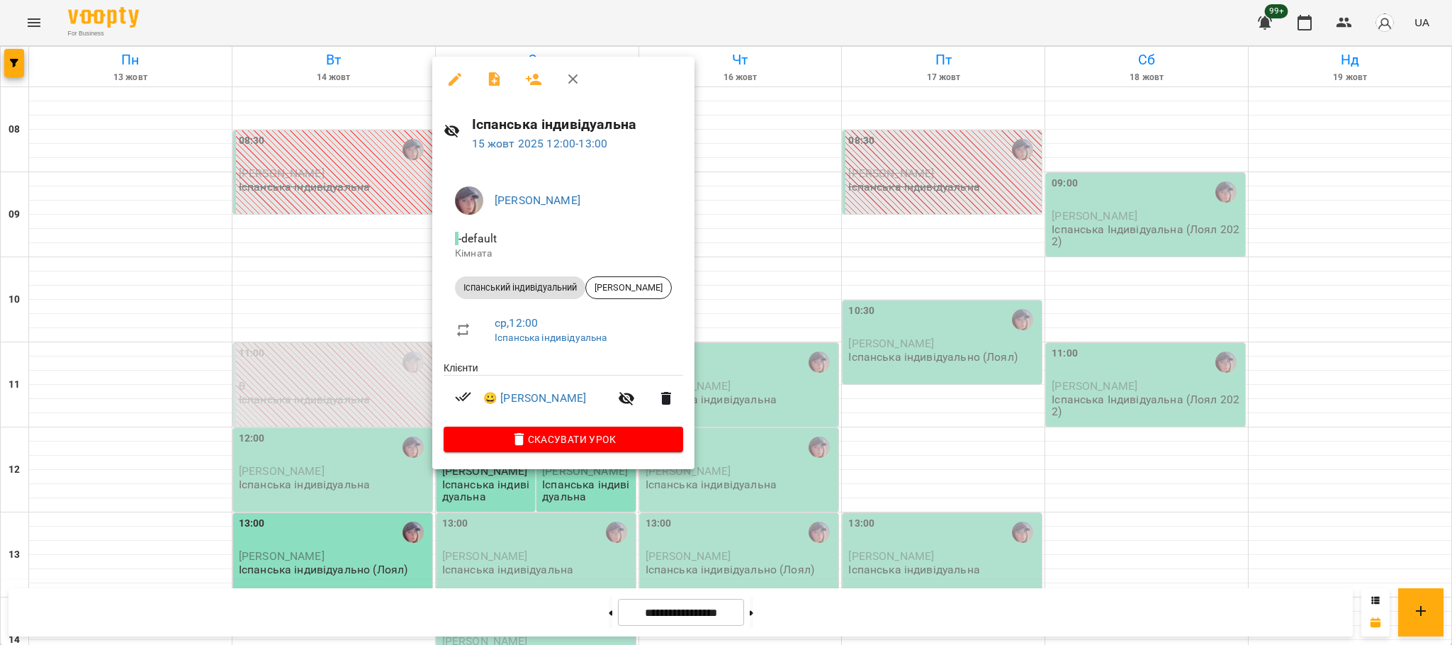
drag, startPoint x: 1443, startPoint y: 132, endPoint x: 1450, endPoint y: 310, distance: 178.0
click at [1450, 310] on div at bounding box center [726, 322] width 1452 height 645
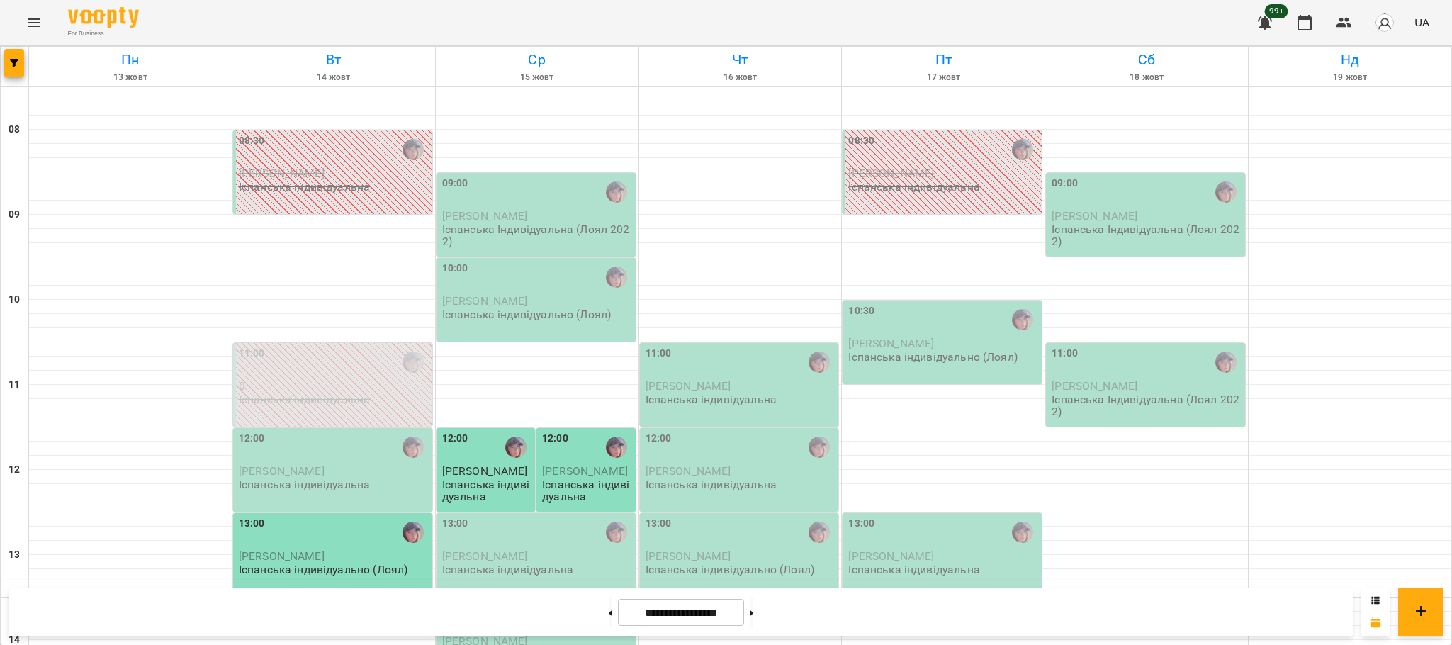
click at [483, 490] on p "Іспанська індивідуальна" at bounding box center [487, 490] width 90 height 25
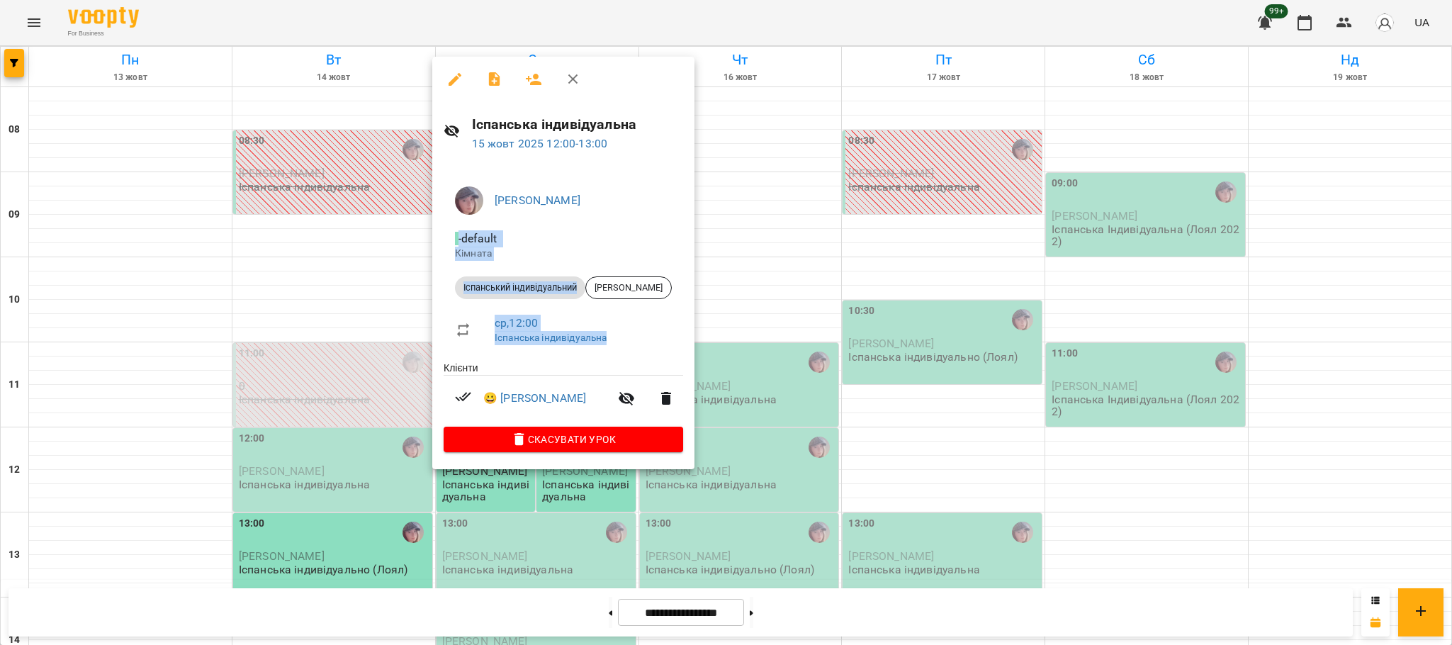
drag, startPoint x: 663, startPoint y: 194, endPoint x: 663, endPoint y: 340, distance: 146.0
click at [663, 340] on div "Анна Дарієнко - default Кімната Іспанський індивідуальний Yulia Kysla ср , 12:0…" at bounding box center [563, 316] width 262 height 305
click at [508, 487] on div at bounding box center [726, 322] width 1452 height 645
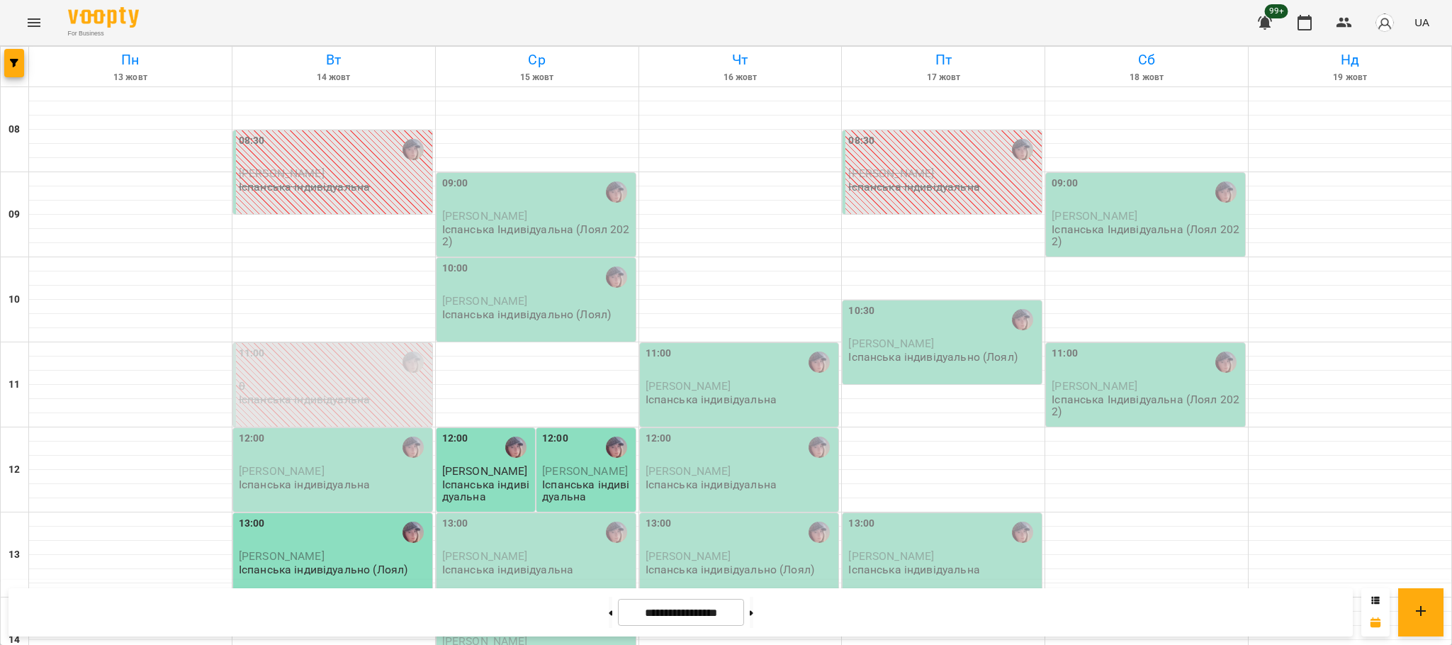
click at [508, 487] on p "Іспанська індивідуальна" at bounding box center [487, 490] width 90 height 25
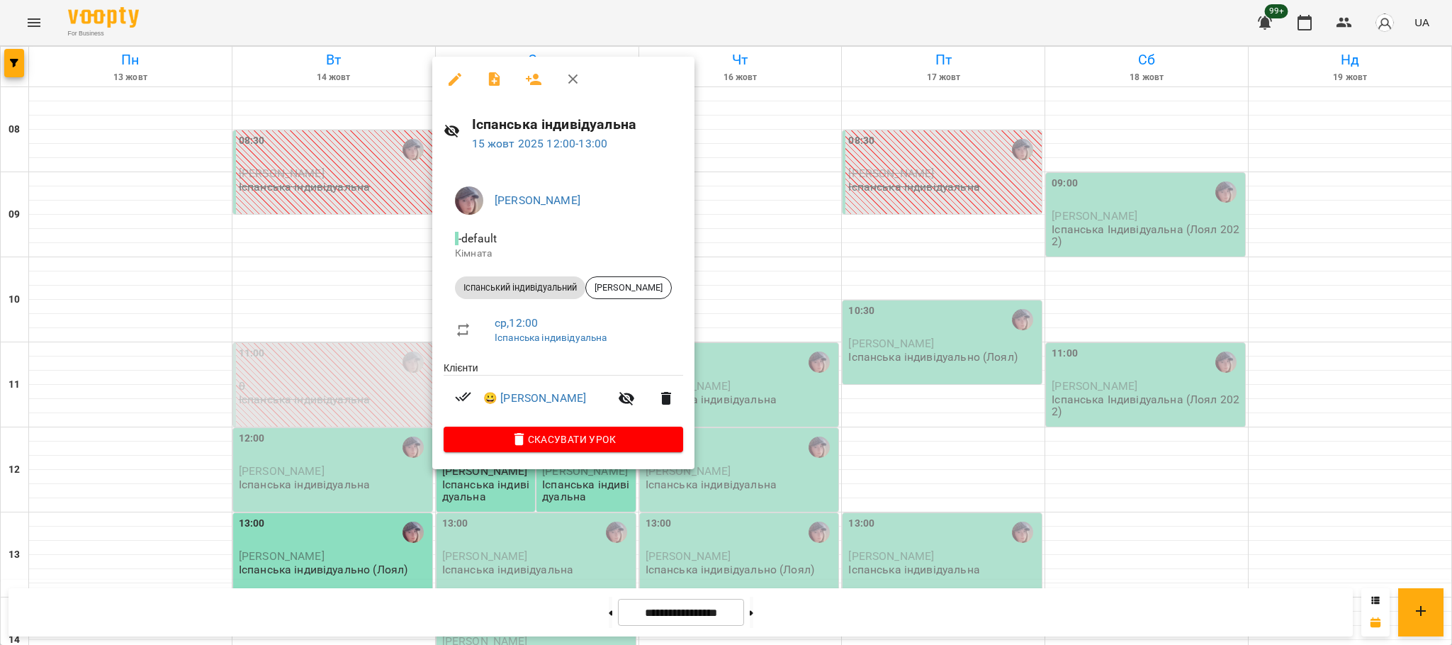
click at [508, 487] on div at bounding box center [726, 322] width 1452 height 645
click at [508, 487] on p "Іспанська індивідуальна" at bounding box center [487, 490] width 90 height 25
click at [470, 483] on div at bounding box center [726, 322] width 1452 height 645
click at [470, 483] on p "Іспанська індивідуальна" at bounding box center [487, 490] width 90 height 25
click at [470, 483] on div at bounding box center [726, 322] width 1452 height 645
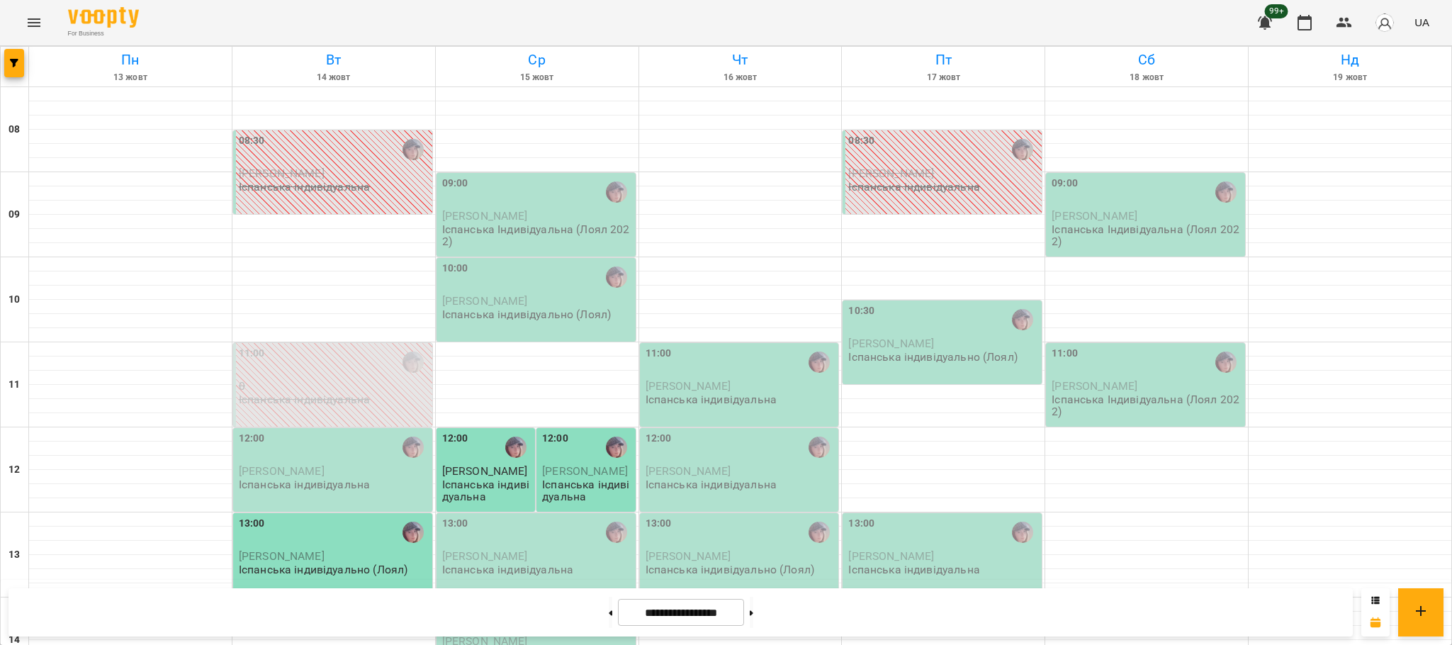
click at [455, 449] on div "12:00" at bounding box center [455, 447] width 26 height 33
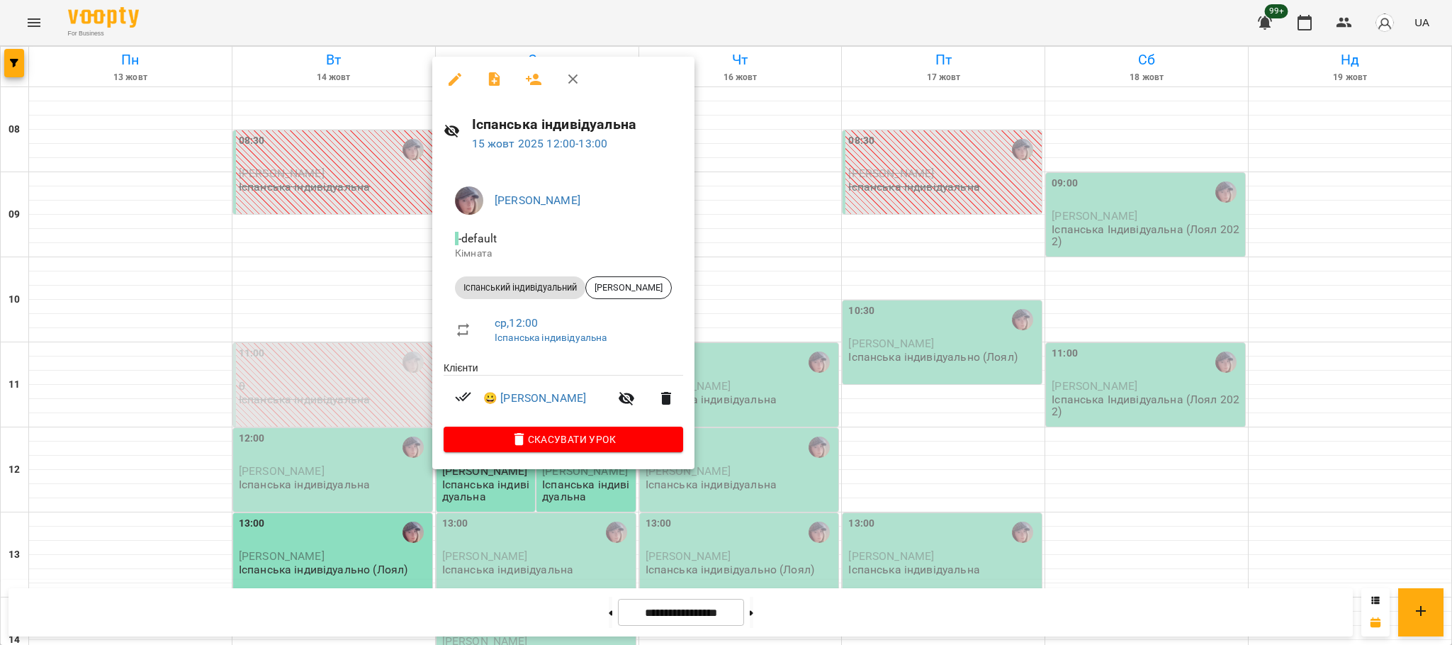
drag, startPoint x: 1442, startPoint y: 130, endPoint x: 1450, endPoint y: 344, distance: 214.1
click at [1450, 344] on div at bounding box center [726, 322] width 1452 height 645
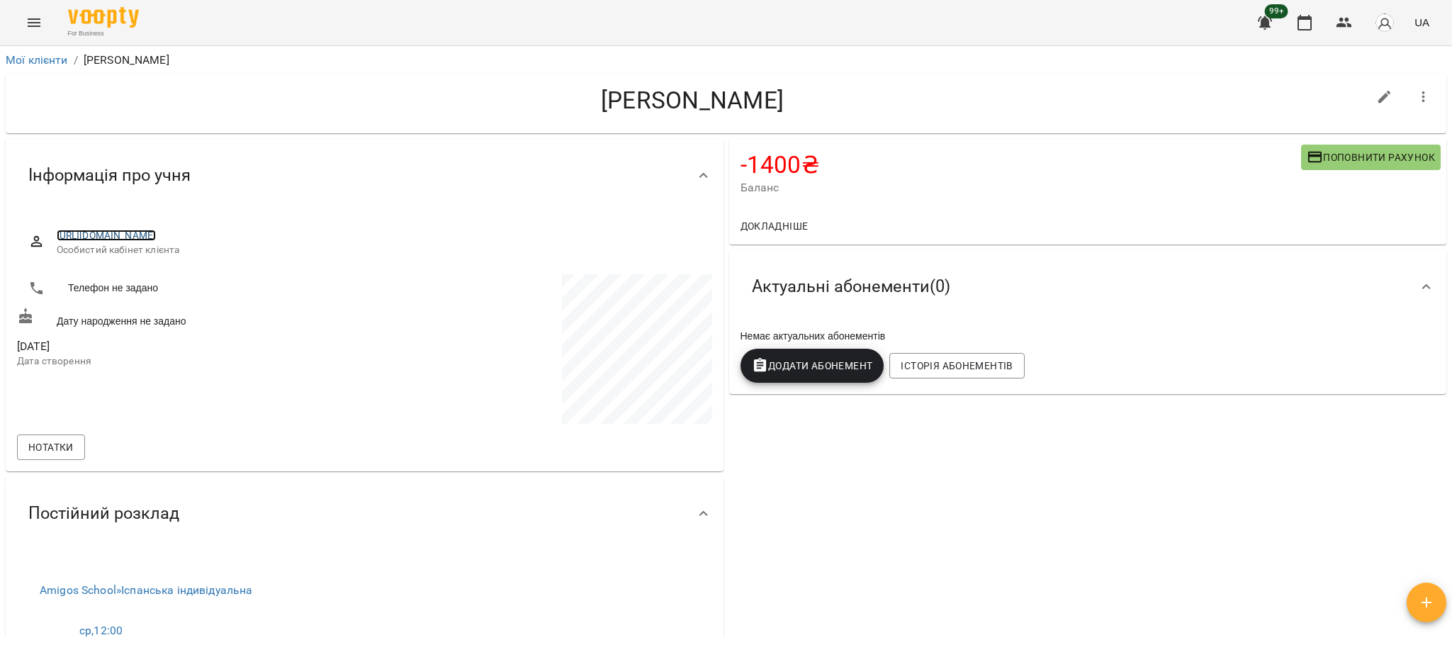
click at [157, 234] on link "[URL][DOMAIN_NAME]" at bounding box center [107, 235] width 100 height 11
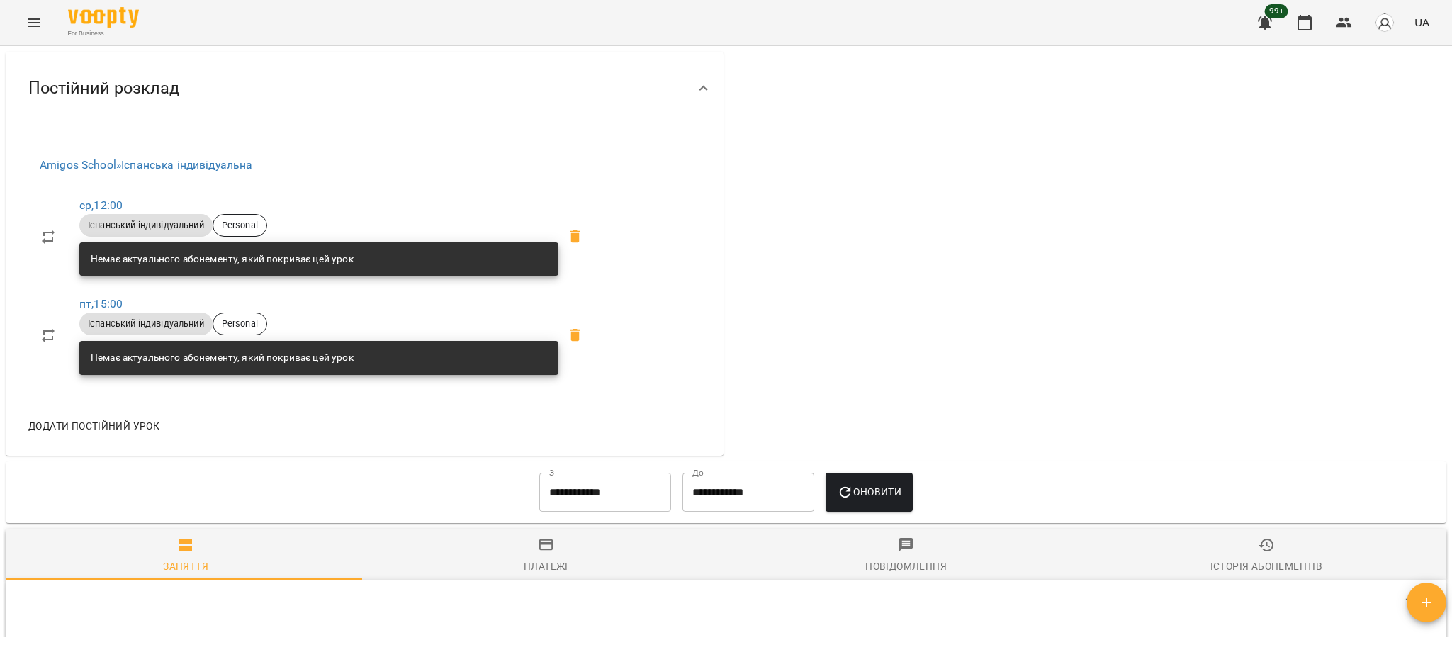
scroll to position [124, 0]
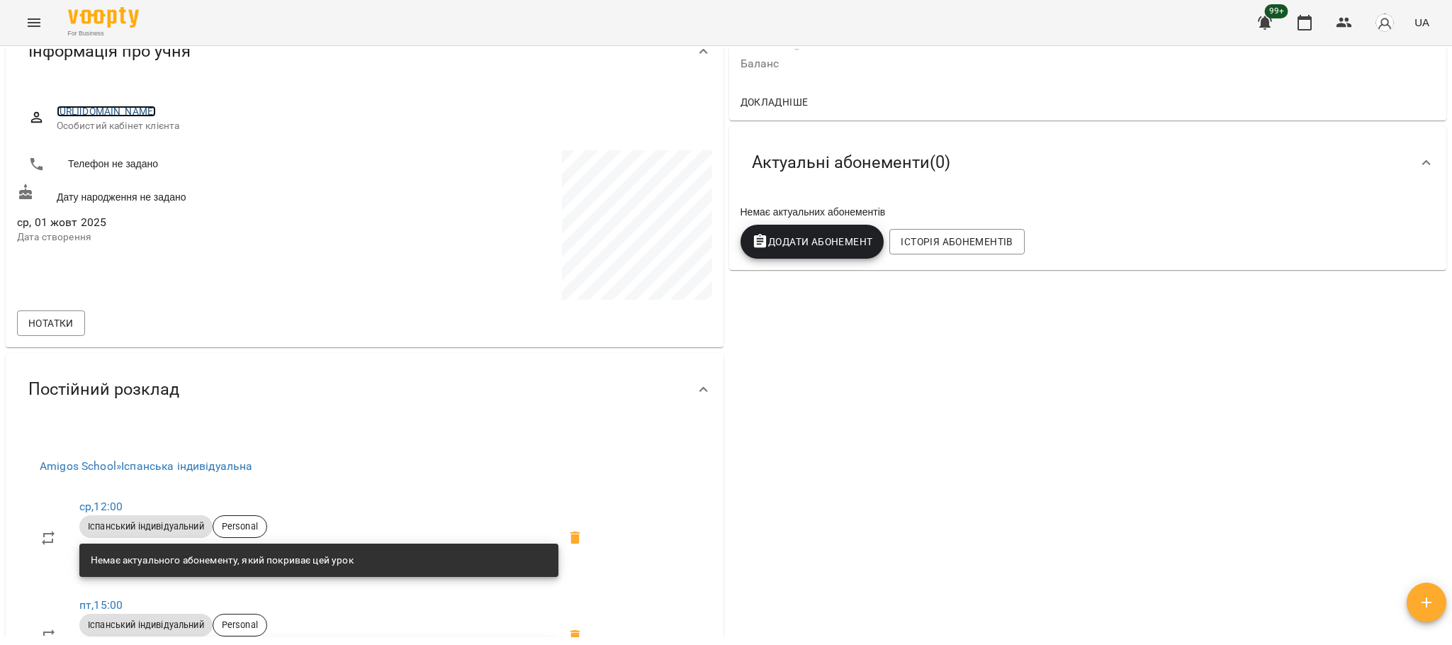
click at [157, 113] on link "https://www.voopty.com.ua/client/677cfe98a2c6962d9368f8b5/68dd654d9e4539f7c7d6d…" at bounding box center [107, 111] width 100 height 11
click at [1302, 30] on icon "button" at bounding box center [1304, 23] width 14 height 16
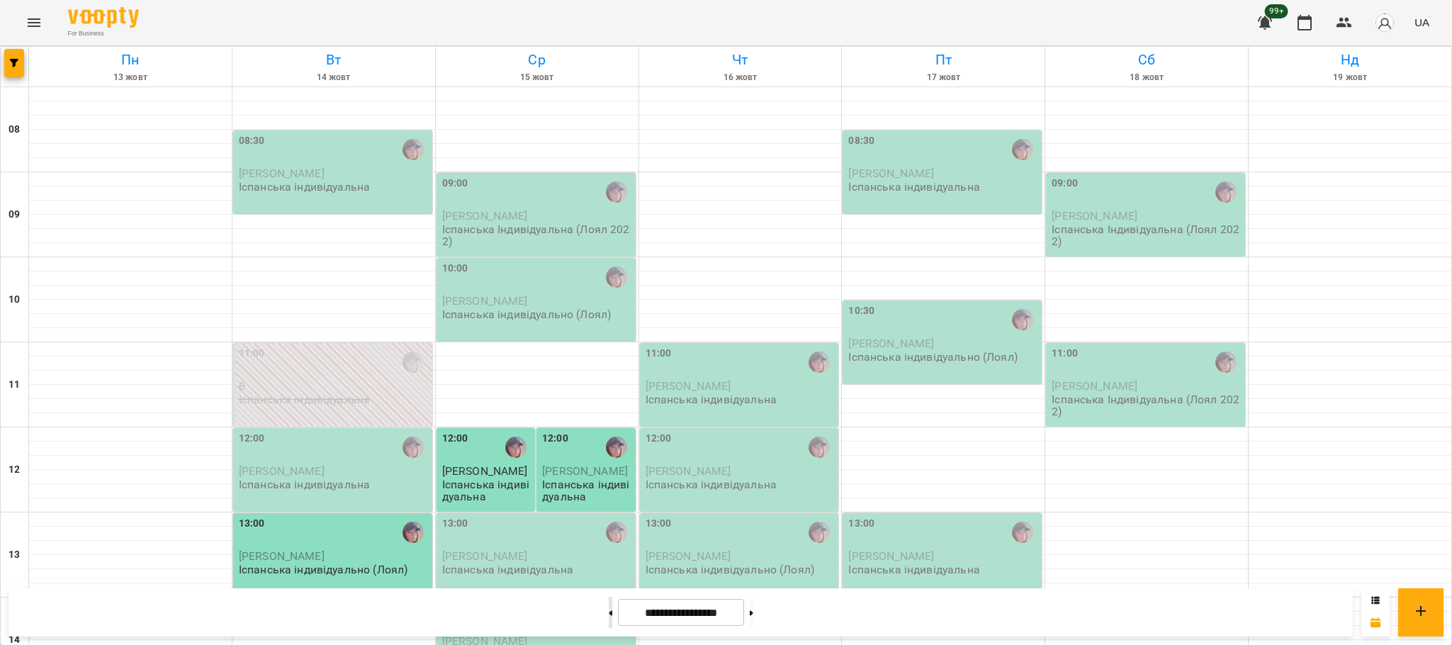
click at [609, 614] on icon at bounding box center [611, 612] width 4 height 5
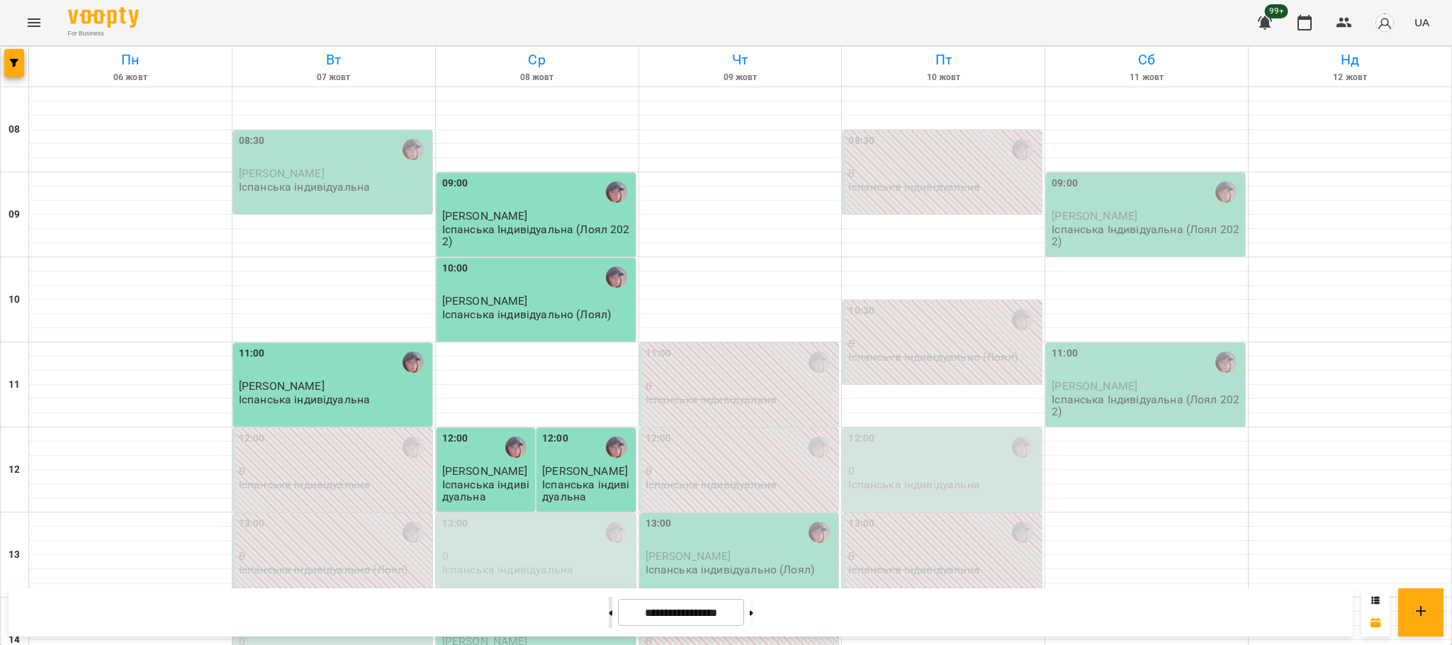
click at [609, 614] on icon at bounding box center [611, 612] width 4 height 5
type input "**********"
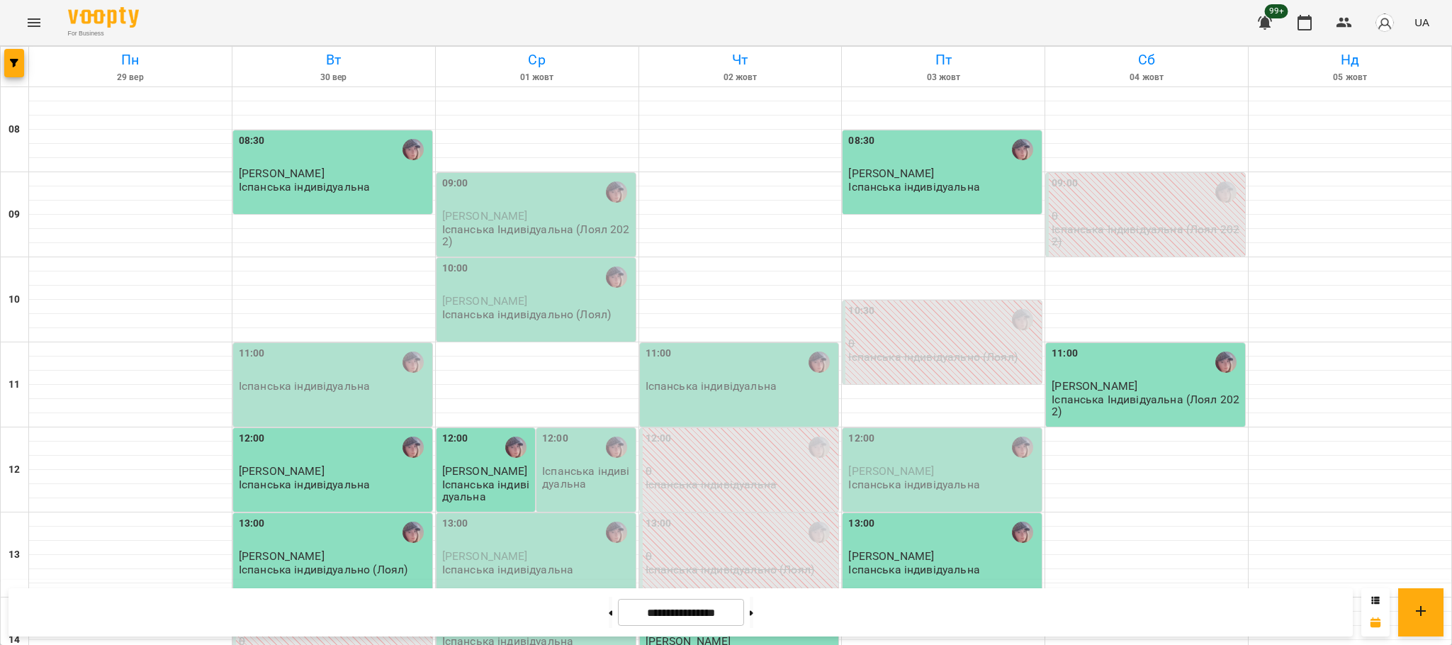
click at [595, 473] on p "Іспанська індивідуальна" at bounding box center [587, 477] width 90 height 25
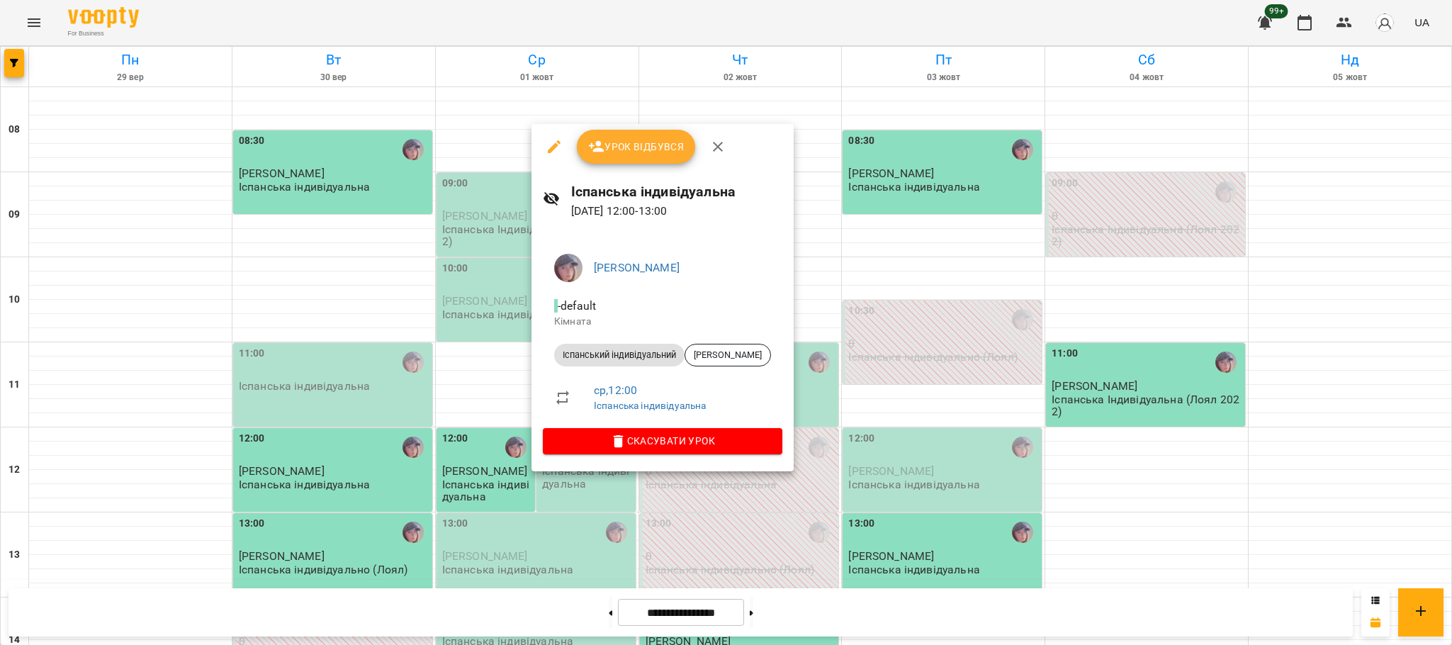
click at [660, 149] on span "Урок відбувся" at bounding box center [636, 146] width 96 height 17
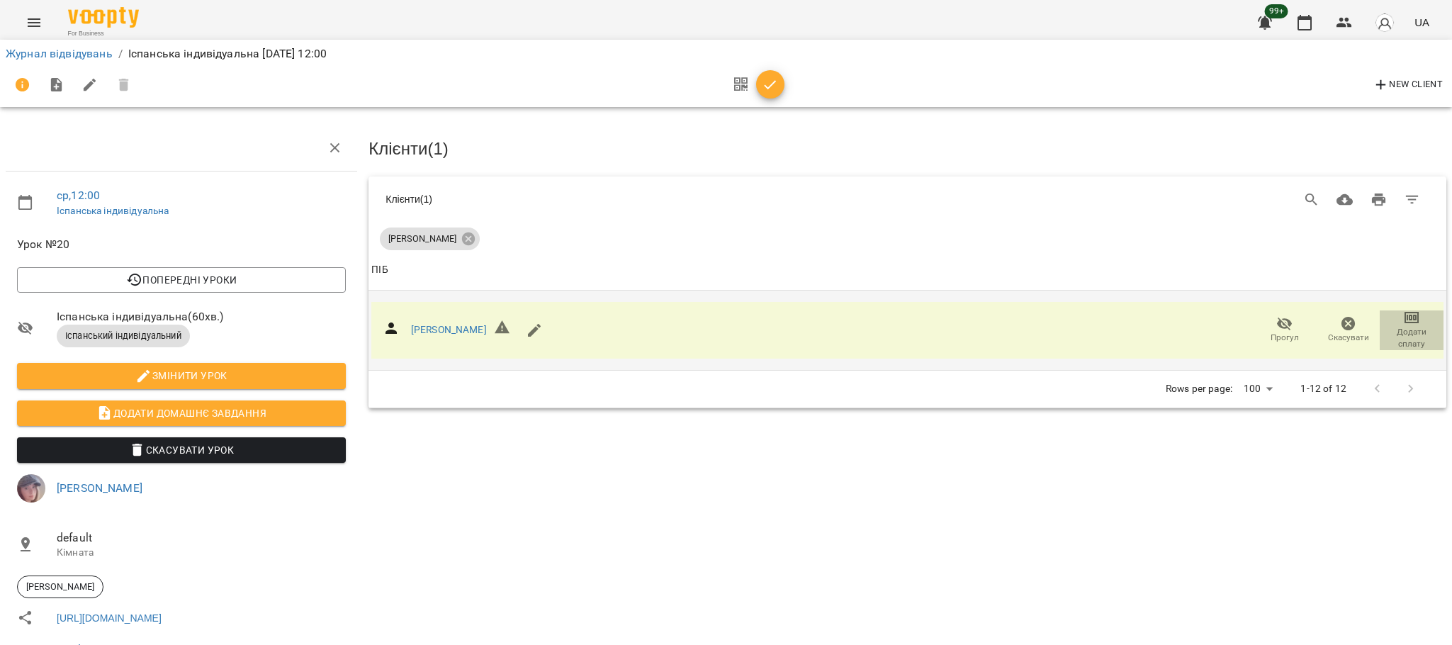
click at [1393, 328] on span "Додати сплату" at bounding box center [1411, 338] width 47 height 24
click at [1375, 340] on li "Додати сплату разового" at bounding box center [1365, 336] width 154 height 26
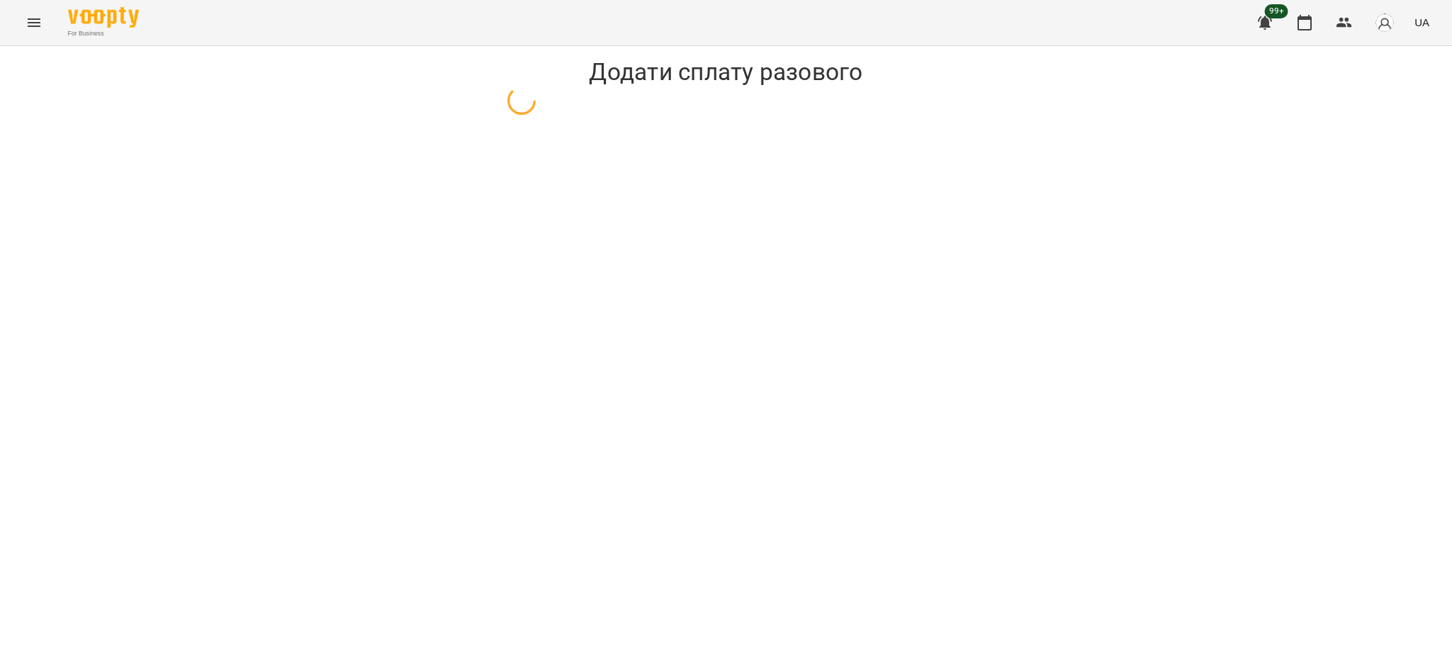
select select "**********"
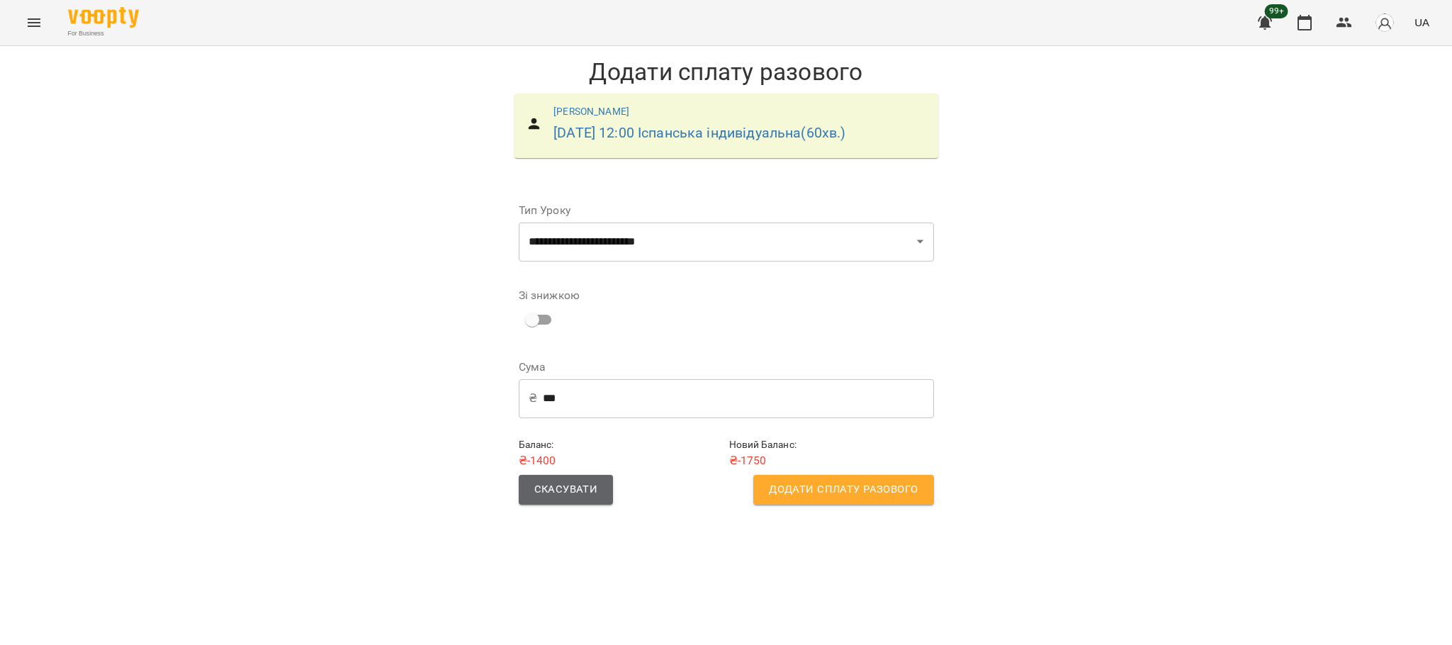
click at [546, 496] on span "Скасувати" at bounding box center [566, 489] width 64 height 18
